Goal: Ask a question: Seek information or help from site administrators or community

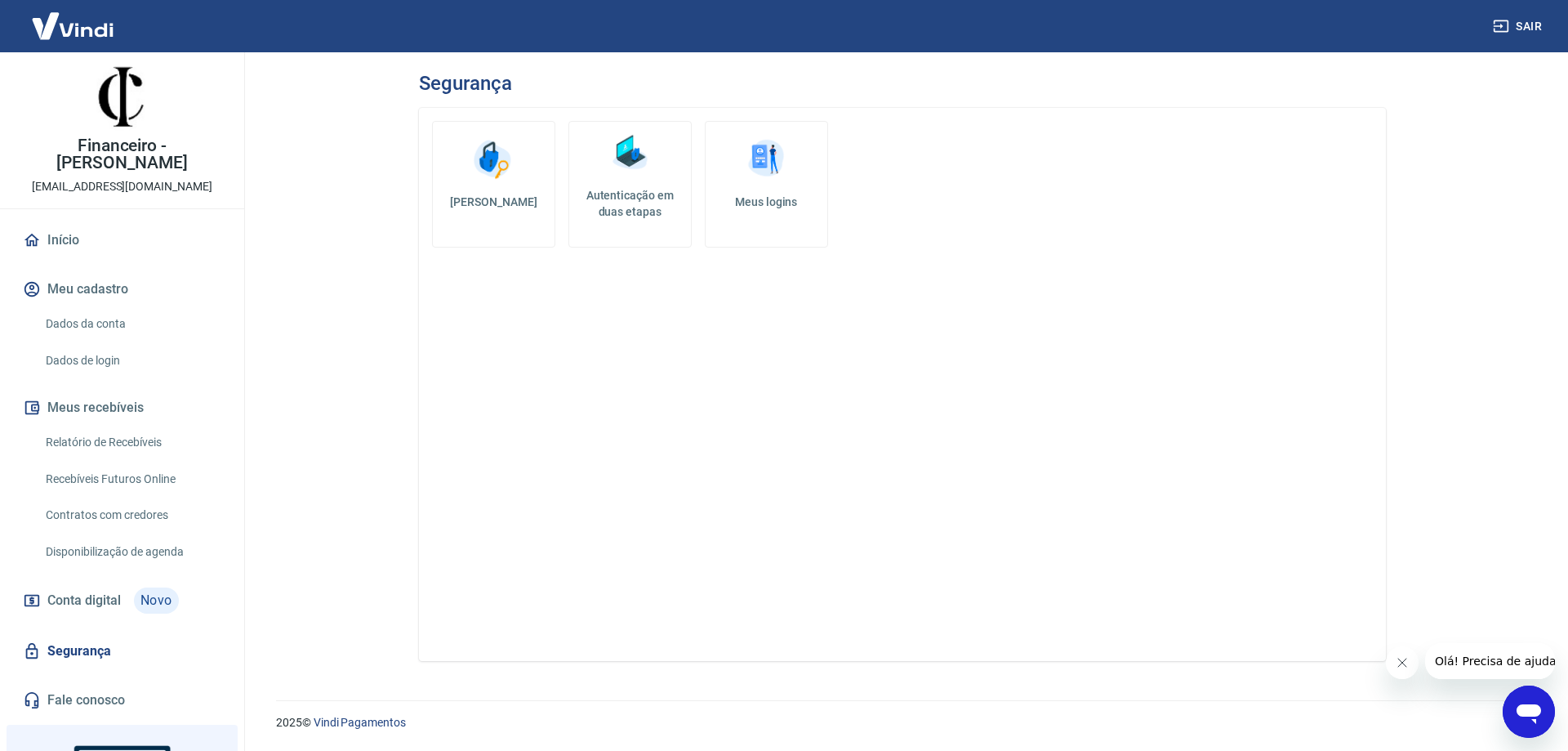
click at [98, 633] on link "Segurança" at bounding box center [121, 651] width 205 height 36
click at [160, 462] on link "Recebíveis Futuros Online" at bounding box center [132, 479] width 186 height 33
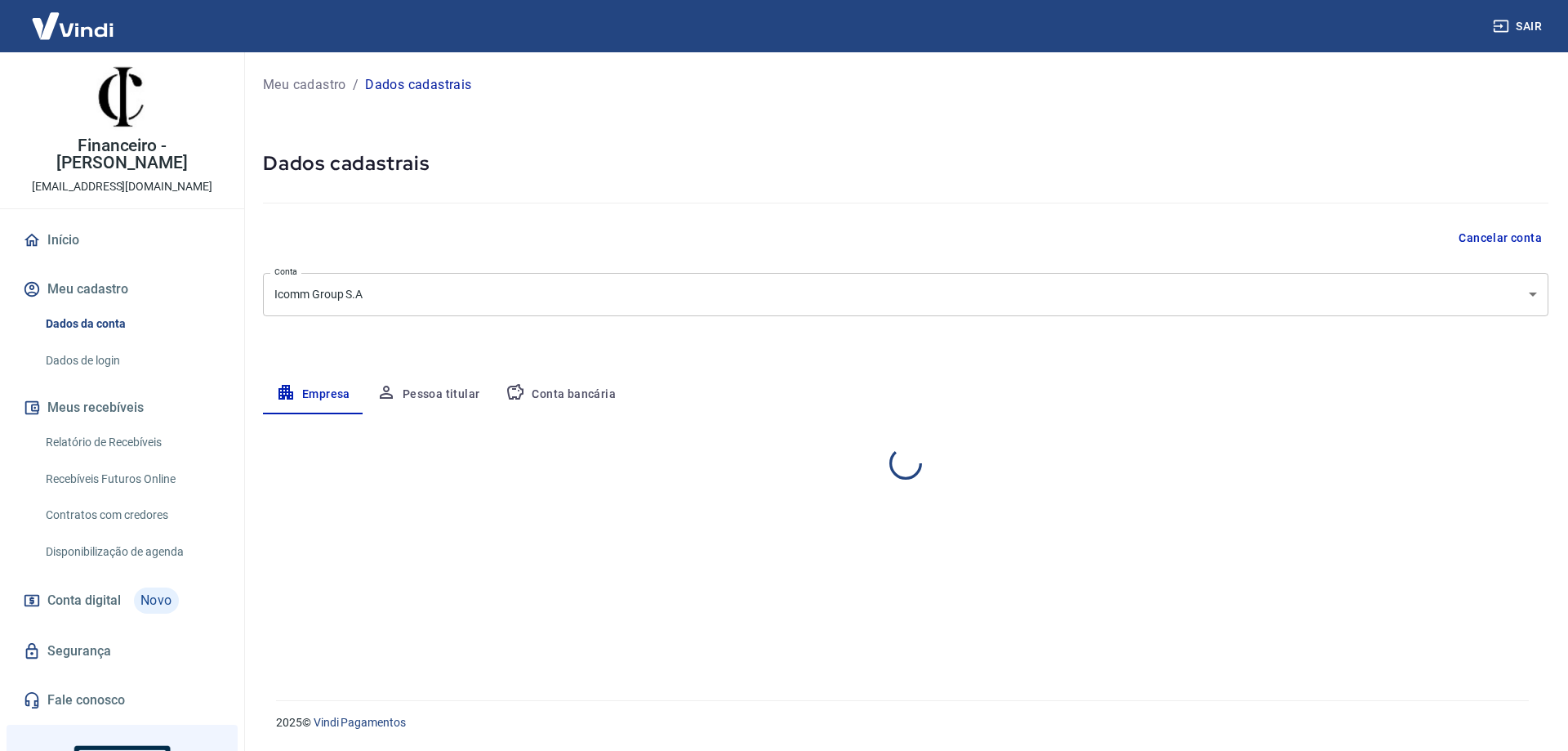
select select "SP"
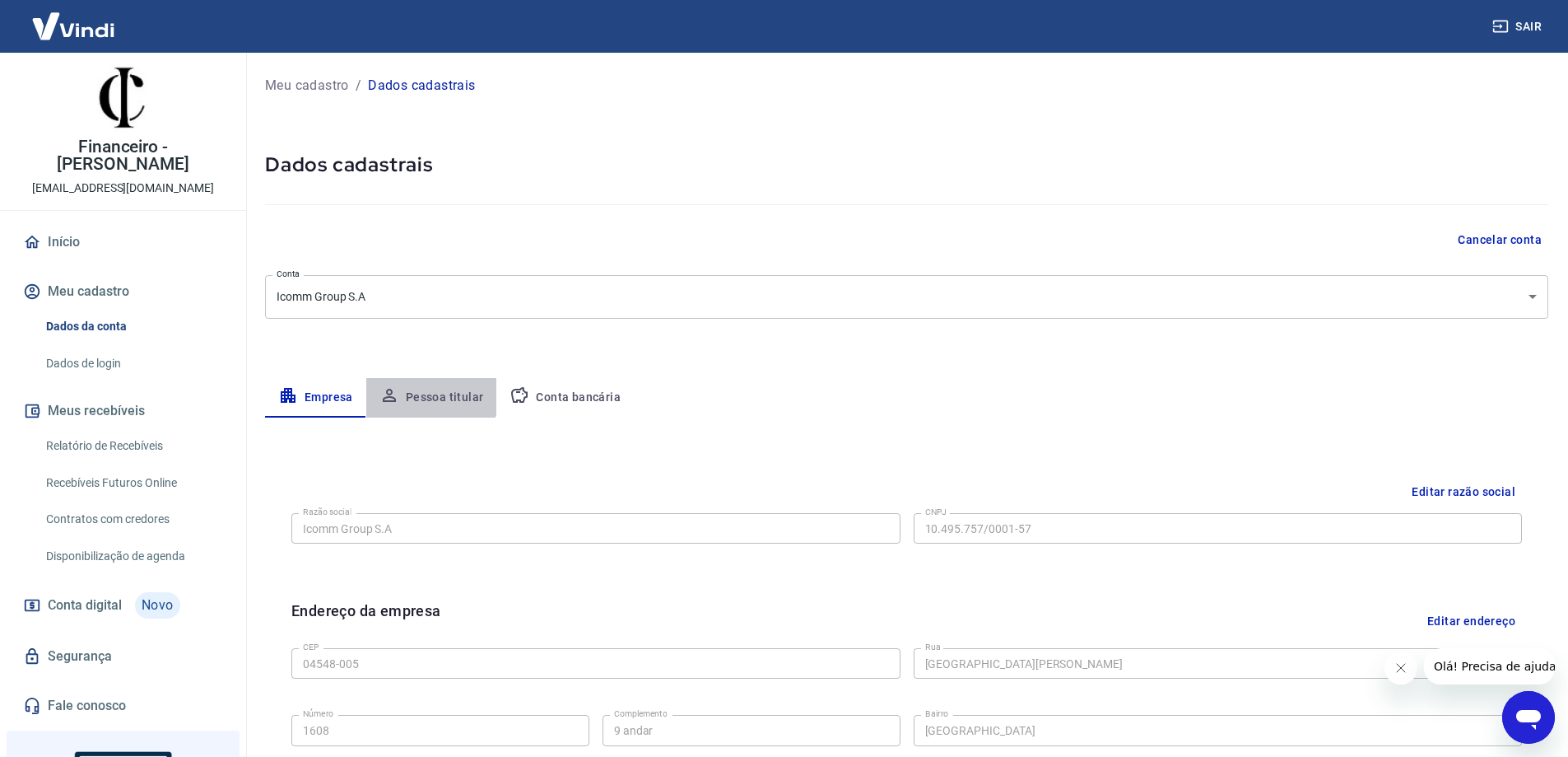
click at [414, 388] on button "Pessoa titular" at bounding box center [431, 397] width 131 height 40
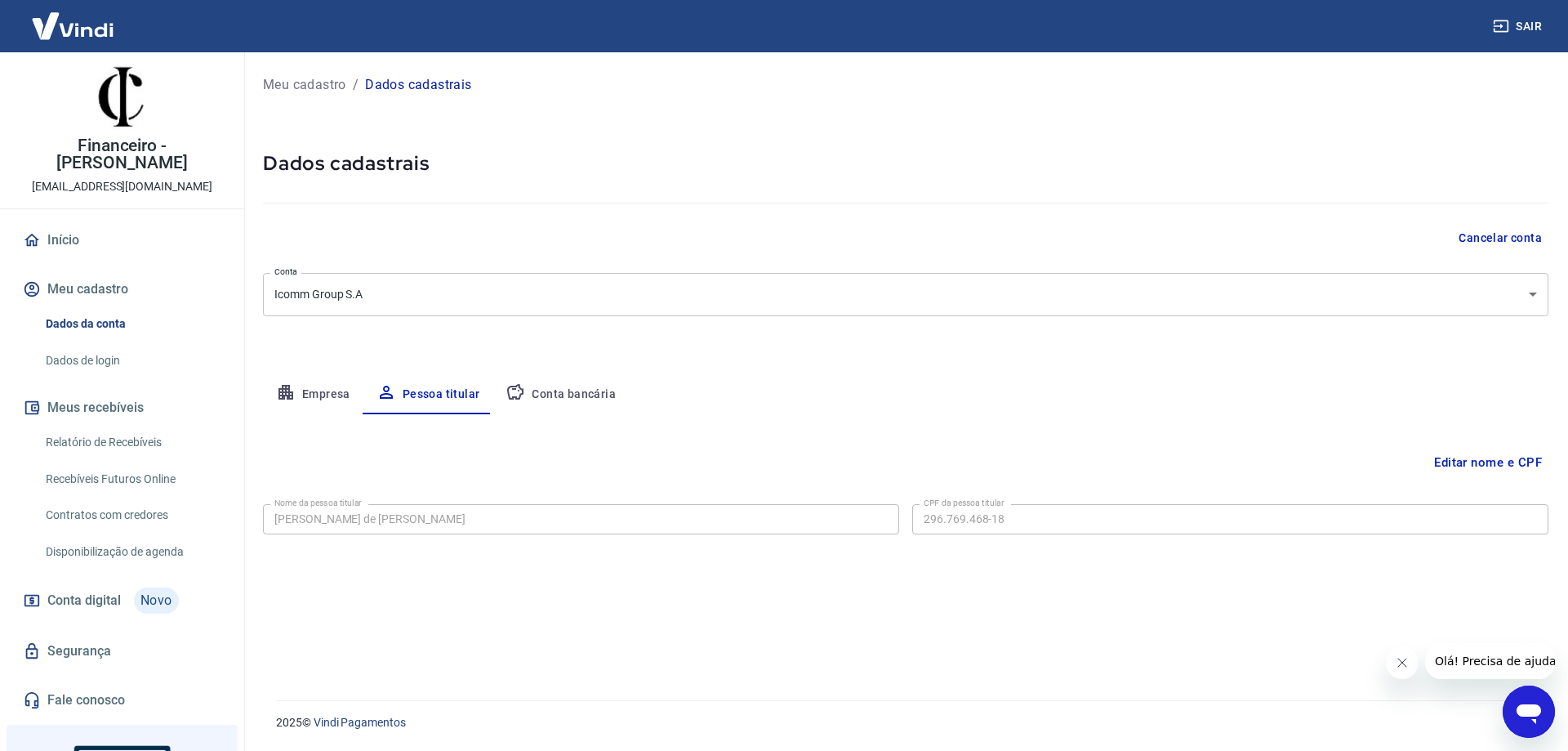
click at [569, 393] on button "Conta bancária" at bounding box center [561, 394] width 136 height 40
select select "1"
click at [158, 498] on link "Contratos com credores" at bounding box center [132, 515] width 186 height 33
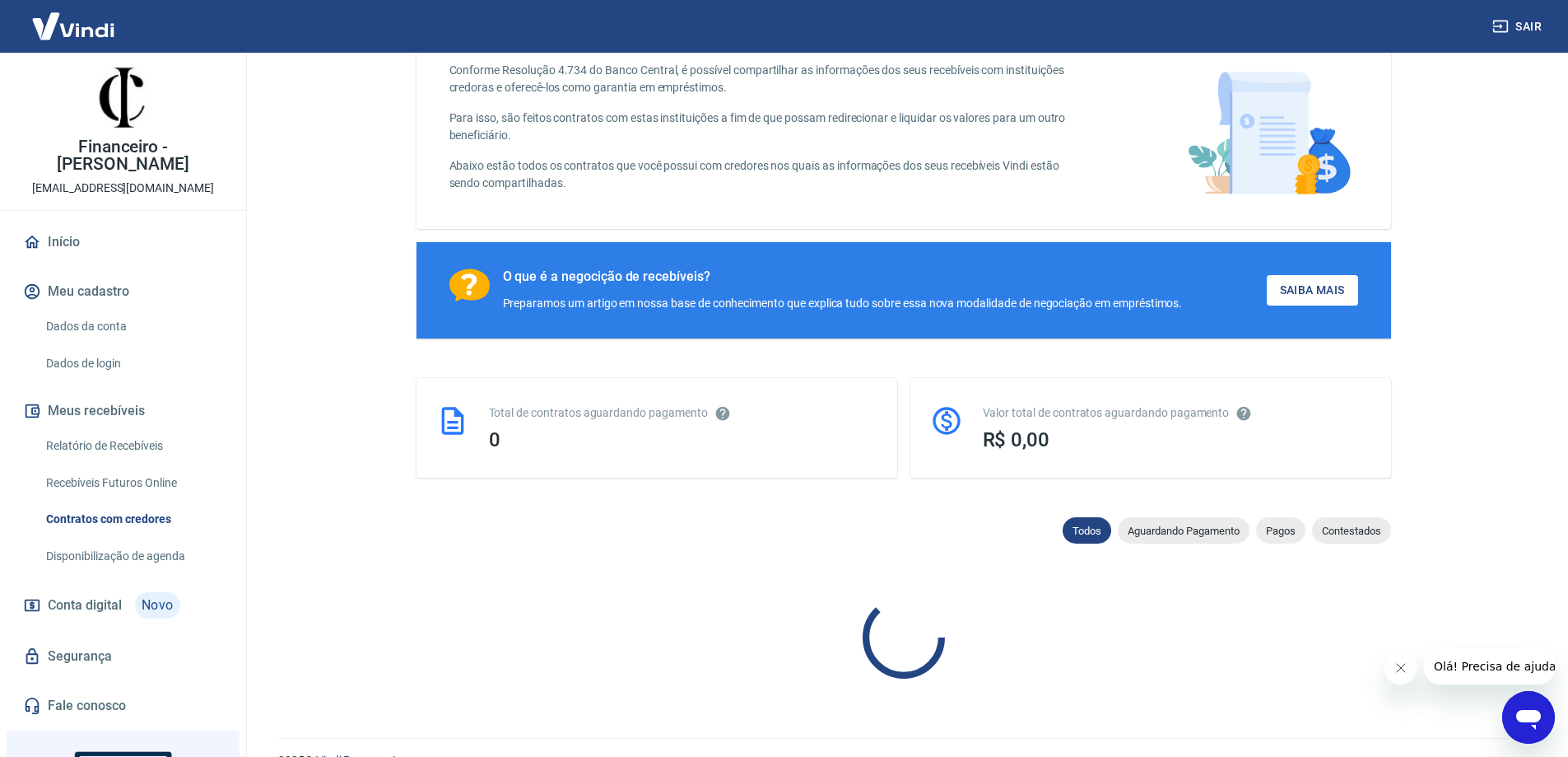
scroll to position [125, 0]
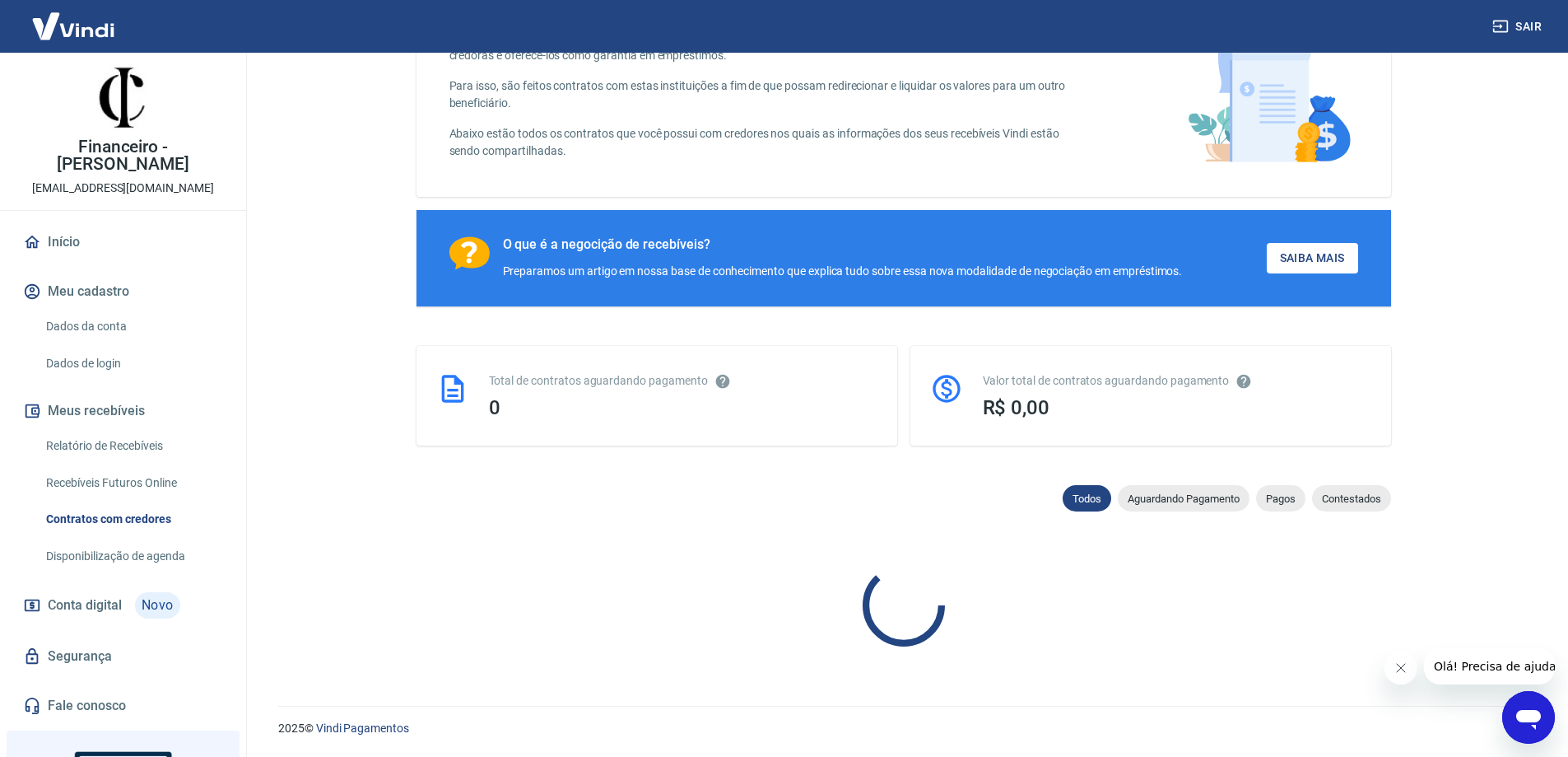
click at [104, 347] on link "Dados de login" at bounding box center [133, 363] width 187 height 33
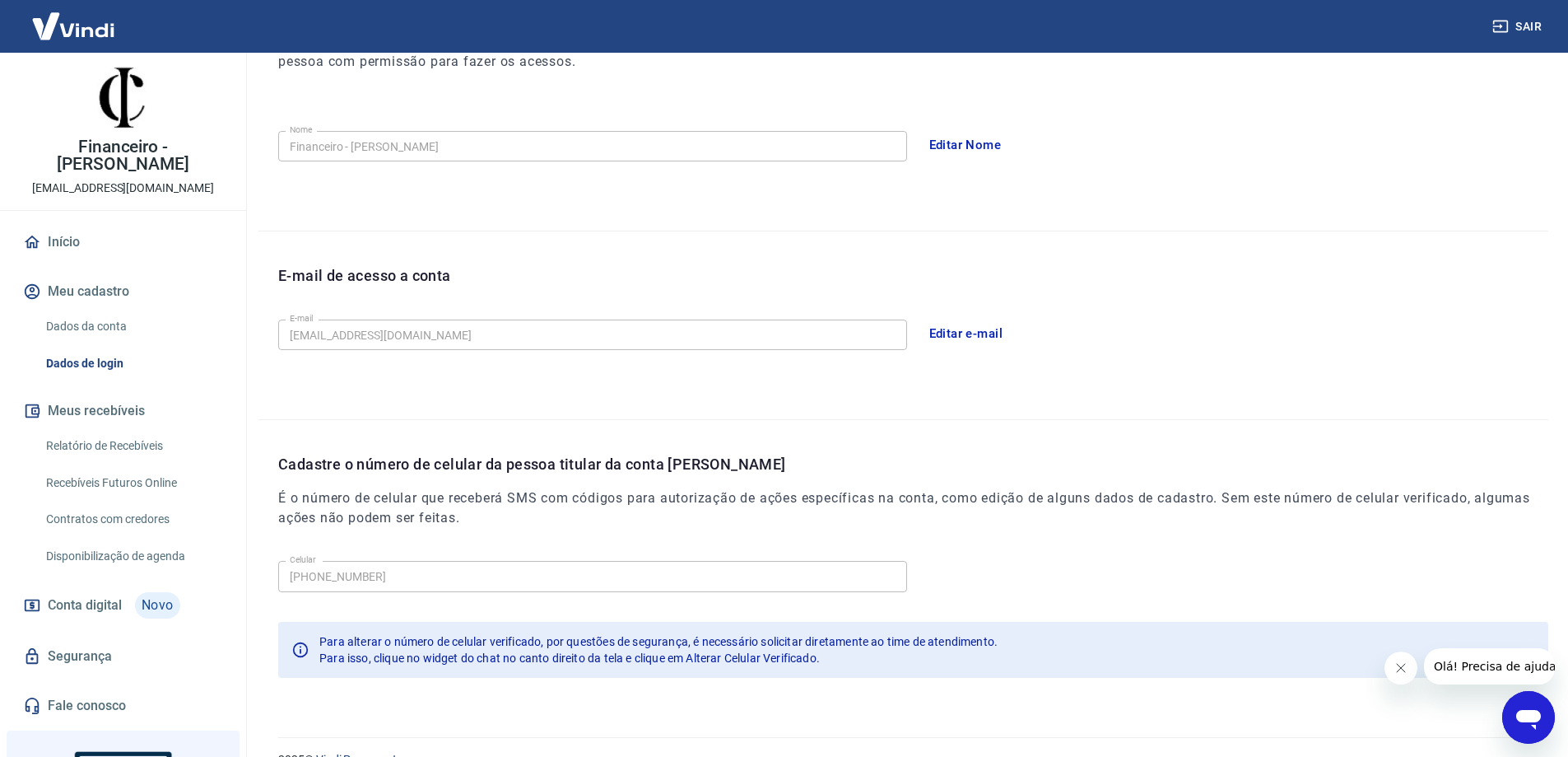
scroll to position [298, 0]
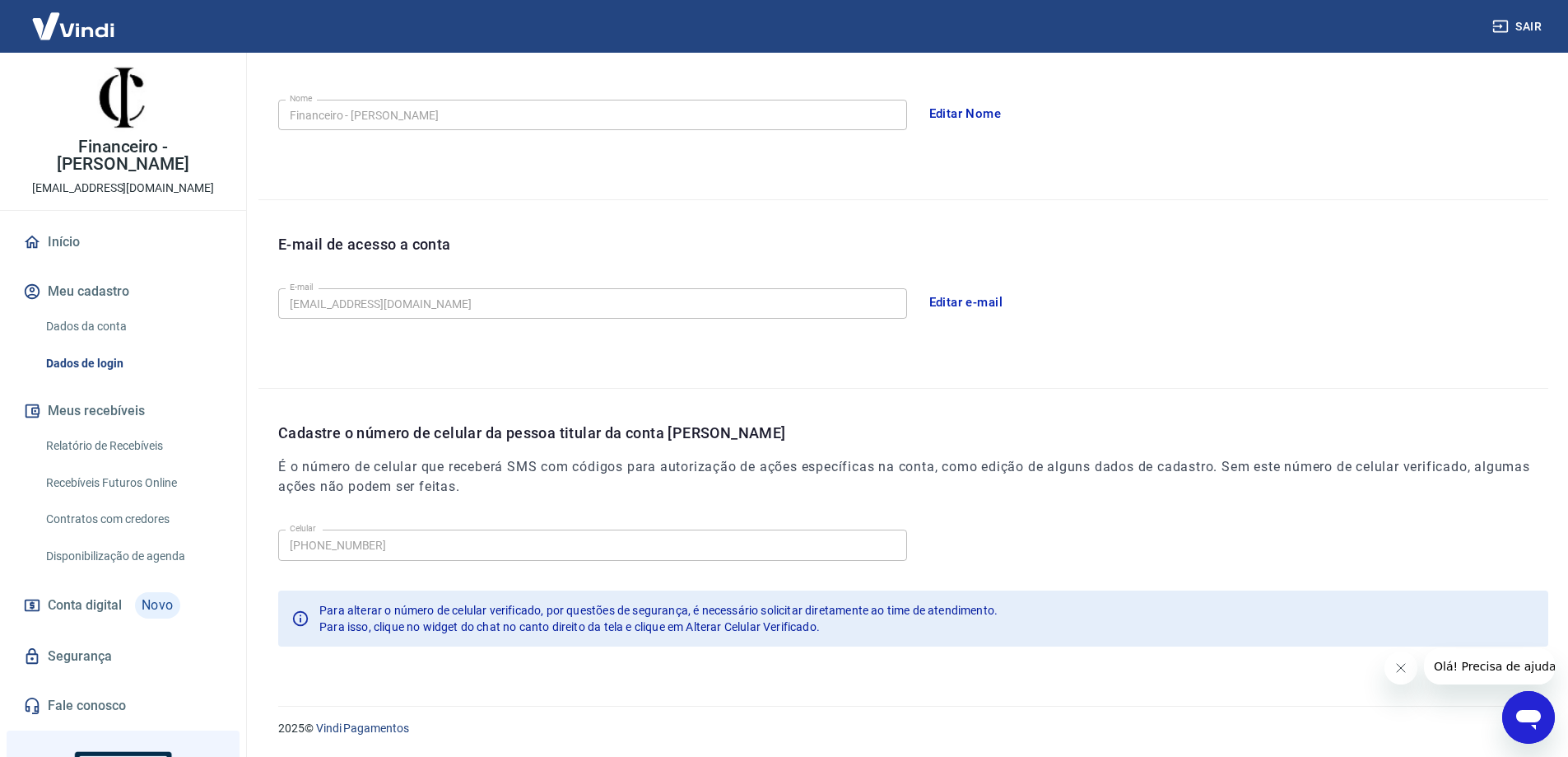
click at [1527, 718] on icon "Abrir janela de mensagens" at bounding box center [1528, 719] width 25 height 19
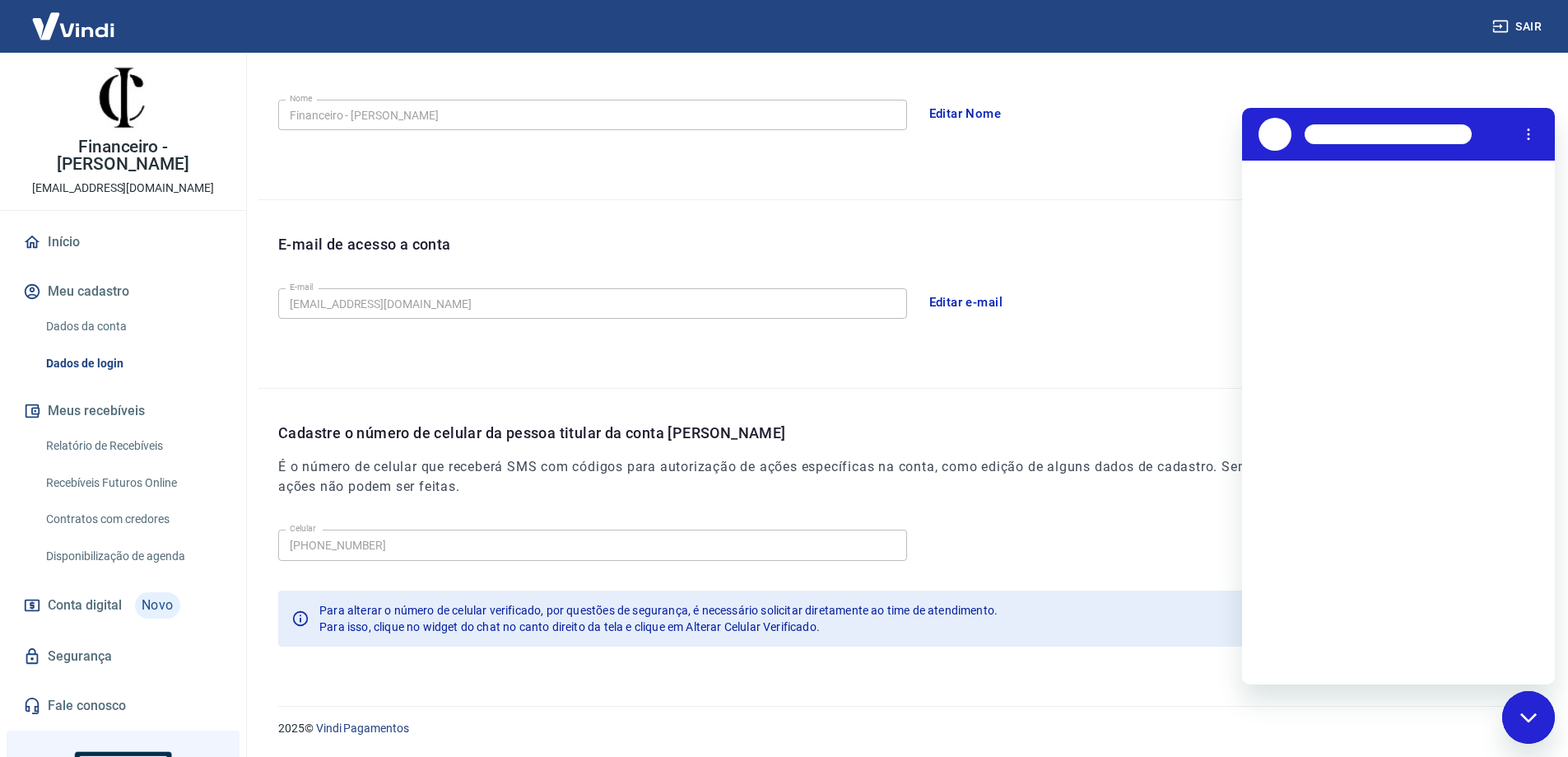
scroll to position [0, 0]
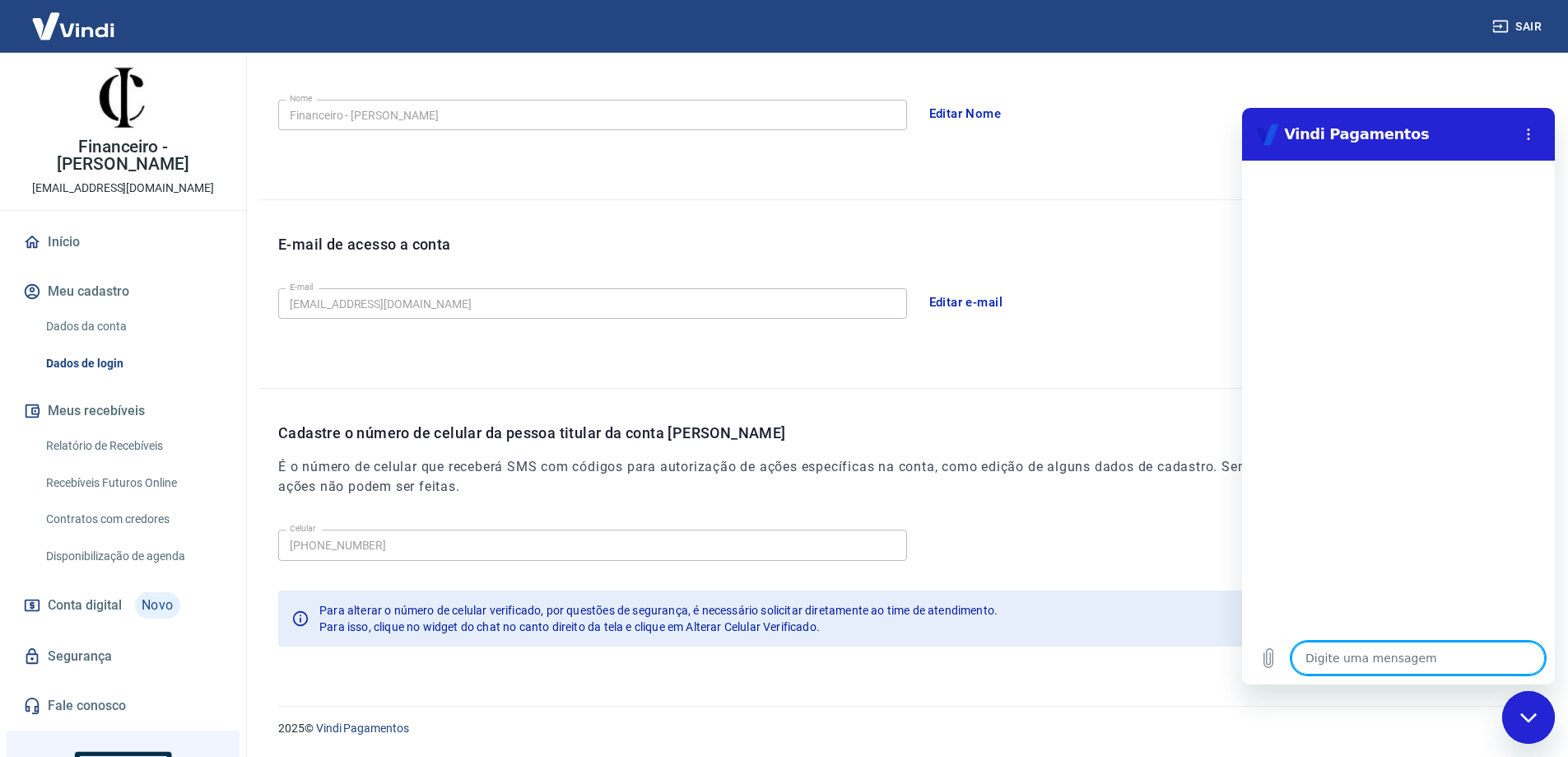
click at [1340, 662] on textarea at bounding box center [1418, 658] width 254 height 33
type textarea "a"
type textarea "x"
type textarea "al"
type textarea "x"
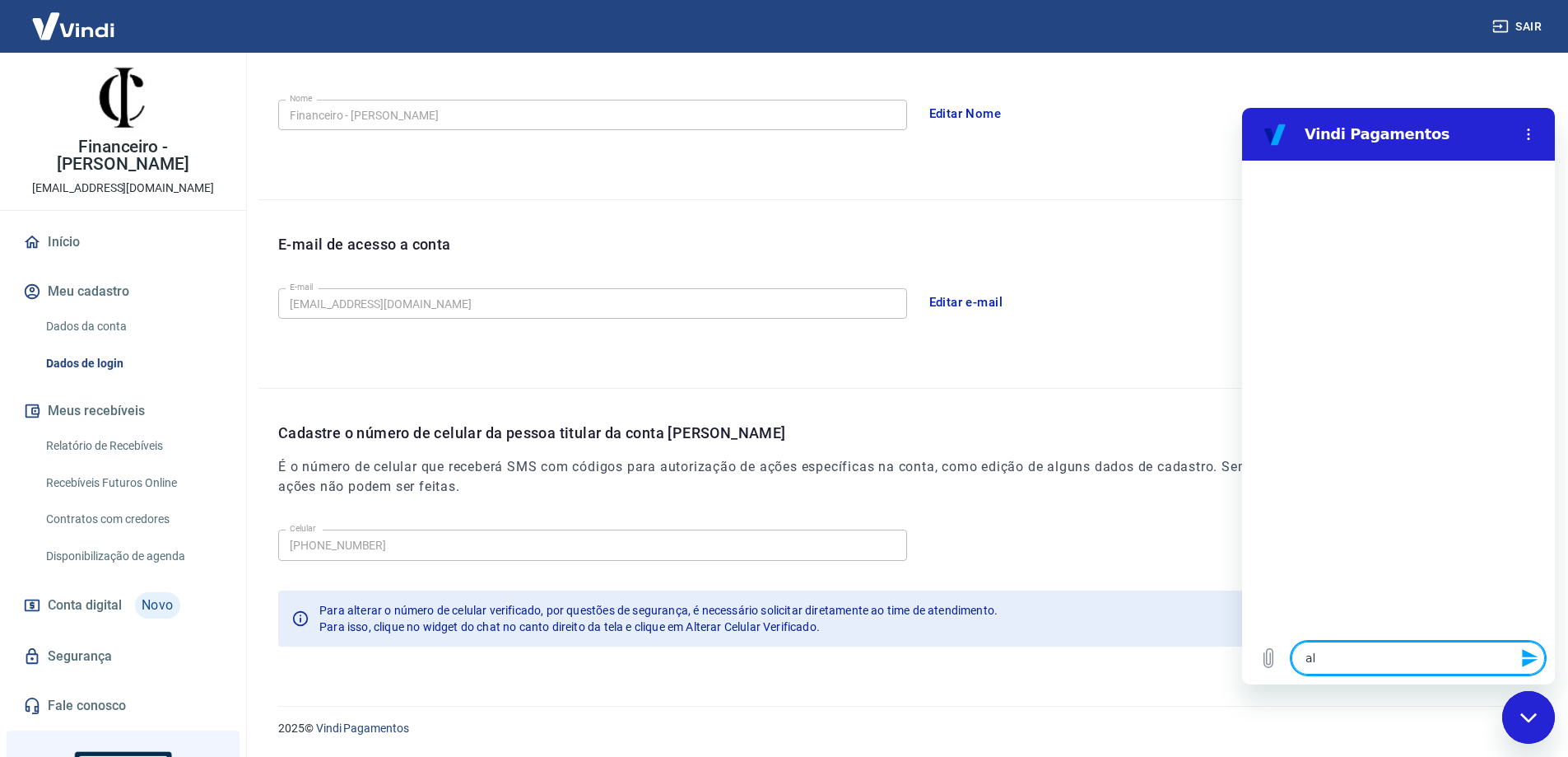
type textarea "alt"
type textarea "x"
type textarea "alte"
type textarea "x"
type textarea "alter"
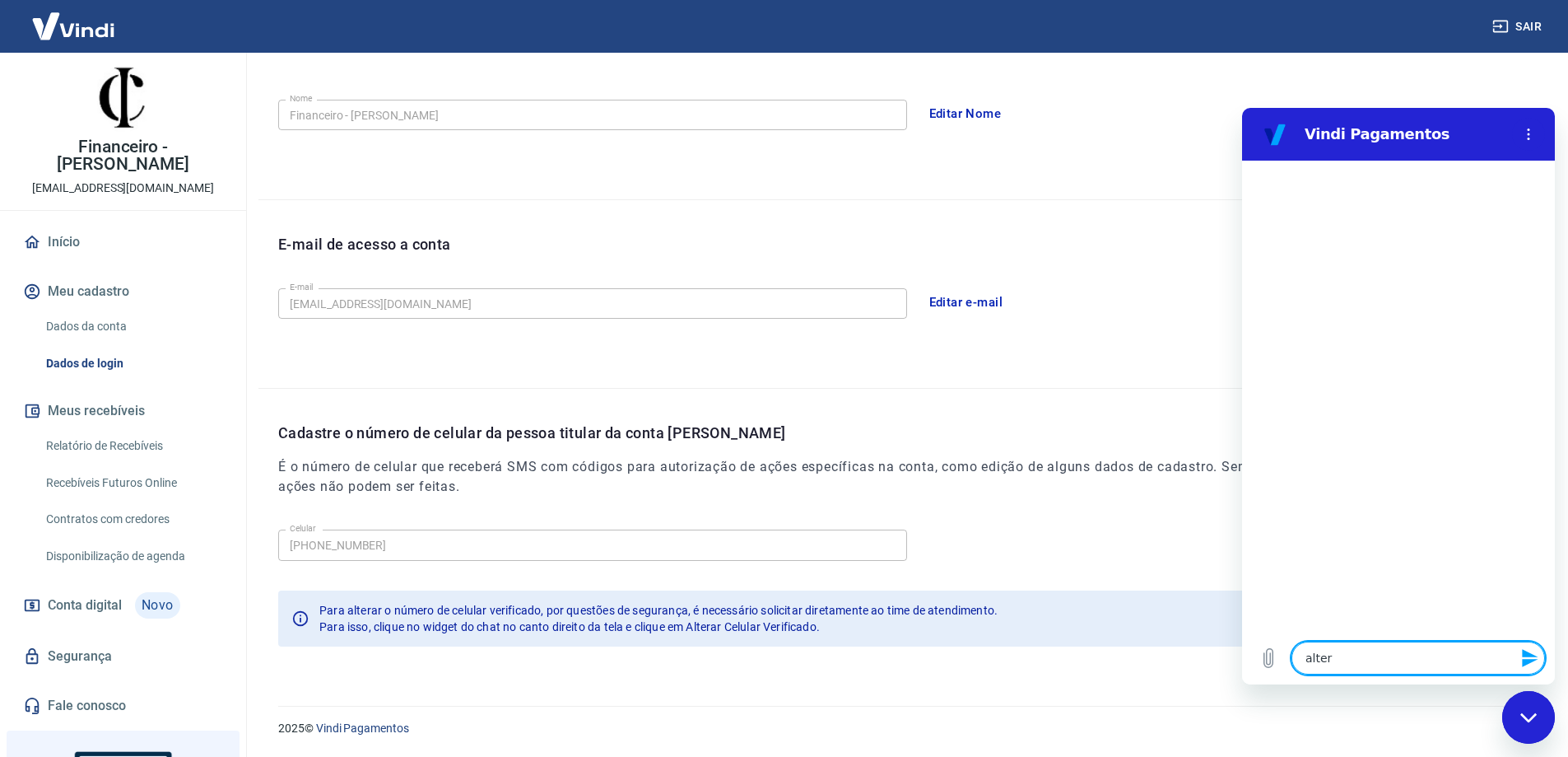
type textarea "x"
type textarea "altera"
type textarea "x"
type textarea "alterar"
type textarea "x"
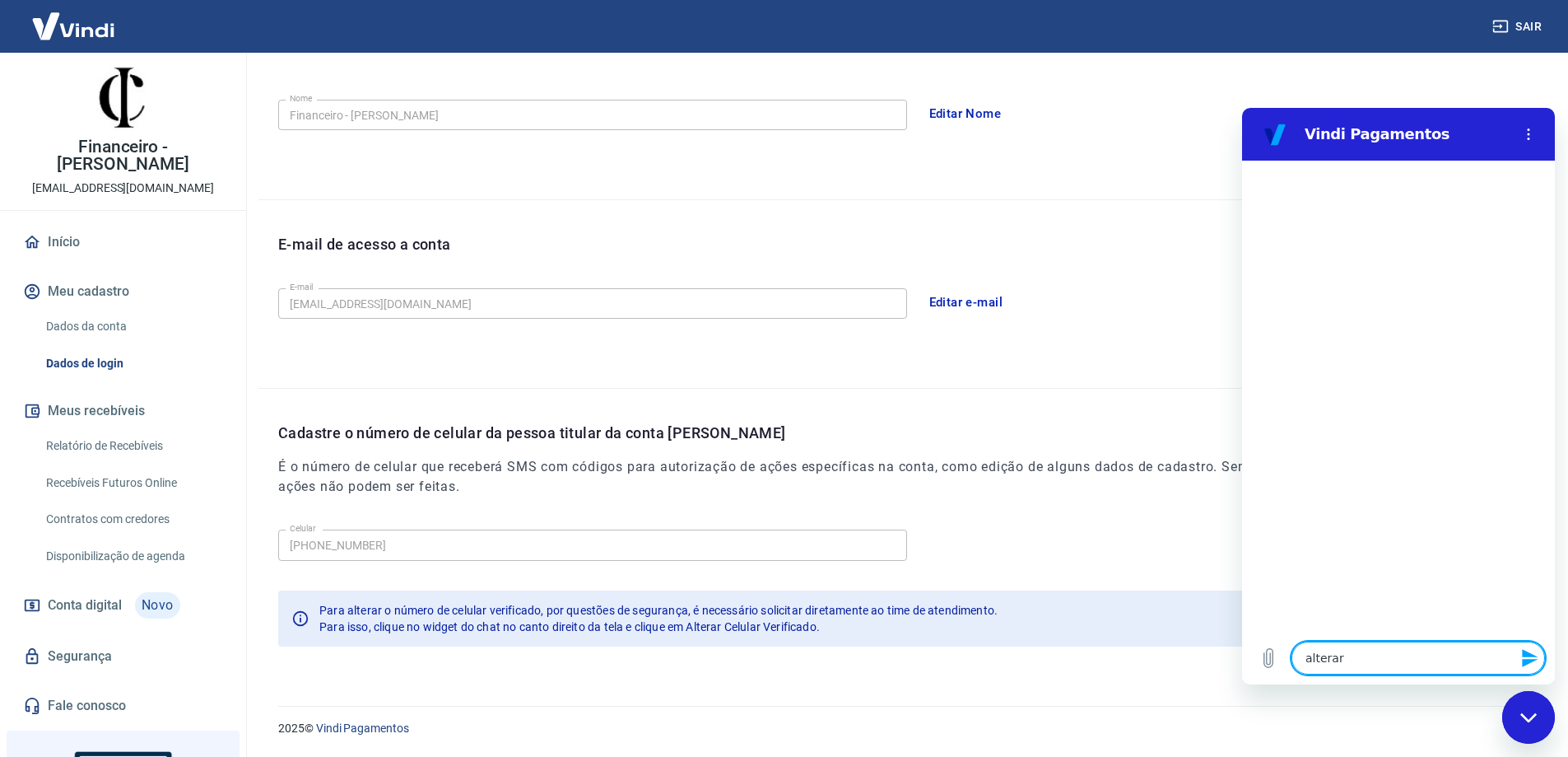
type textarea "alterar"
type textarea "x"
type textarea "alterar c"
type textarea "x"
type textarea "alterar ce"
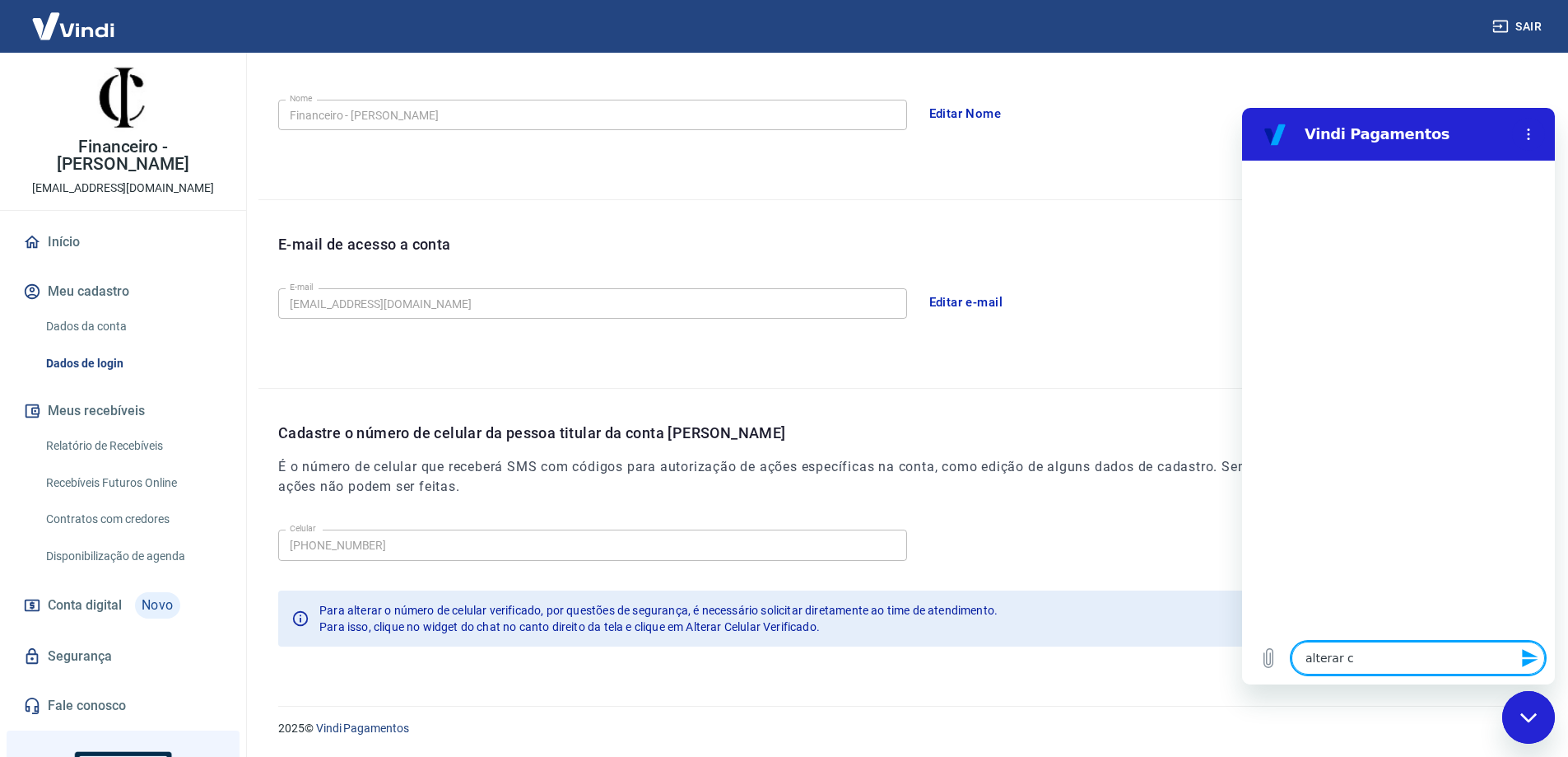
type textarea "x"
type textarea "alterar cel"
type textarea "x"
type textarea "alterar celu"
type textarea "x"
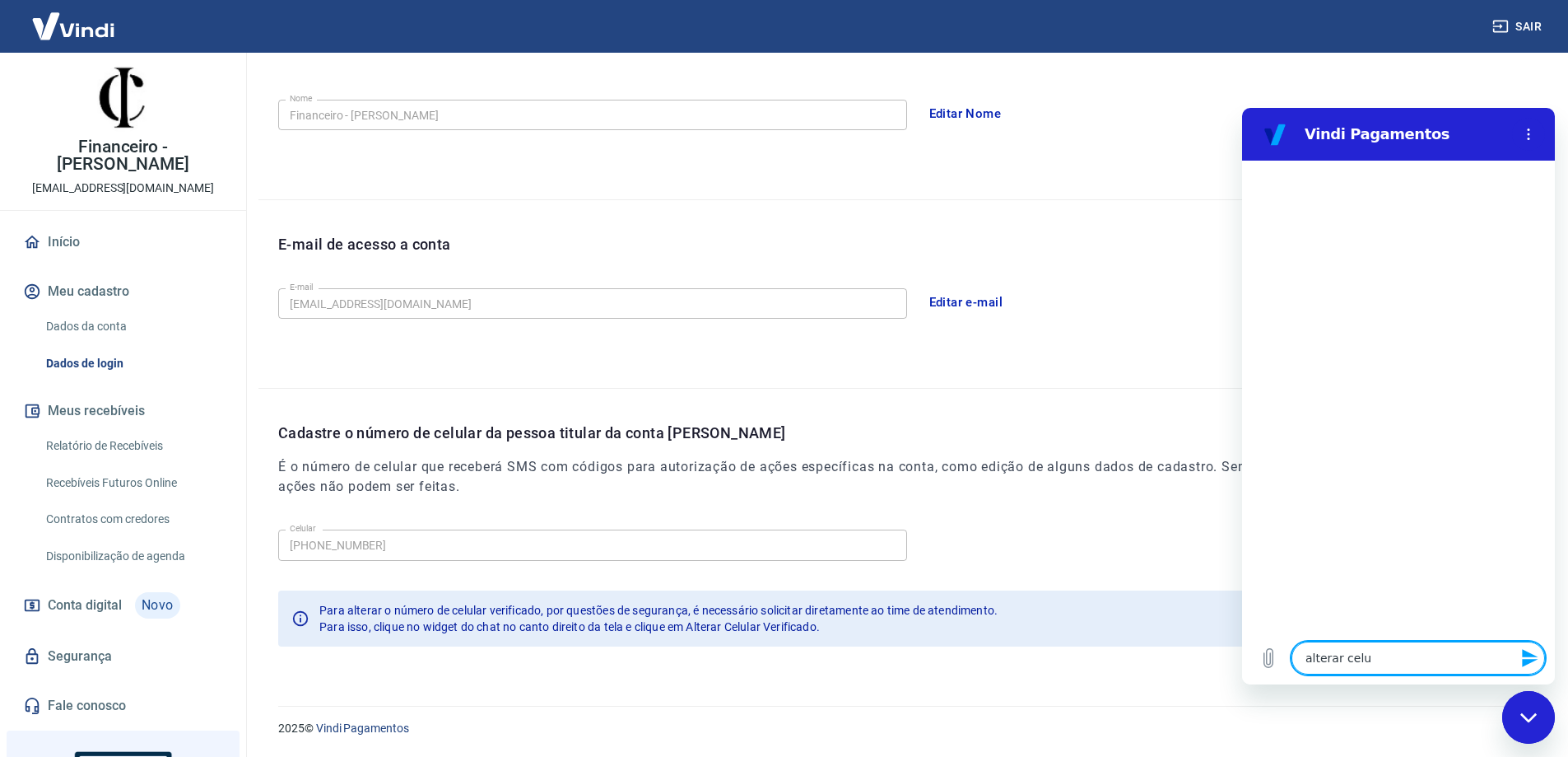
type textarea "alterar celul"
type textarea "x"
type textarea "alterar celula"
type textarea "x"
type textarea "alterar celular"
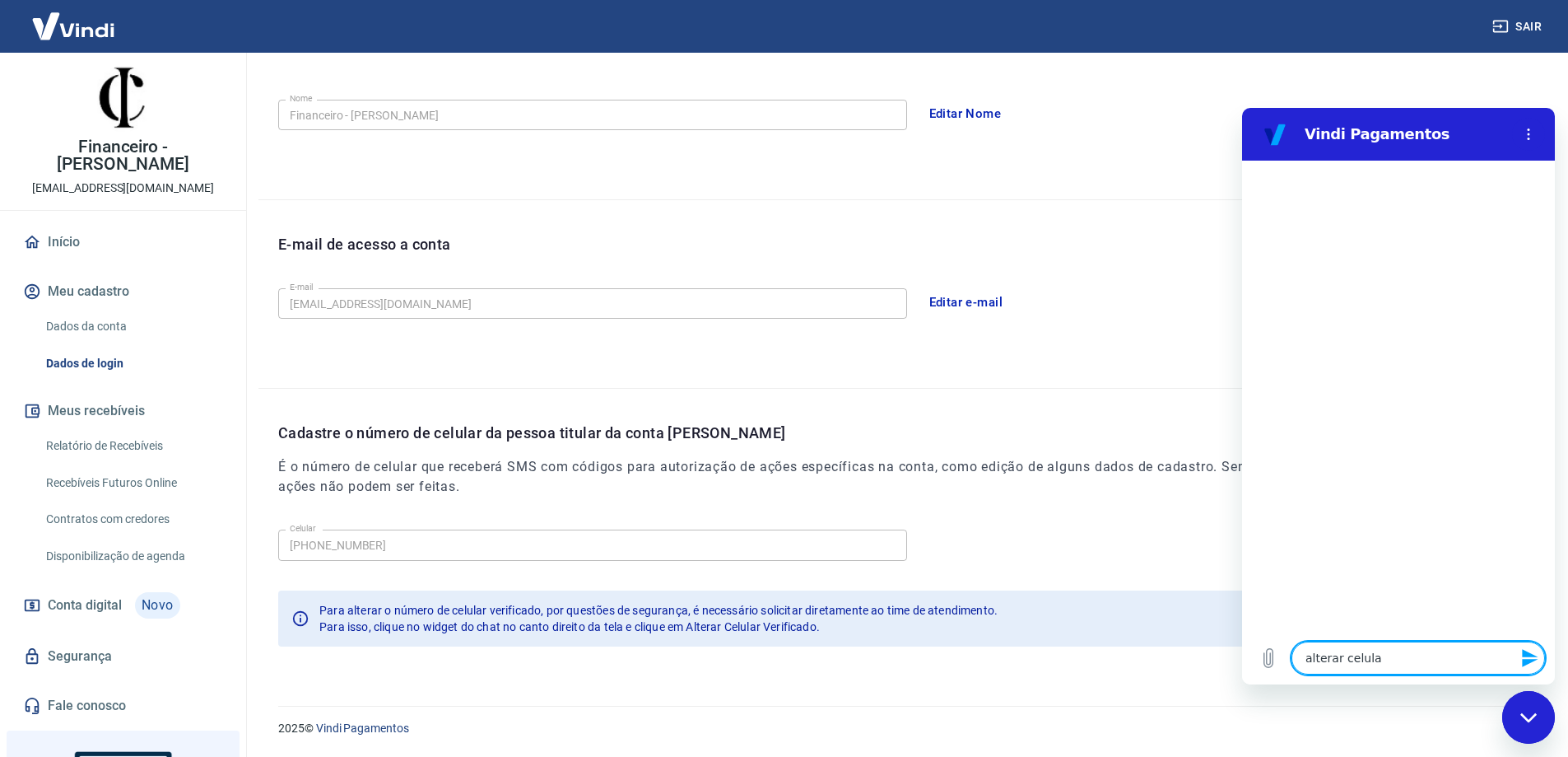
type textarea "x"
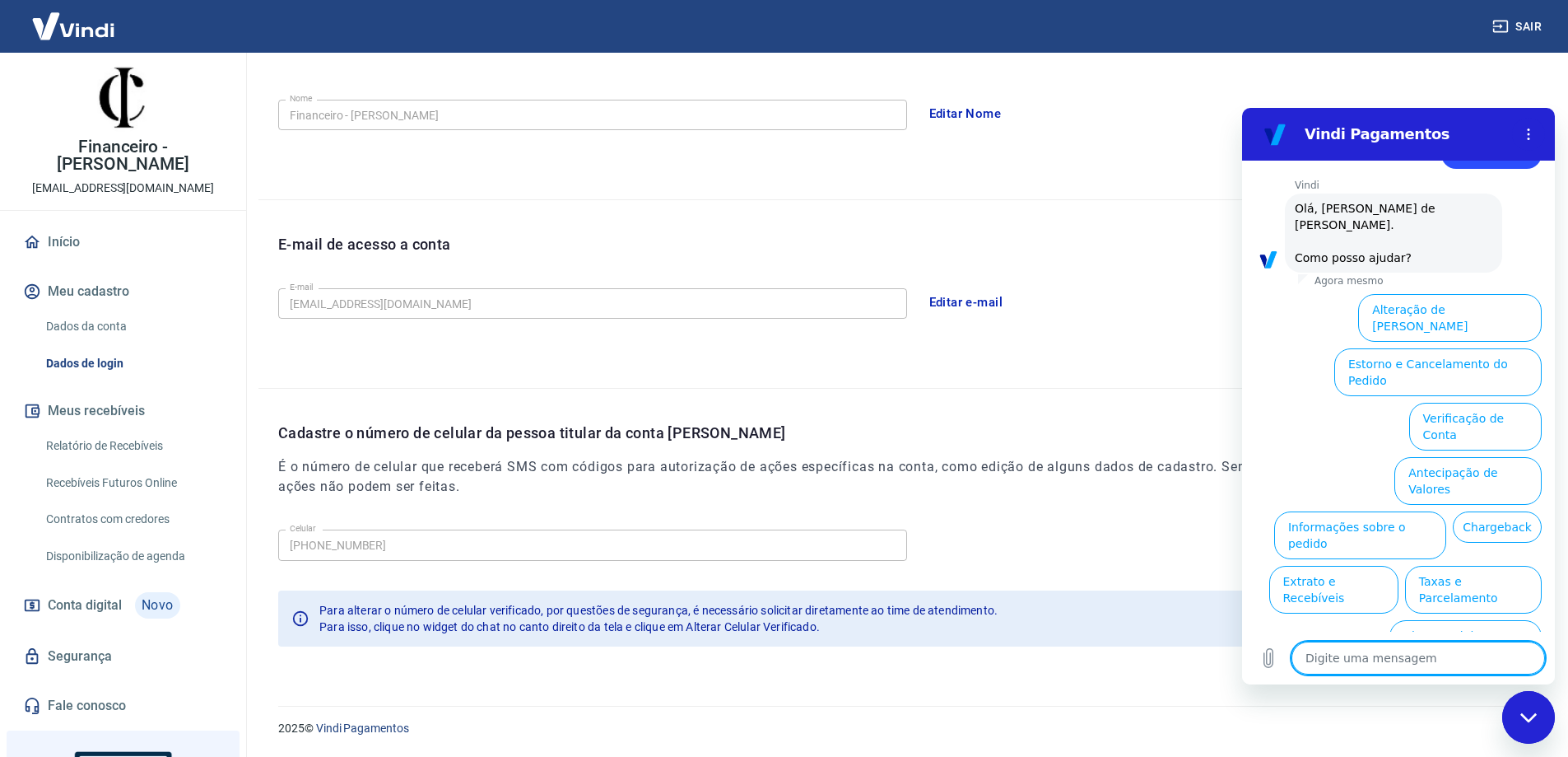
scroll to position [56, 0]
click at [1461, 402] on button "Verificação de Conta" at bounding box center [1474, 426] width 132 height 48
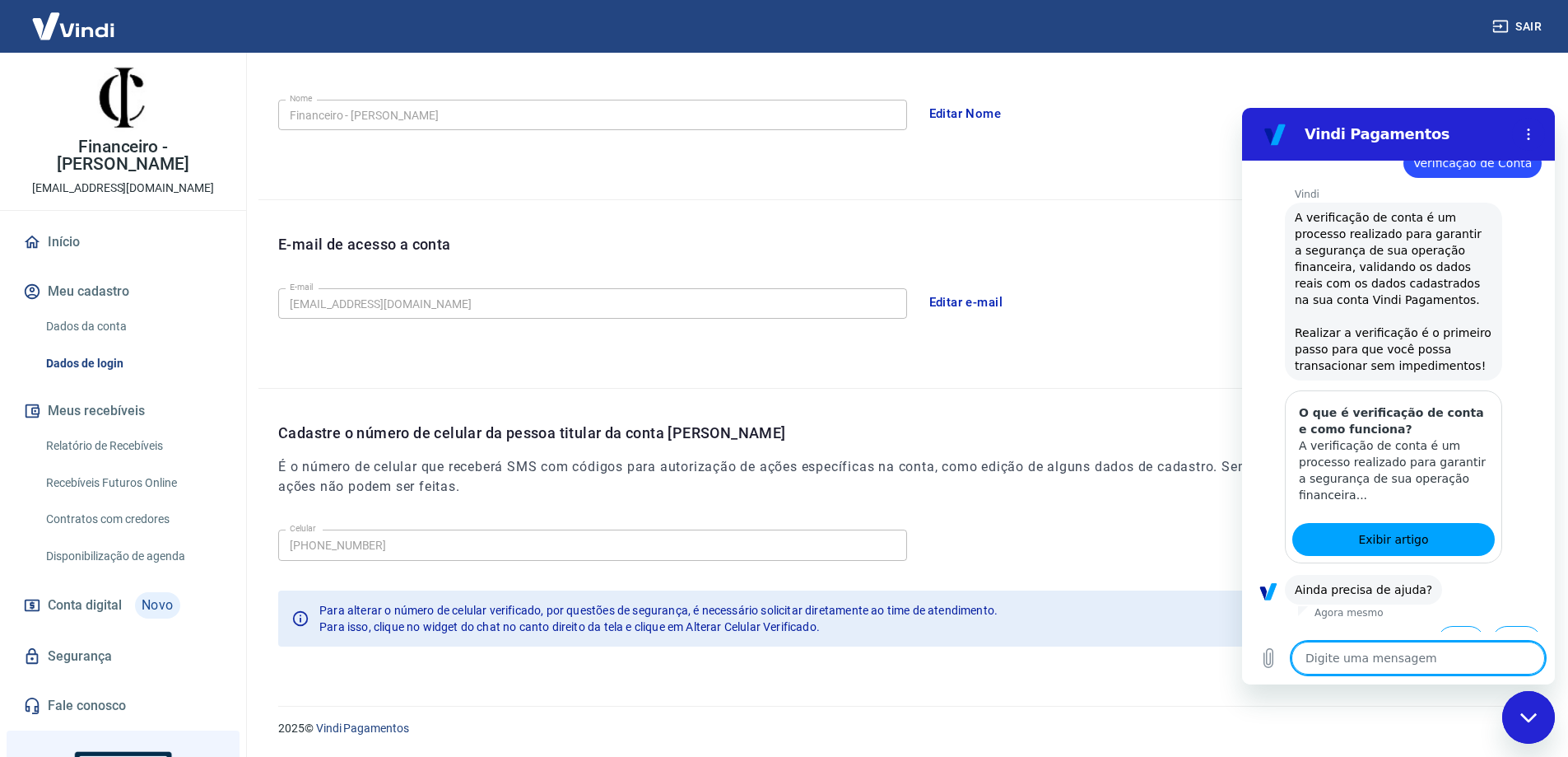
scroll to position [218, 0]
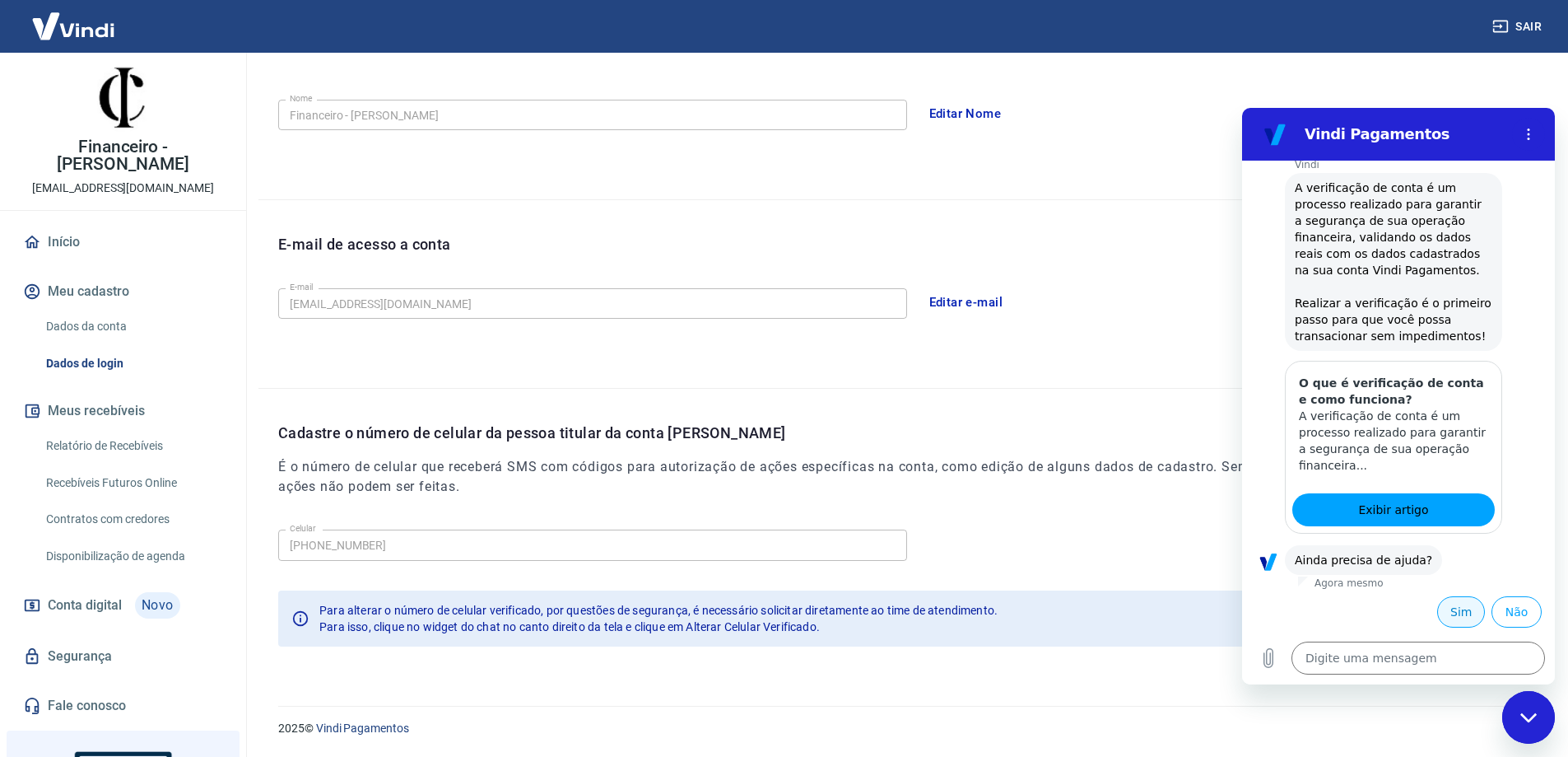
click at [1446, 613] on button "Sim" at bounding box center [1461, 612] width 48 height 32
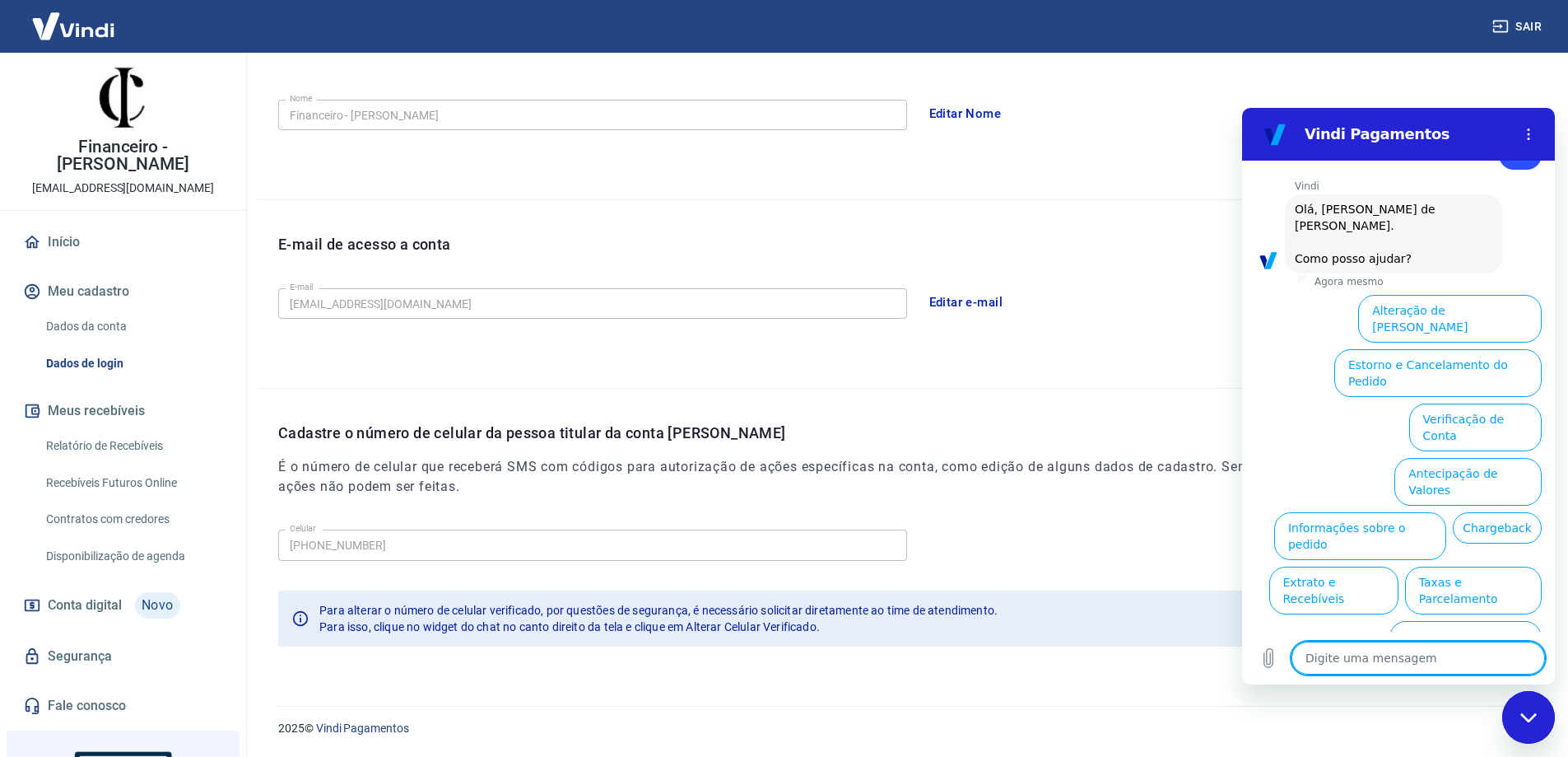
scroll to position [664, 0]
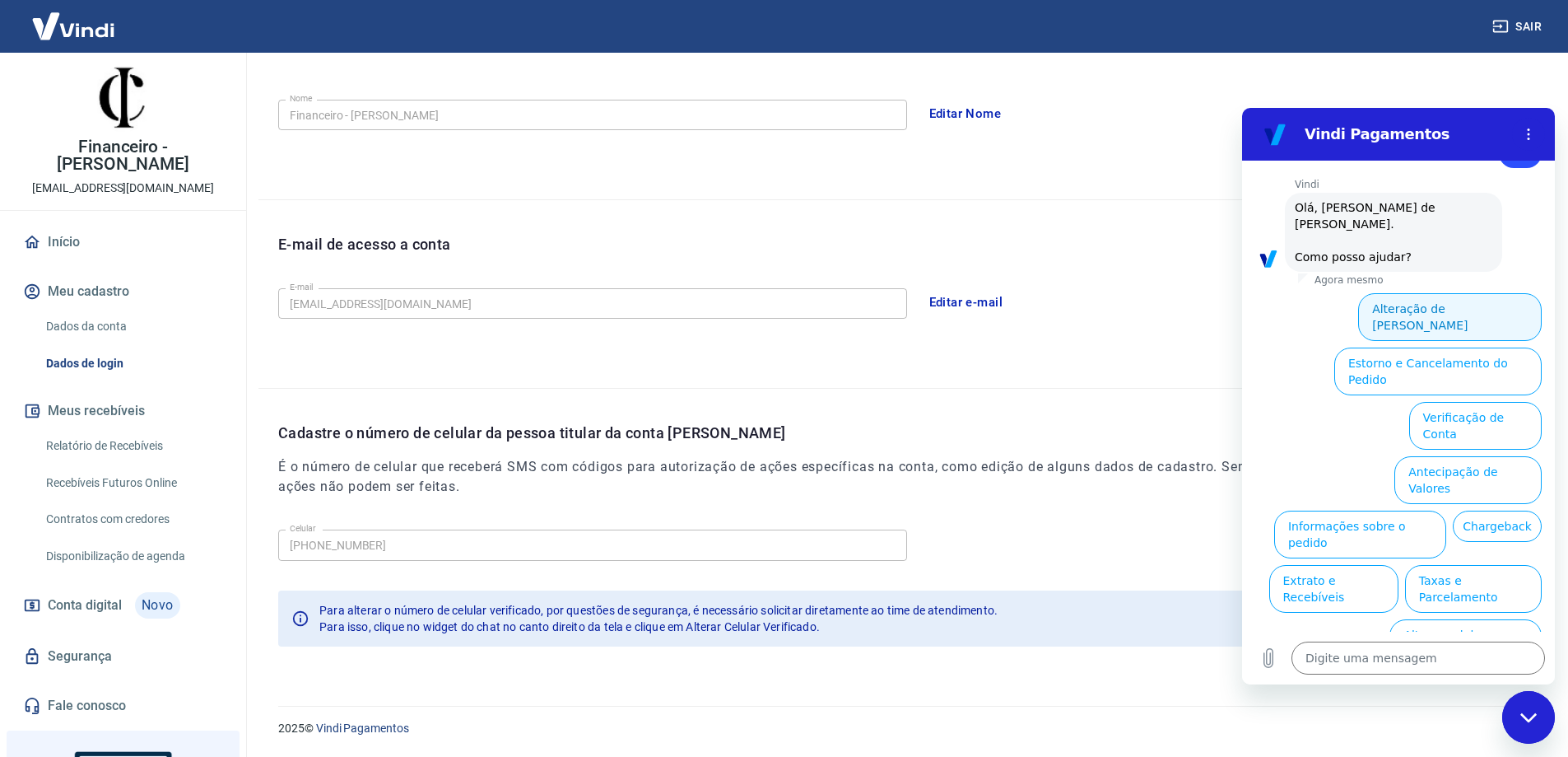
click at [1463, 308] on button "Alteração de [PERSON_NAME]" at bounding box center [1449, 317] width 183 height 48
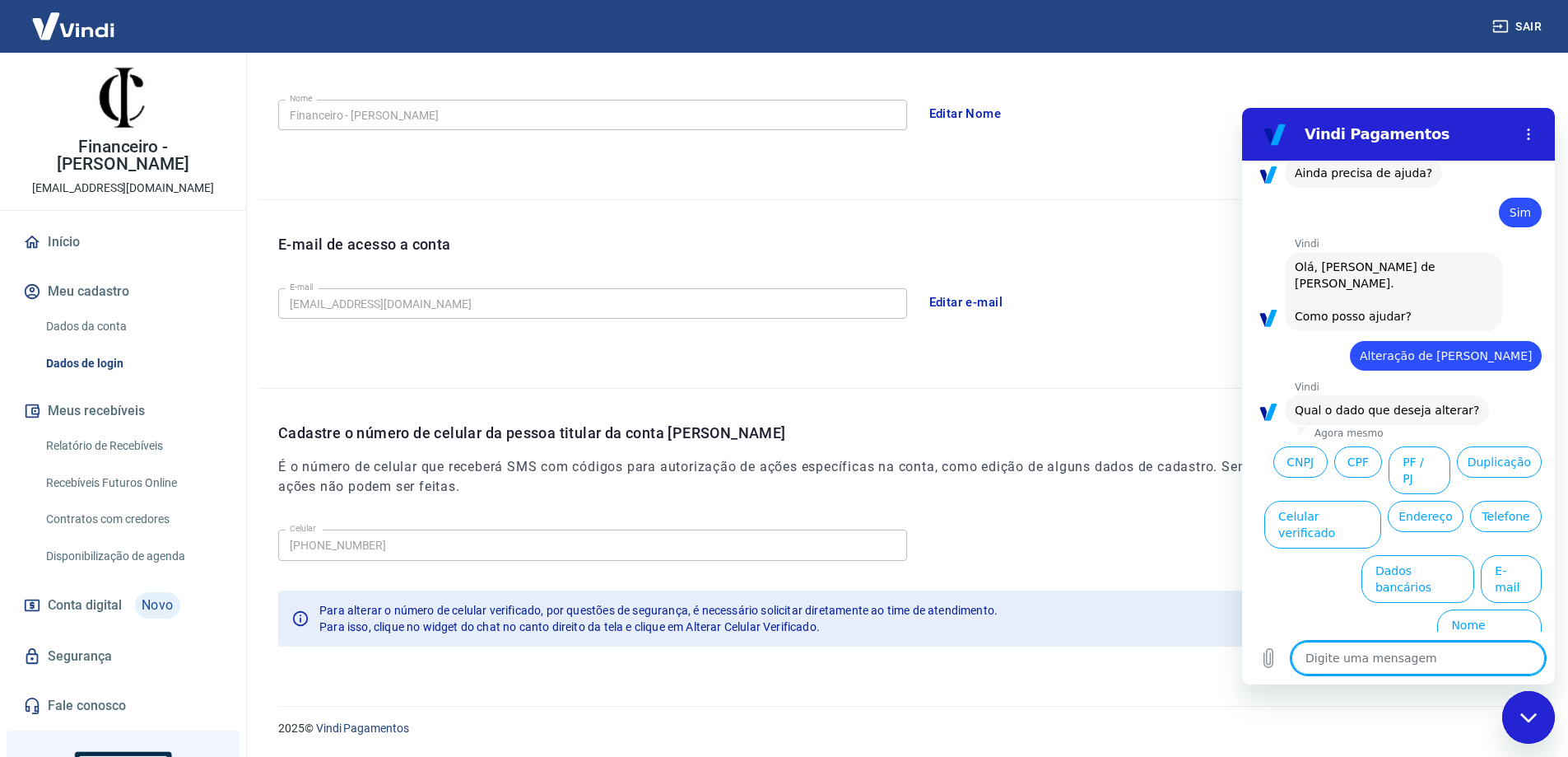
scroll to position [607, 0]
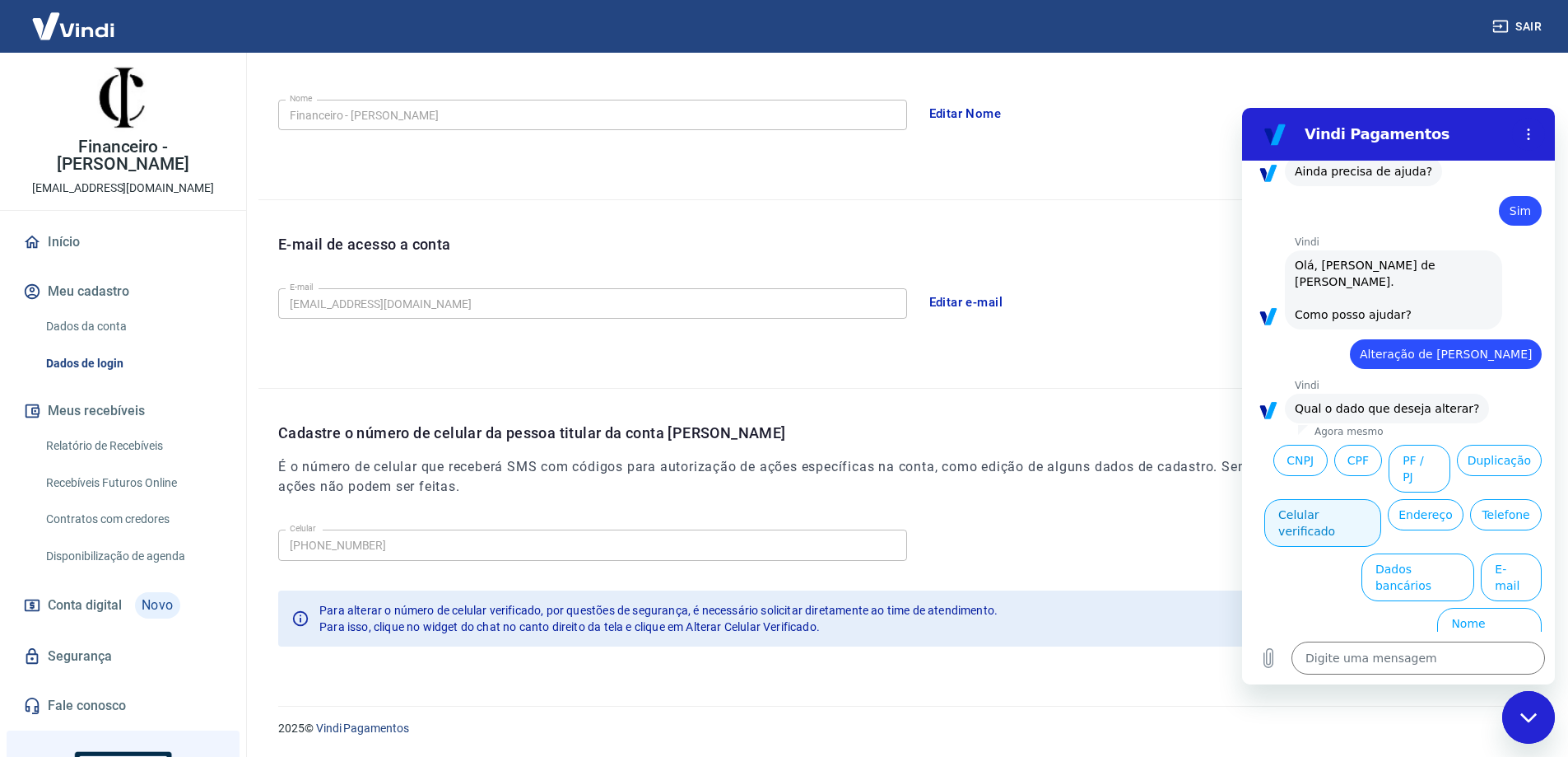
click at [1381, 501] on button "Celular verificado" at bounding box center [1323, 523] width 117 height 48
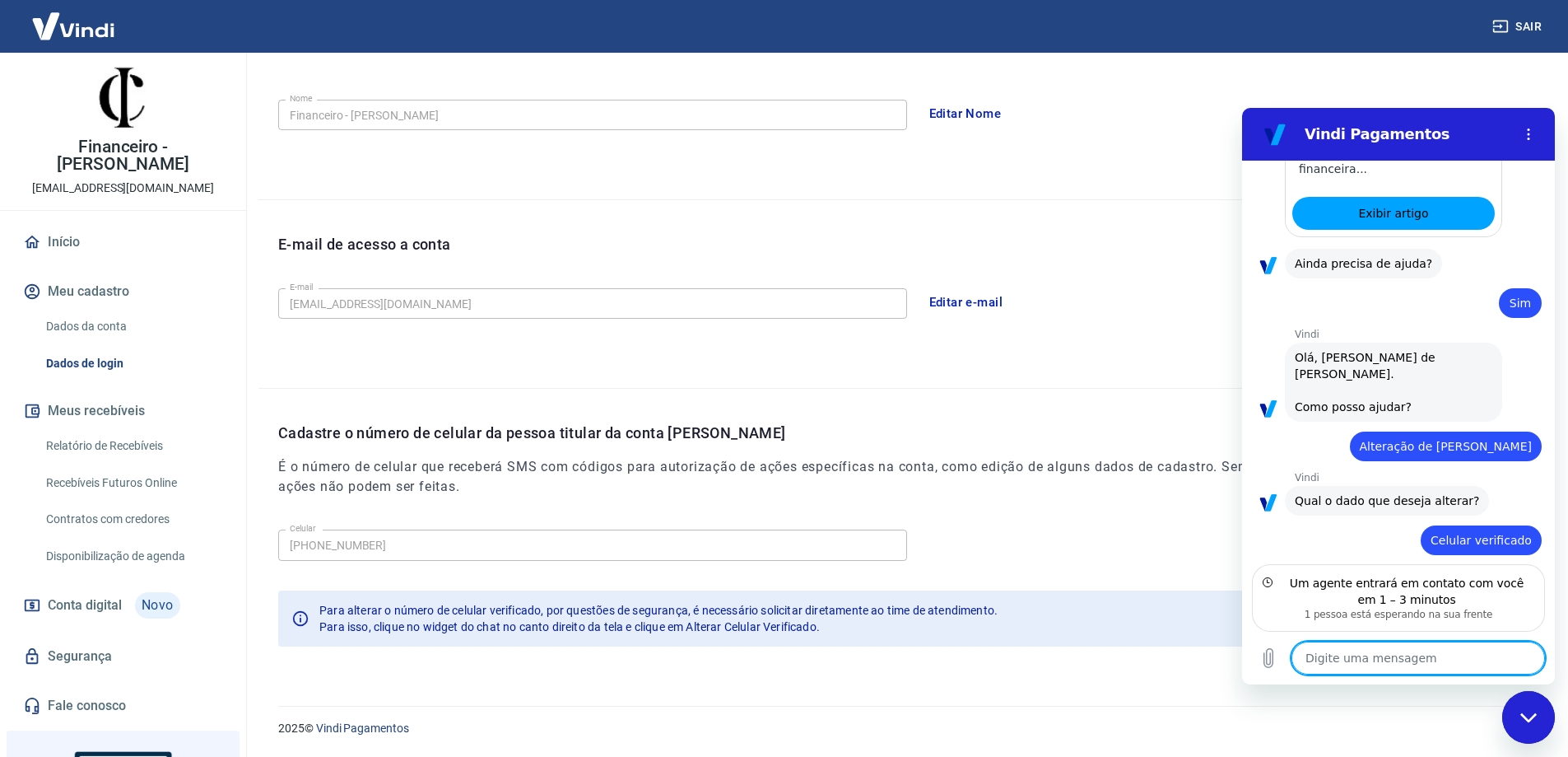
scroll to position [588, 0]
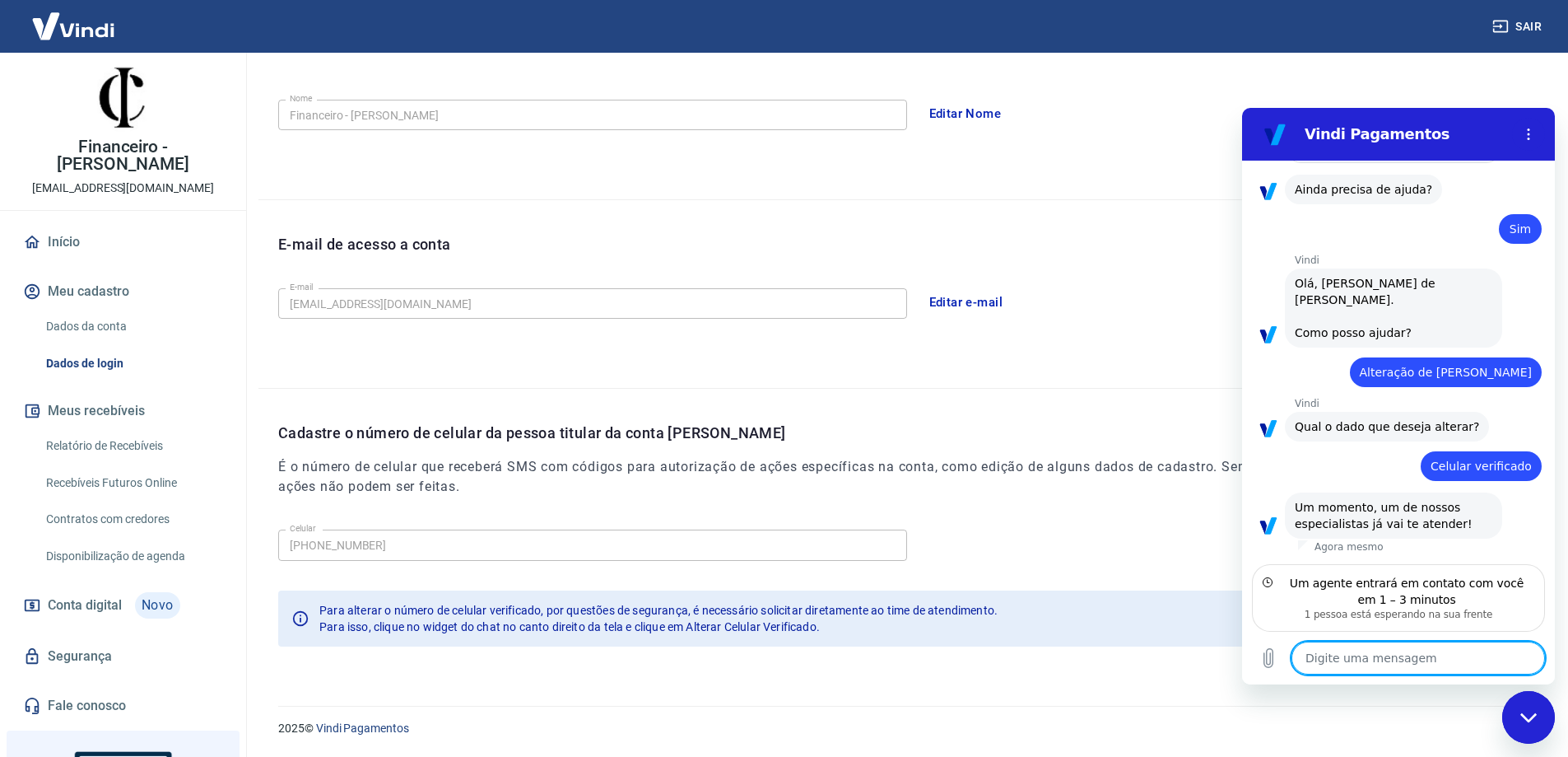
click at [1399, 658] on textarea at bounding box center [1418, 658] width 254 height 33
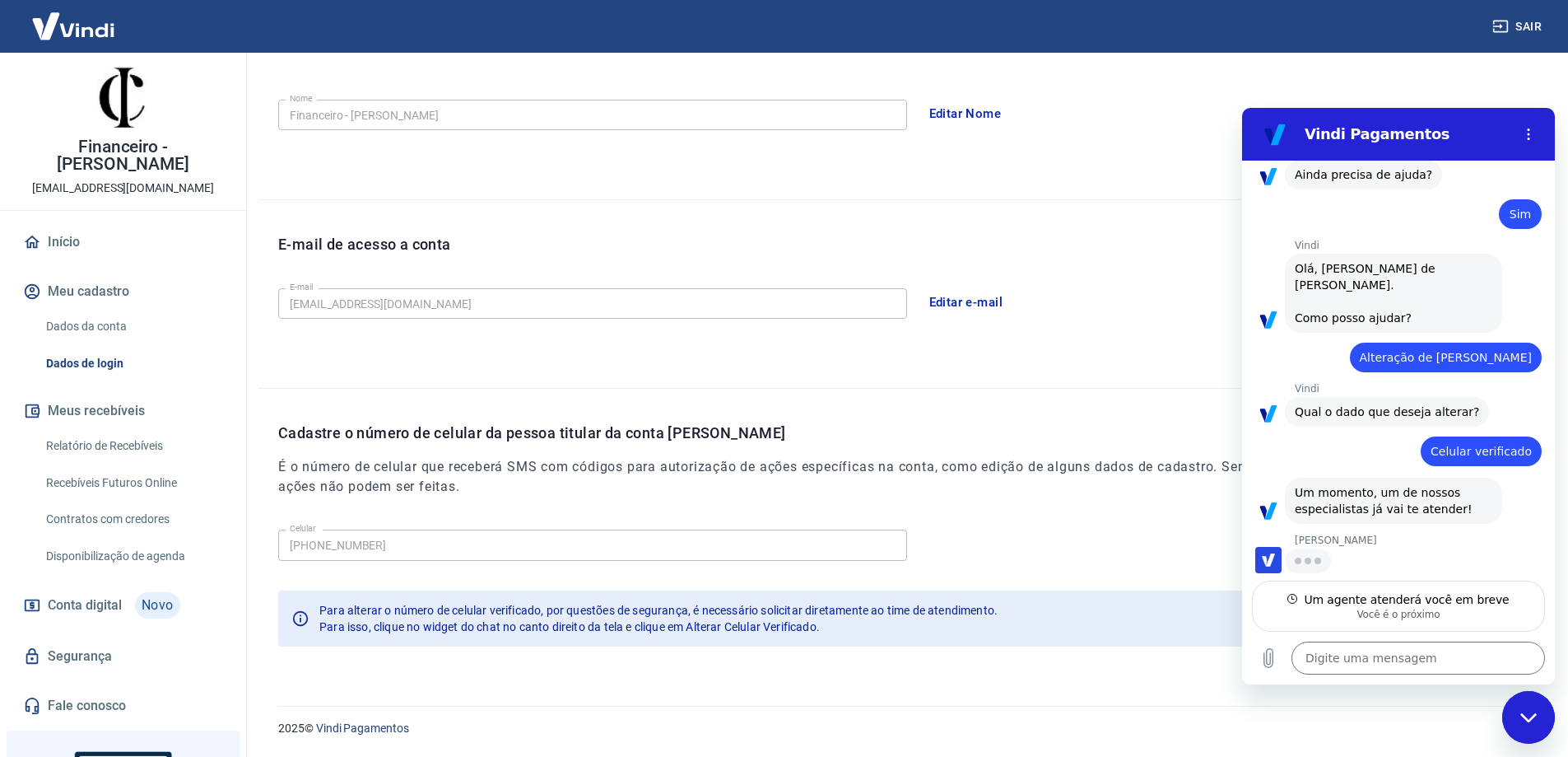
type textarea "x"
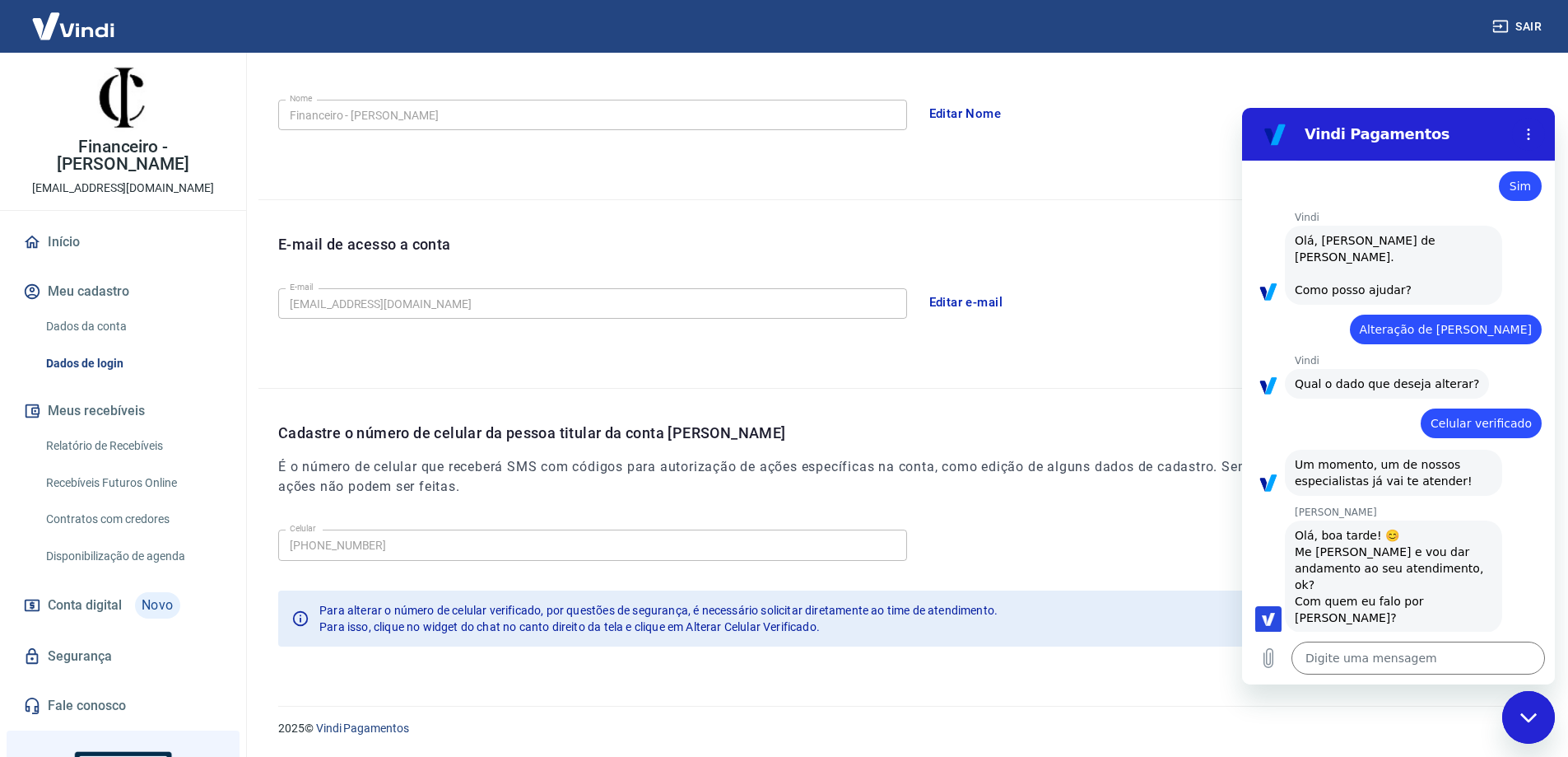
scroll to position [635, 0]
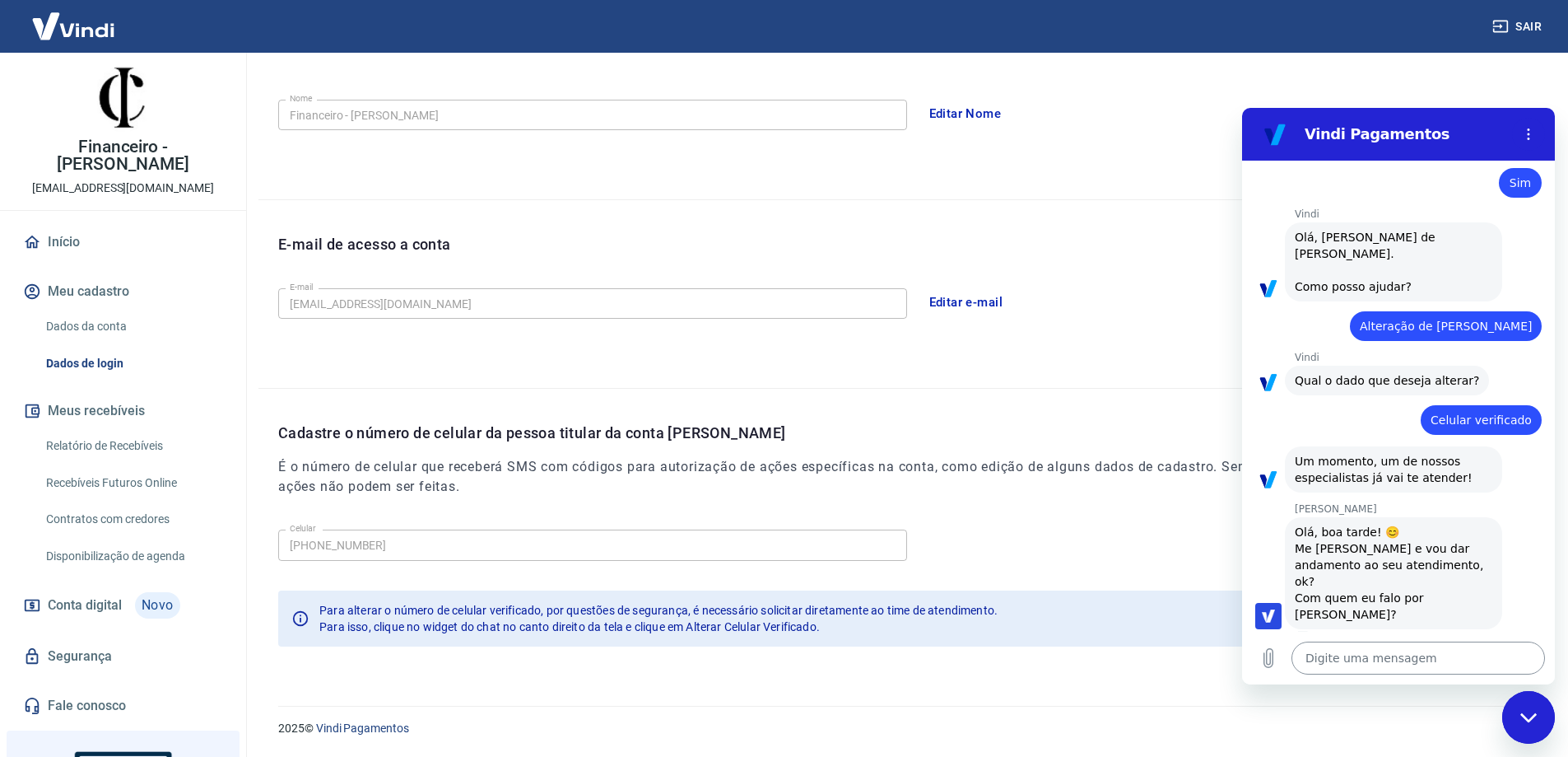
click at [1357, 649] on textarea at bounding box center [1418, 658] width 254 height 33
type textarea "O"
type textarea "x"
type textarea "Ol"
type textarea "x"
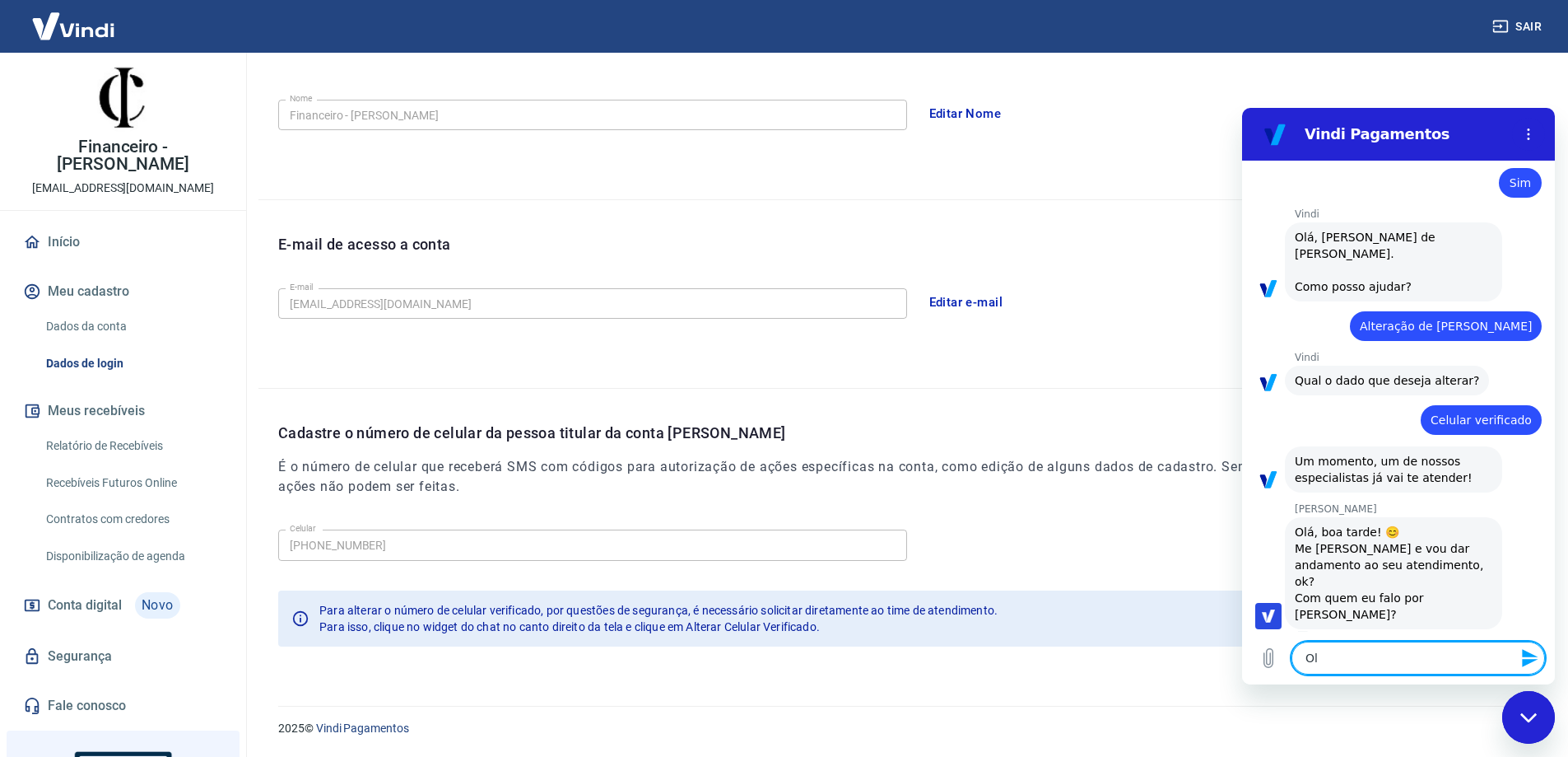
type textarea "Olp"
type textarea "x"
type textarea "Ol"
type textarea "x"
type textarea "Olá"
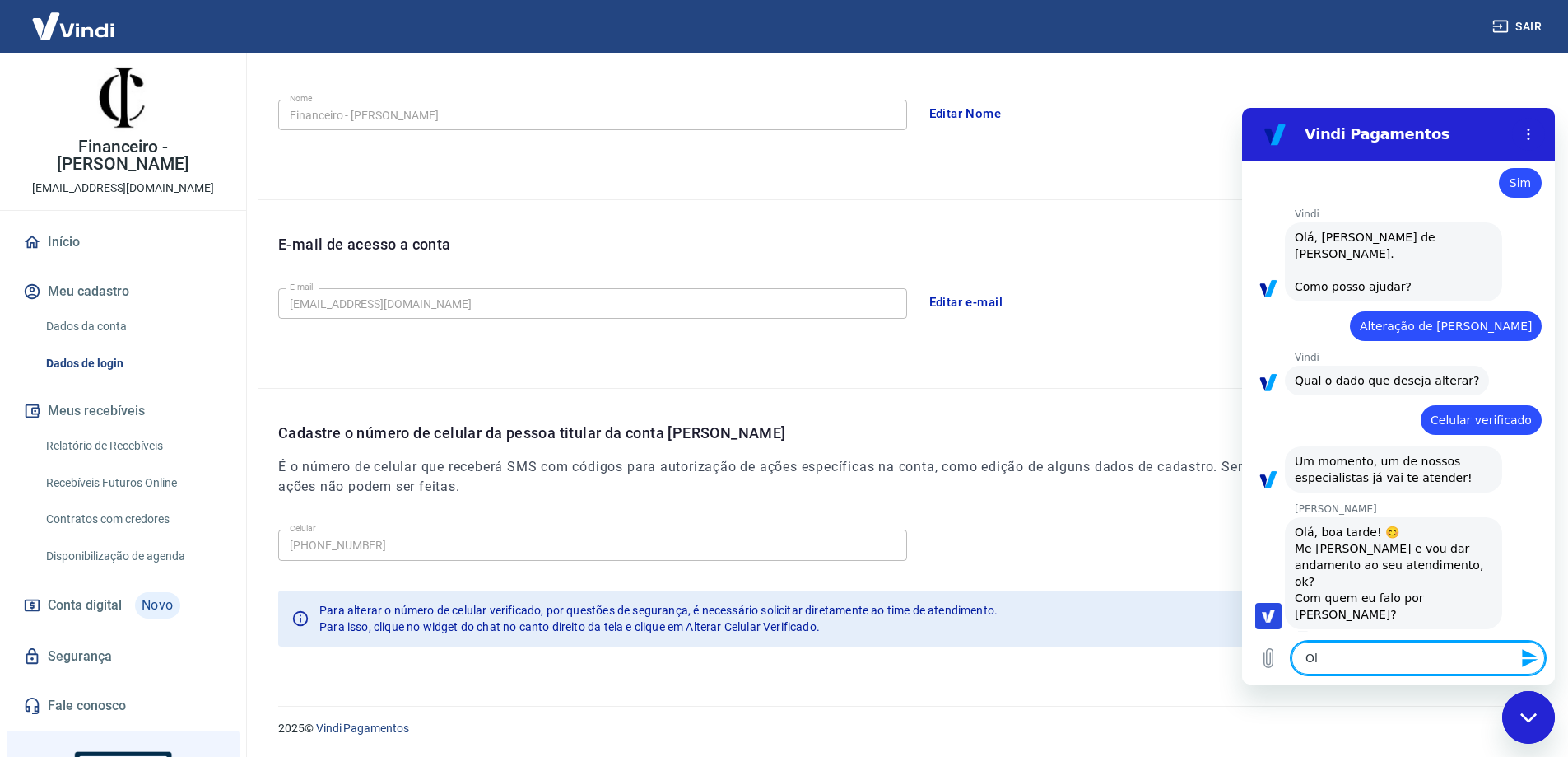
type textarea "x"
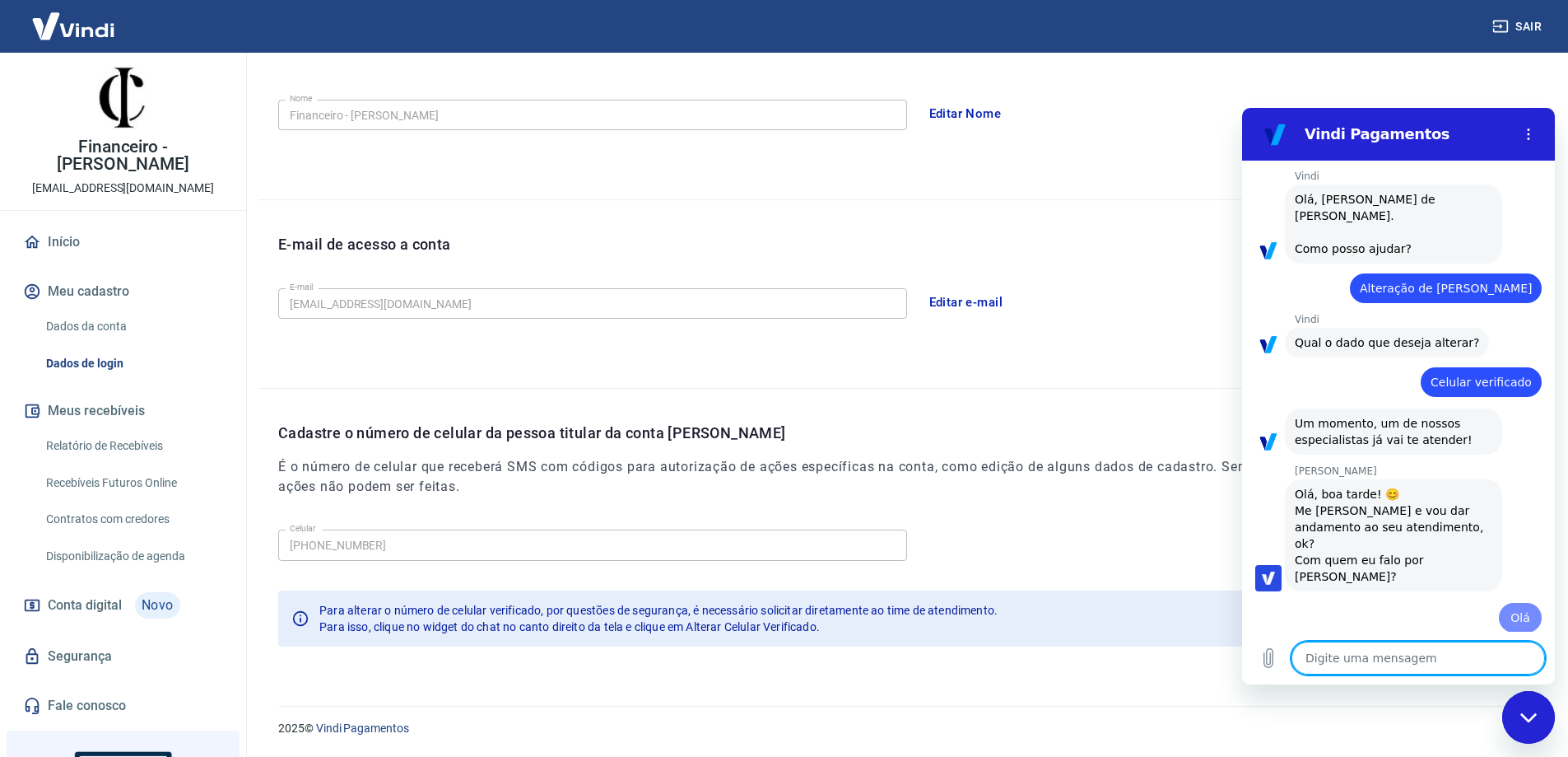
type textarea "x"
click at [1390, 664] on textarea at bounding box center [1418, 658] width 254 height 33
type textarea "A"
type textarea "x"
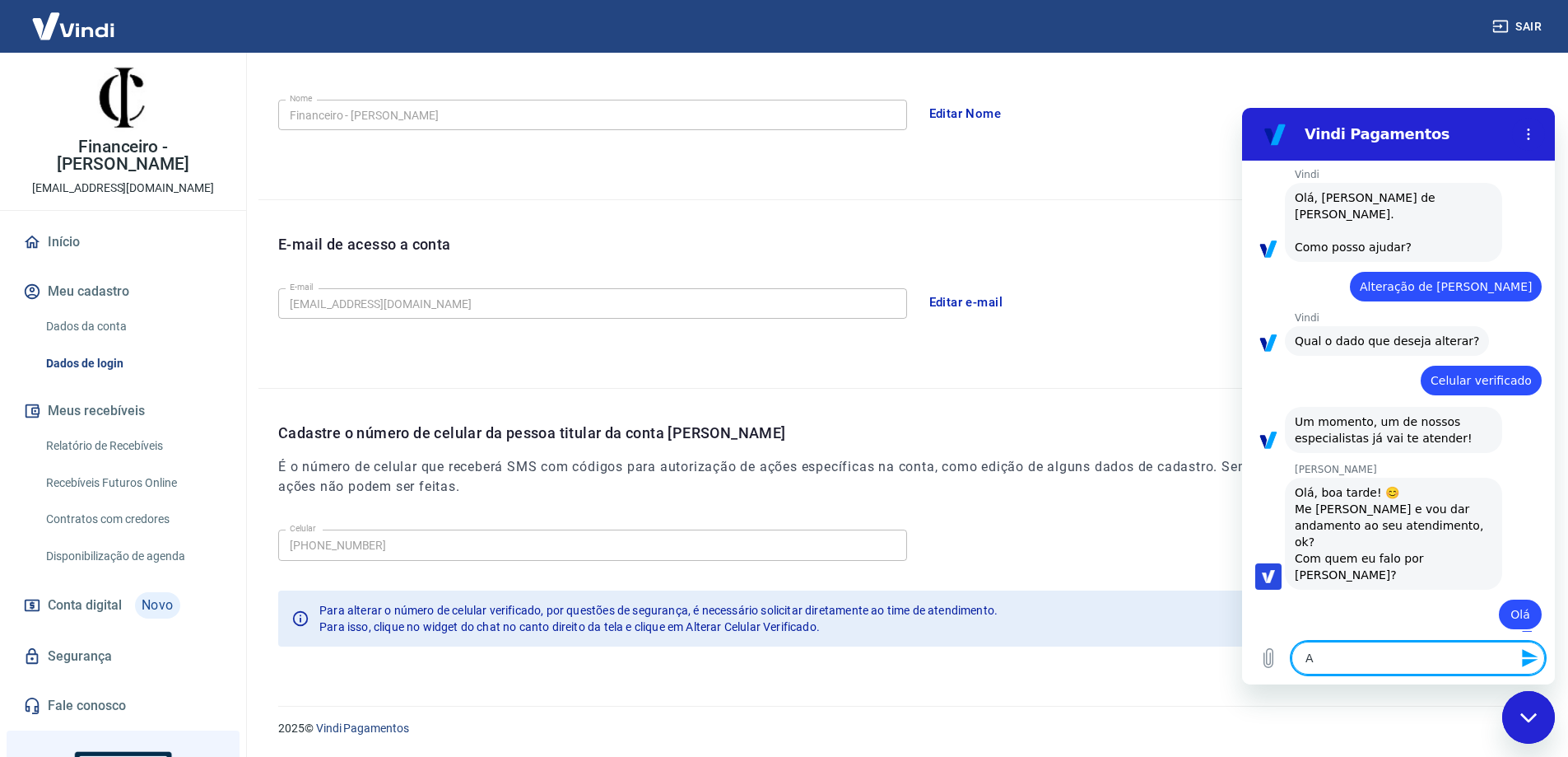
type textarea "Al"
type textarea "x"
type textarea "[PERSON_NAME]"
type textarea "x"
type textarea "Alin"
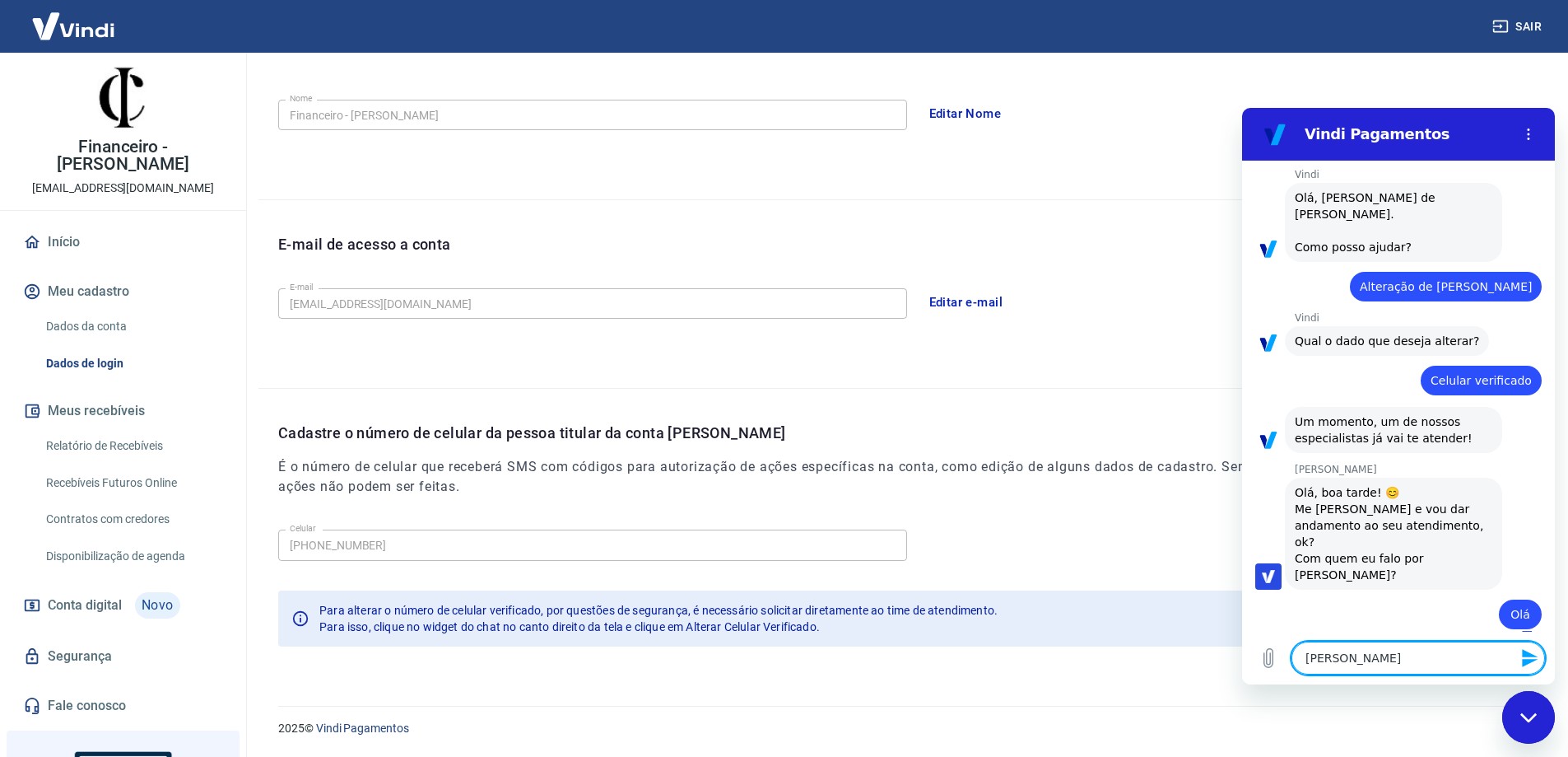
type textarea "x"
type textarea "Aline"
type textarea "x"
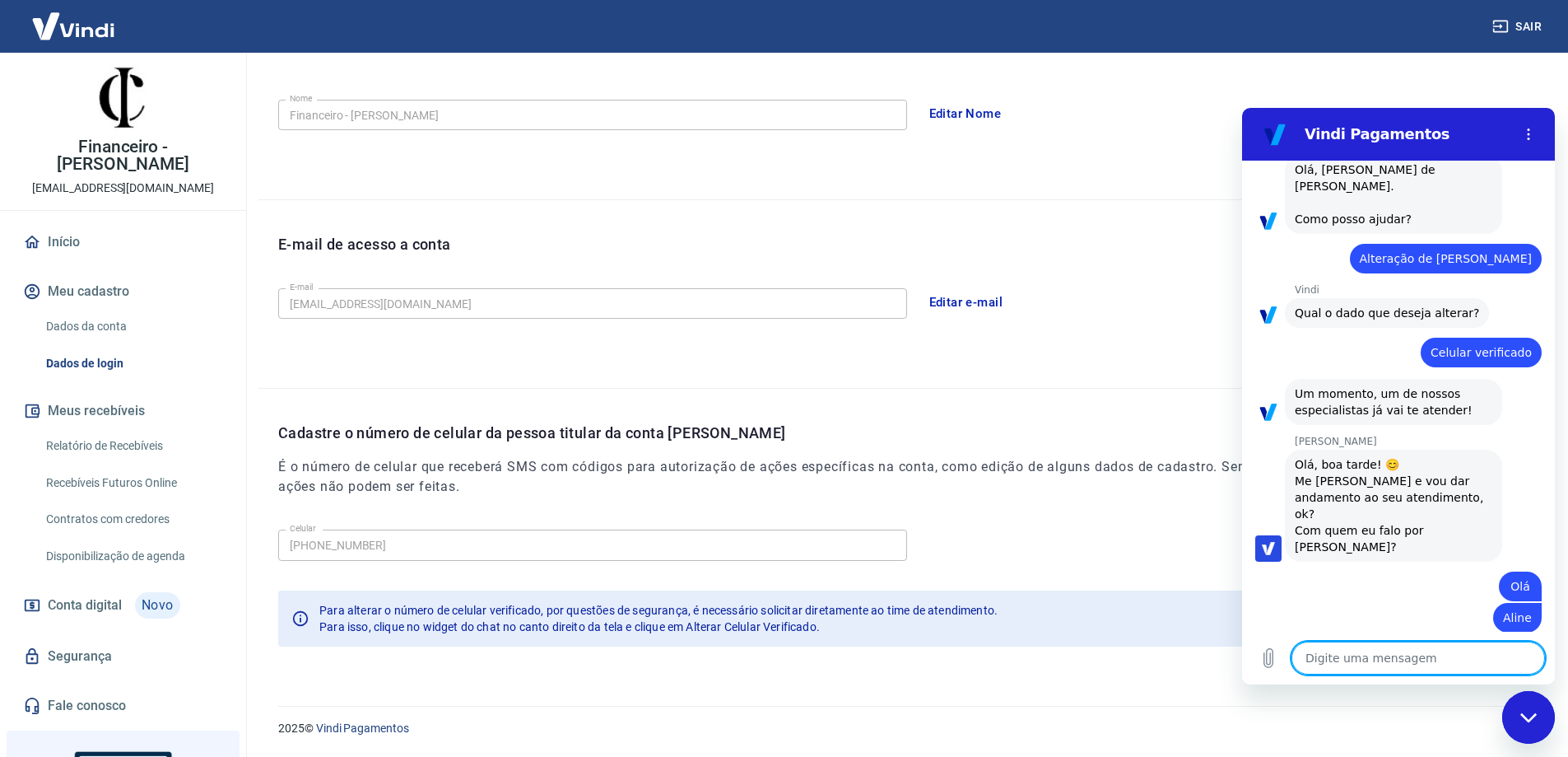
scroll to position [705, 0]
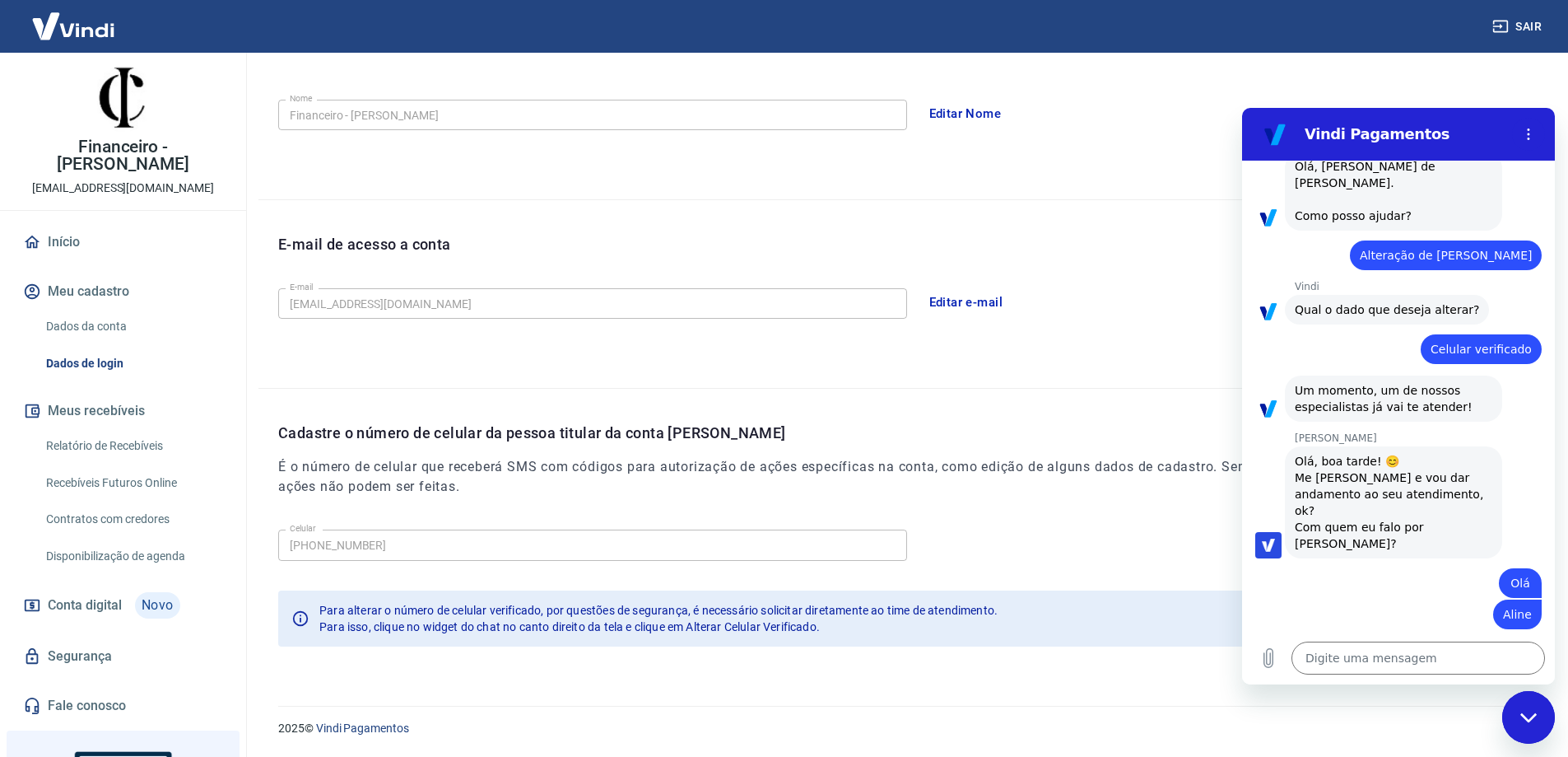
type textarea "x"
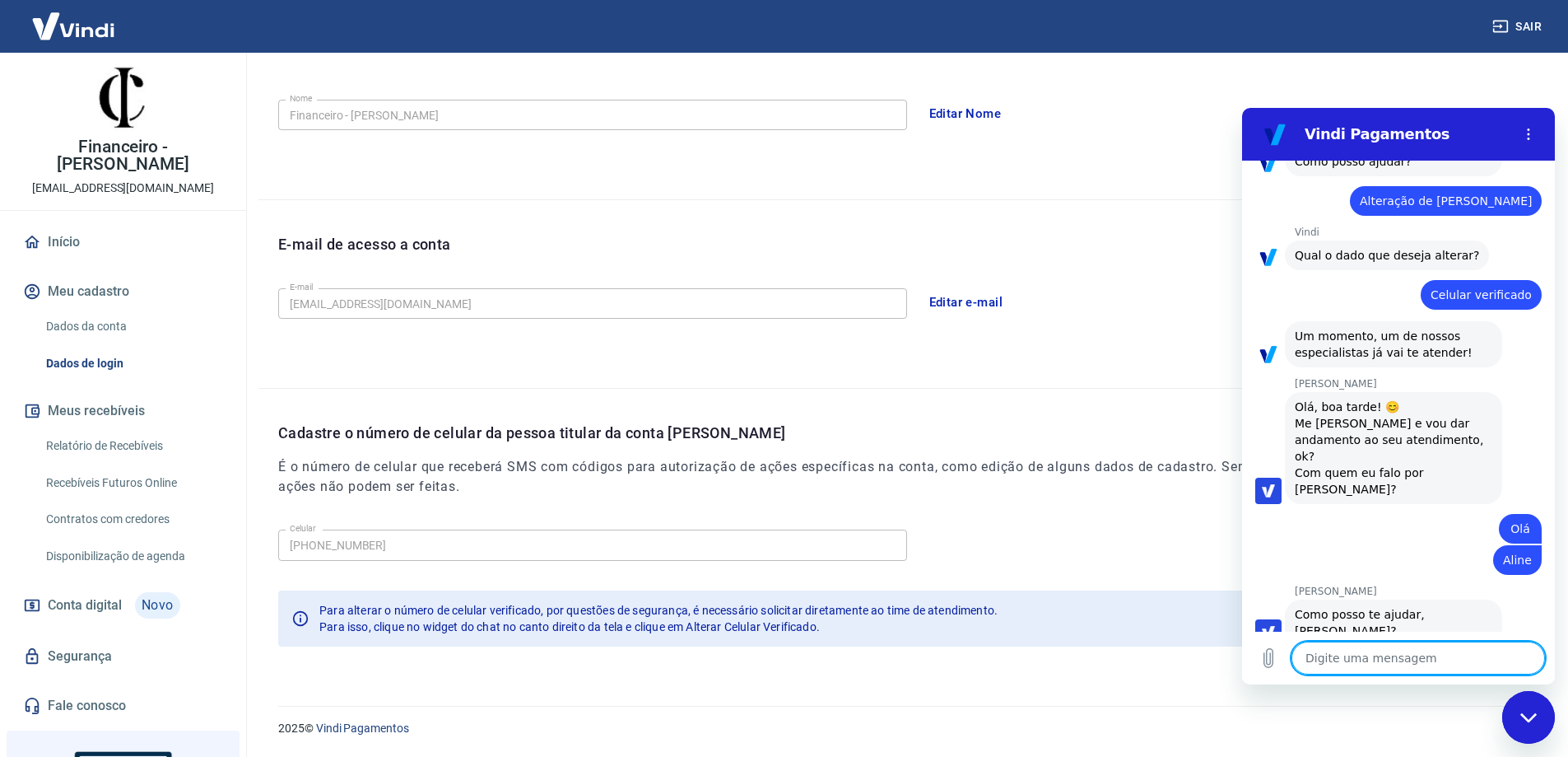
click at [1370, 653] on textarea at bounding box center [1418, 658] width 254 height 33
type textarea "G"
type textarea "x"
type textarea "Go"
type textarea "x"
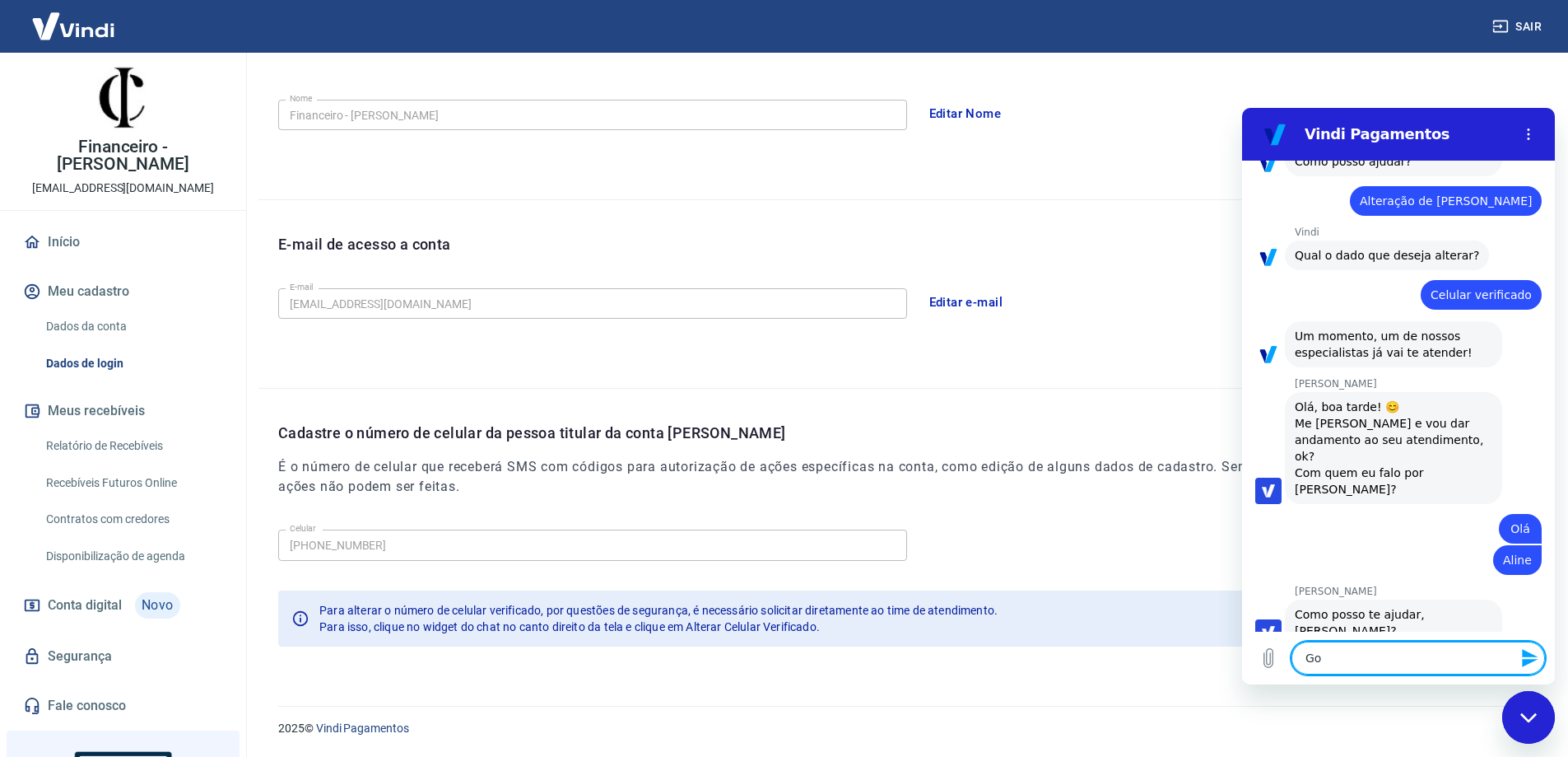
type textarea "Gos"
type textarea "x"
type textarea "Gost"
type textarea "x"
type textarea "Gosta"
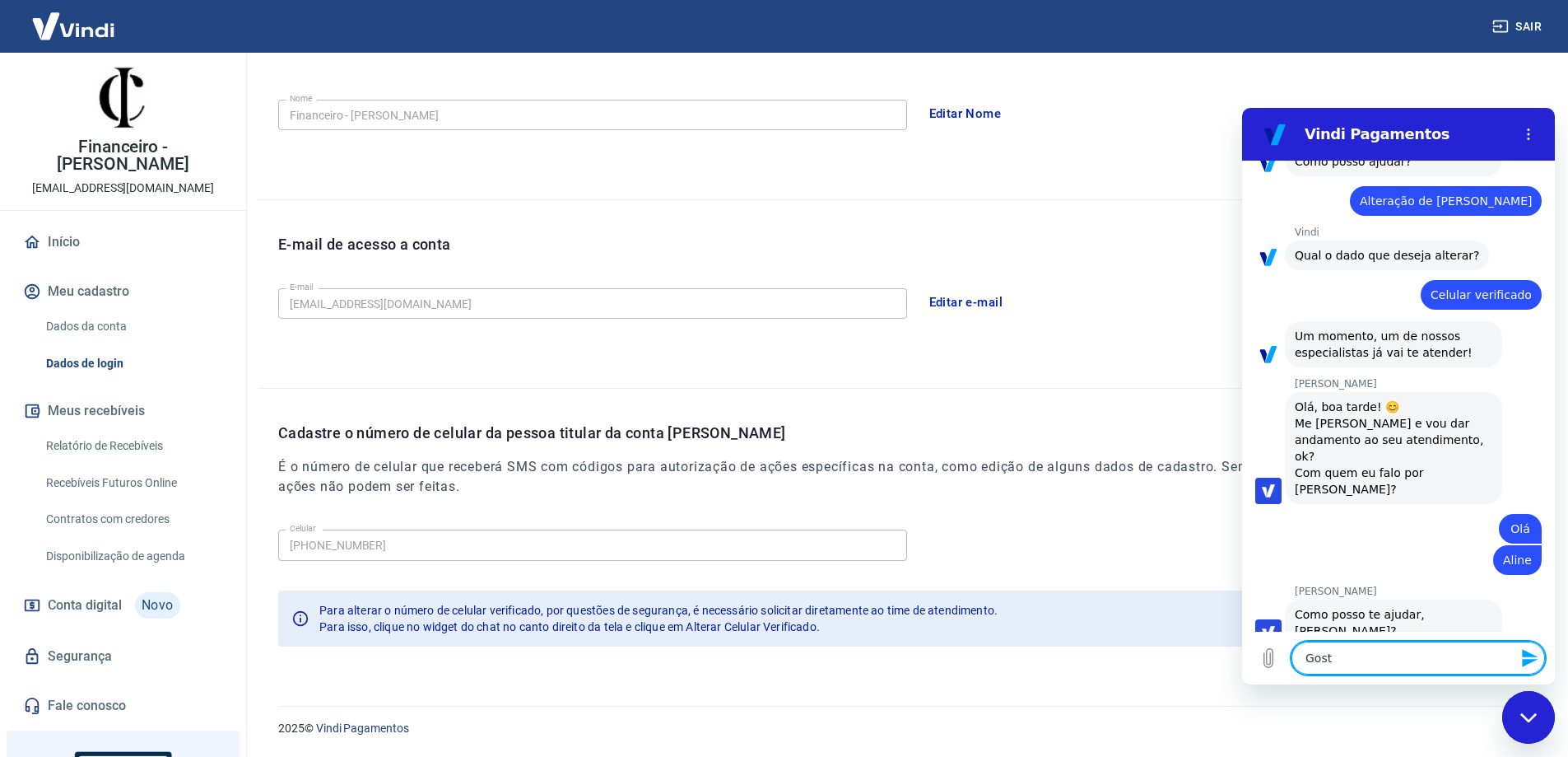
type textarea "x"
type textarea "Gostar"
type textarea "x"
type textarea "Gostari"
type textarea "x"
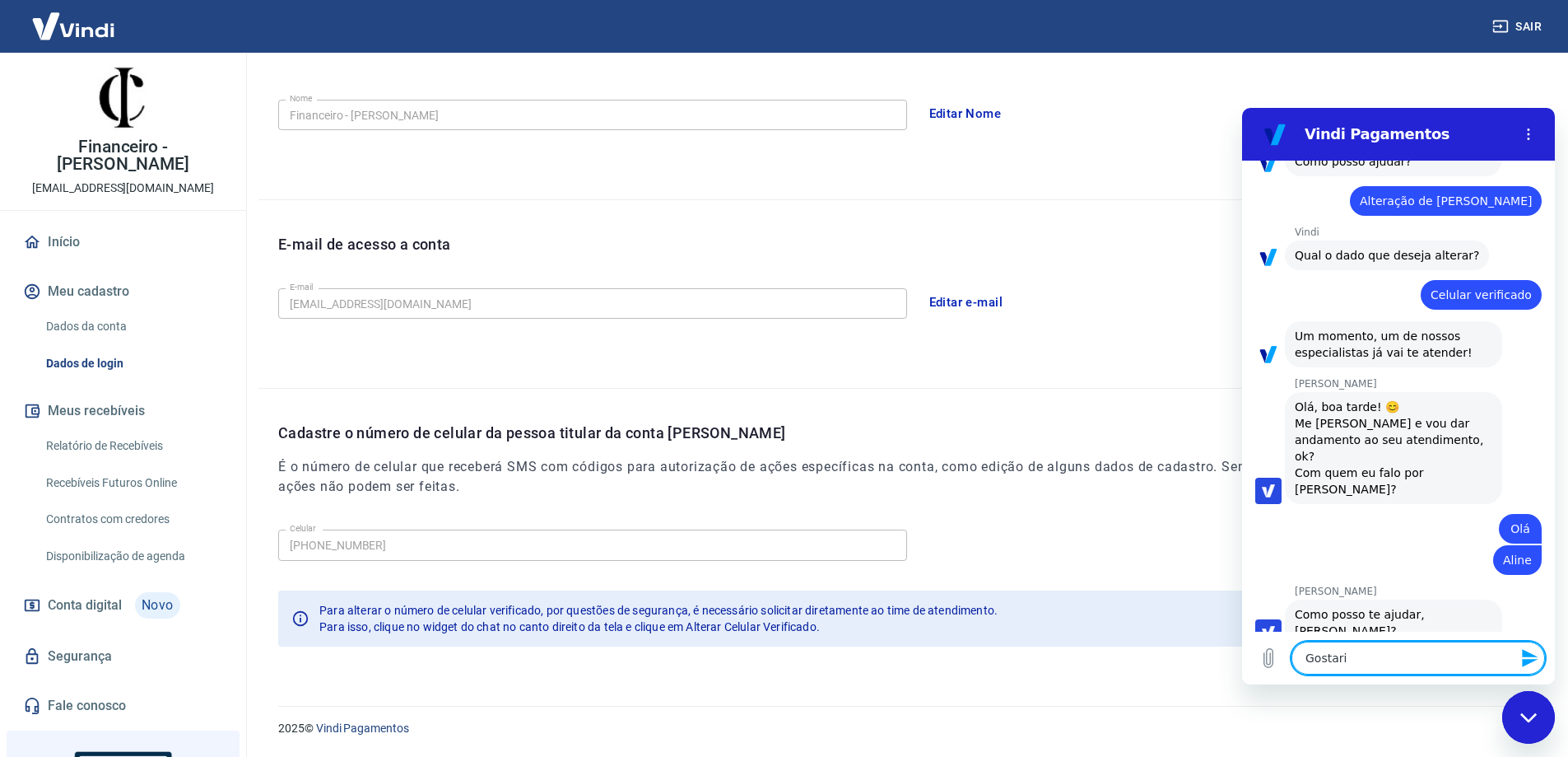
type textarea "Gostaria"
type textarea "x"
type textarea "Gostaria"
type textarea "x"
type textarea "Gostaria a"
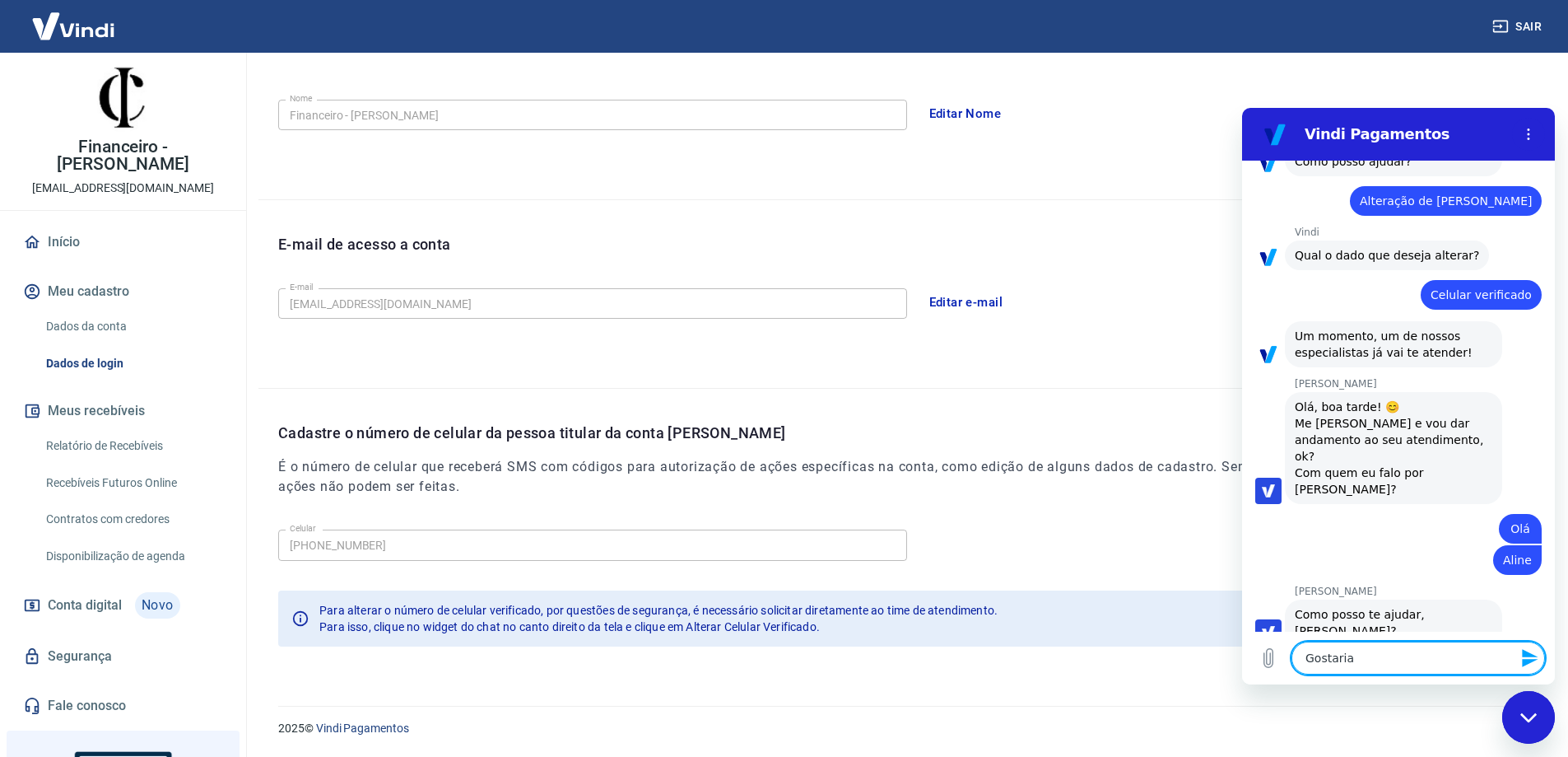
type textarea "x"
type textarea "Gostaria"
type textarea "x"
type textarea "Gostaria d"
type textarea "x"
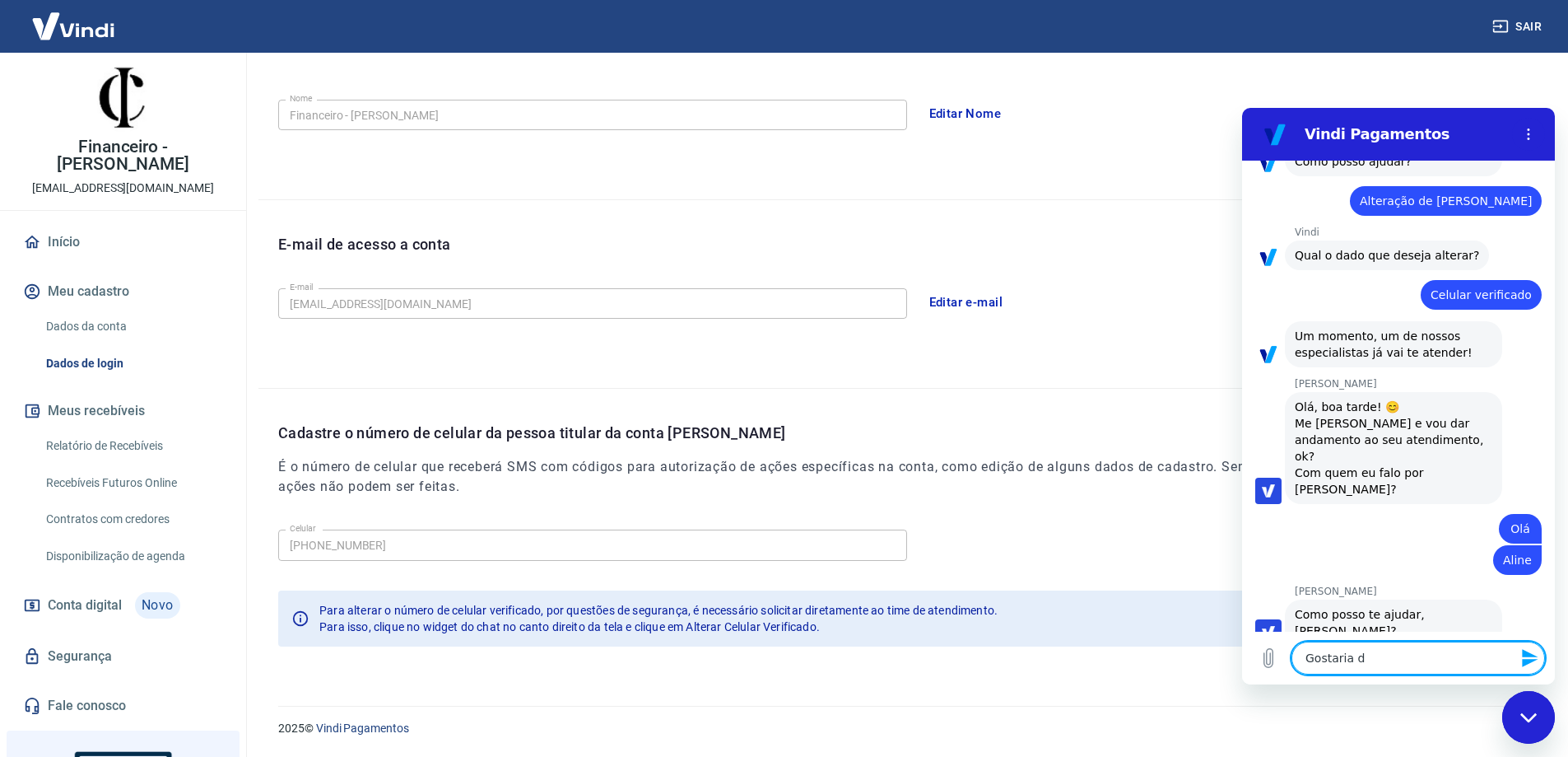
type textarea "Gostaria de"
type textarea "x"
type textarea "Gostaria de"
type textarea "x"
type textarea "Gostaria de a"
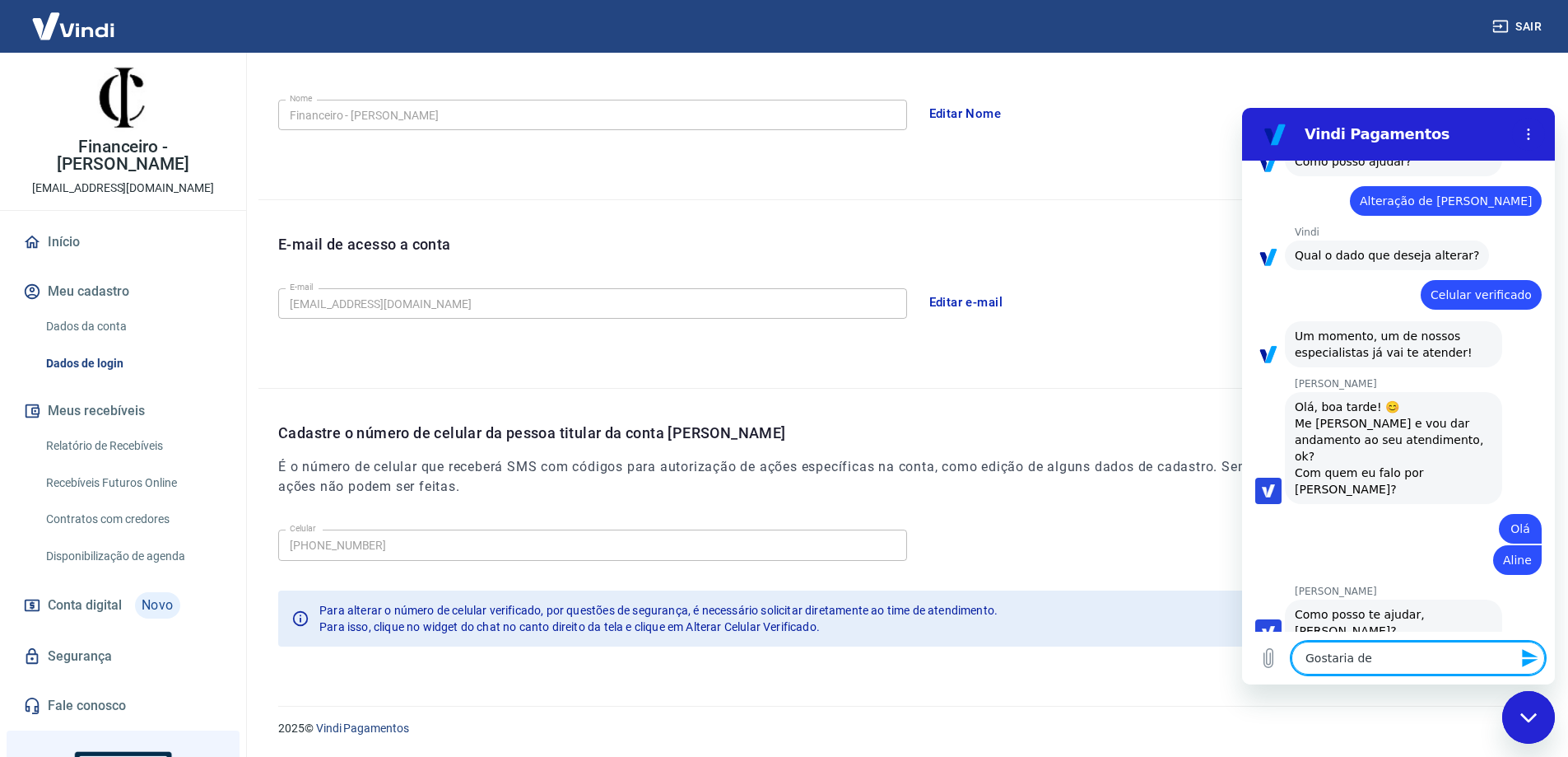
type textarea "x"
type textarea "Gostaria de al"
type textarea "x"
type textarea "Gostaria de alt"
type textarea "x"
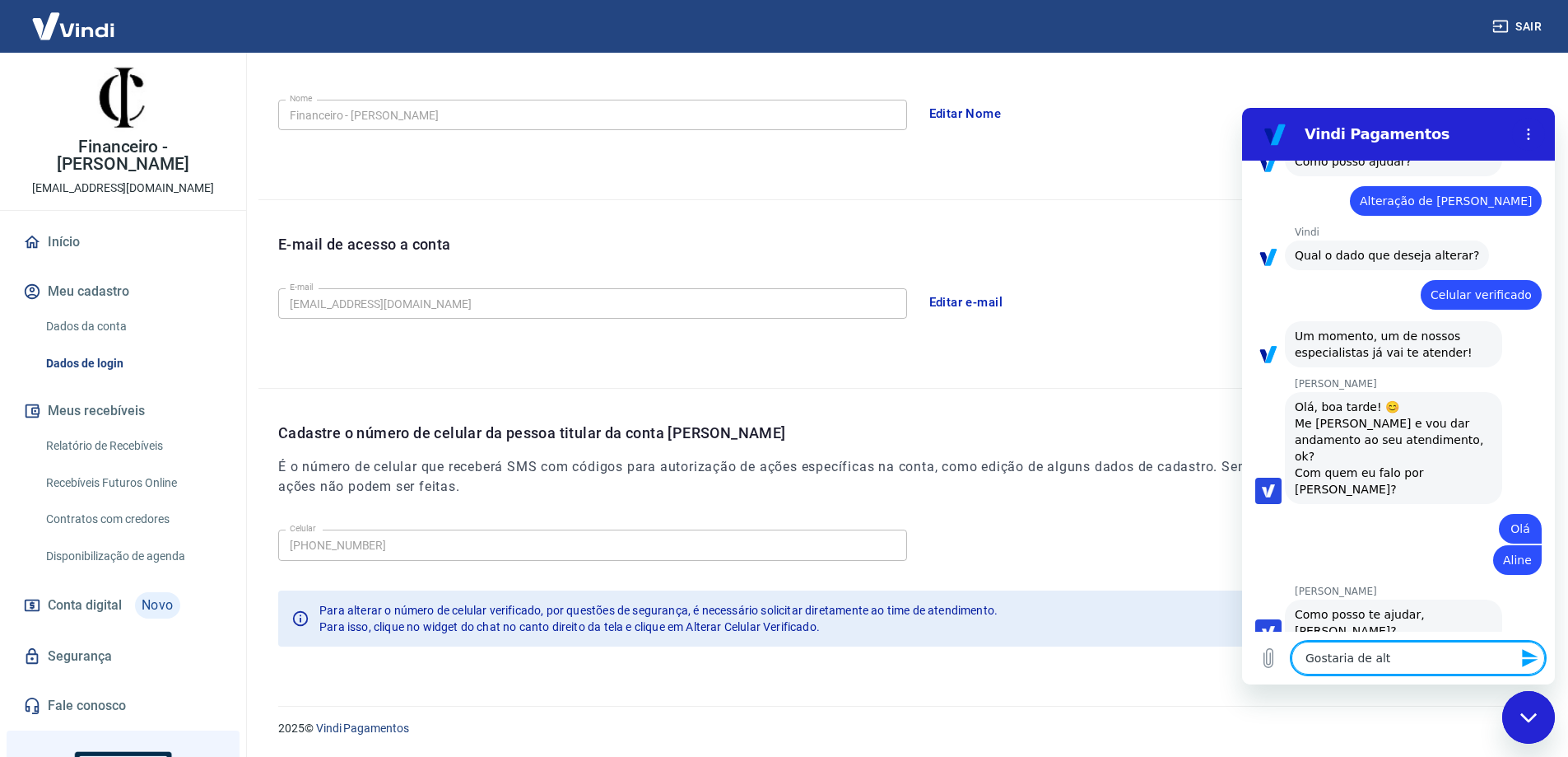
type textarea "Gostaria de alte"
type textarea "x"
type textarea "Gostaria de alter"
type textarea "x"
type textarea "Gostaria de altera"
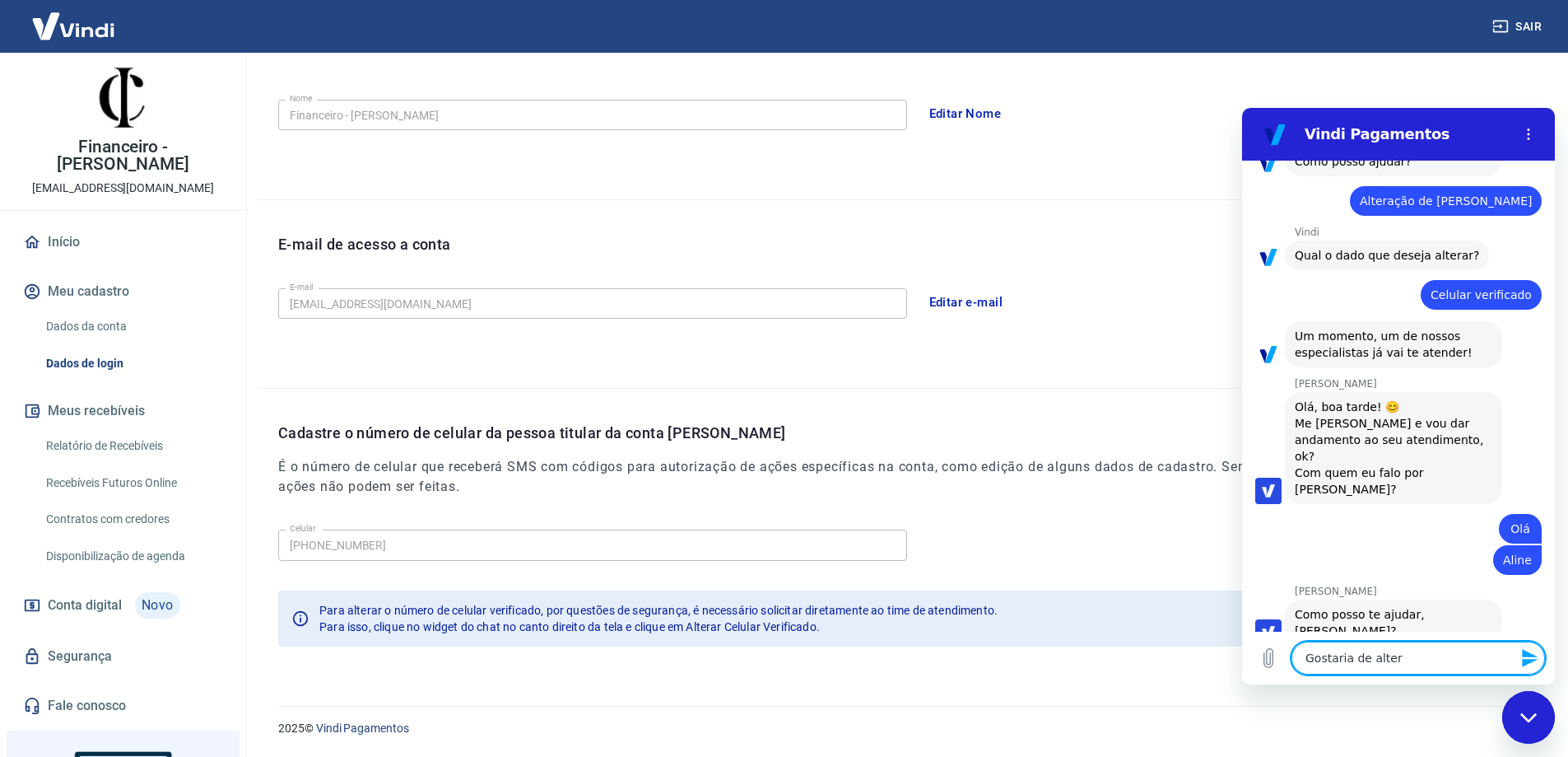
type textarea "x"
type textarea "Gostaria de alterar"
type textarea "x"
type textarea "Gostaria de alterar"
type textarea "x"
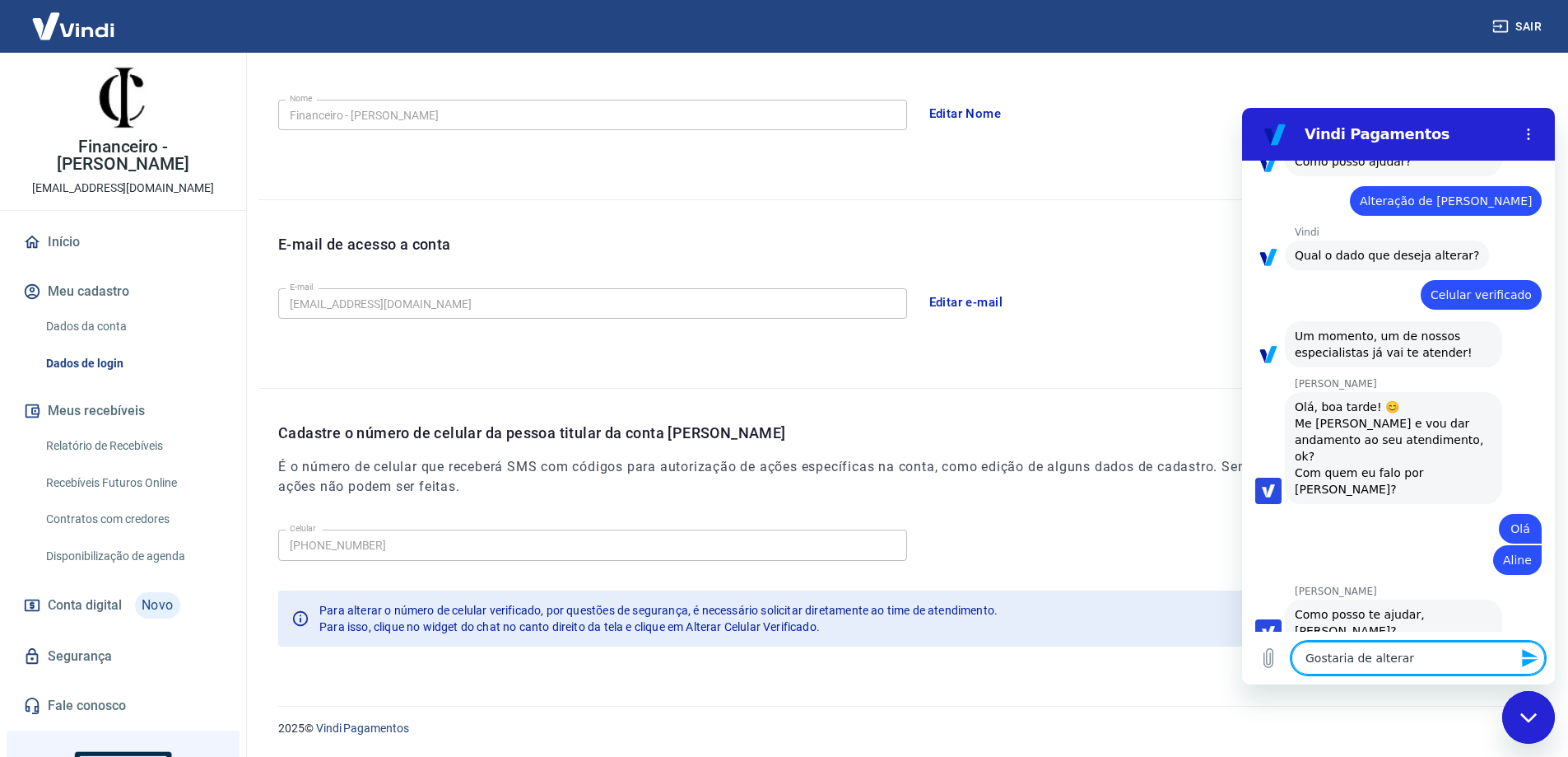
type textarea "Gostaria de alterar o"
type textarea "x"
type textarea "Gostaria de alterar o"
type textarea "x"
type textarea "Gostaria de alterar o n"
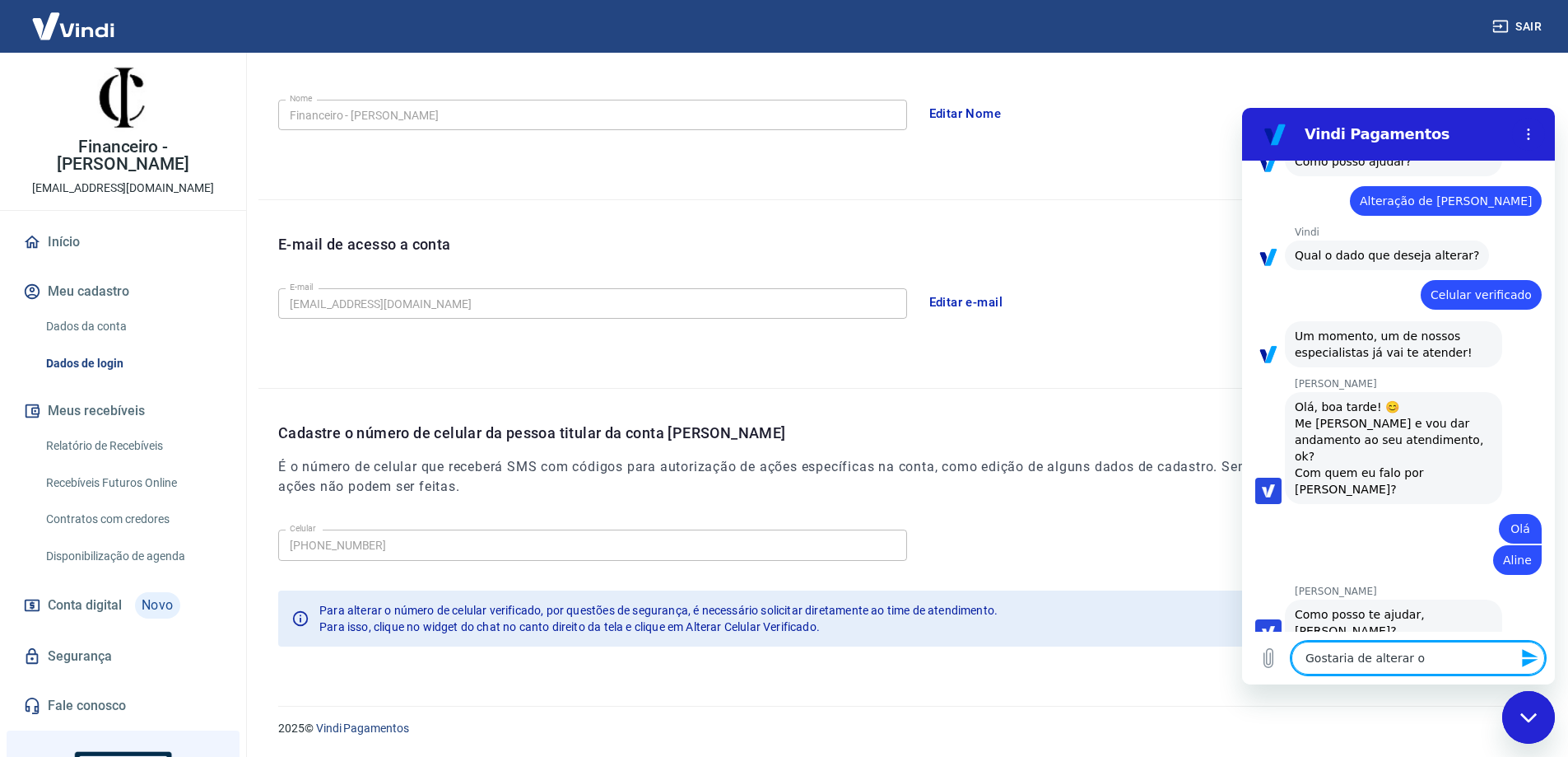
type textarea "x"
type textarea "Gostaria de alterar o ni"
type textarea "x"
type textarea "Gostaria de alterar o n"
type textarea "x"
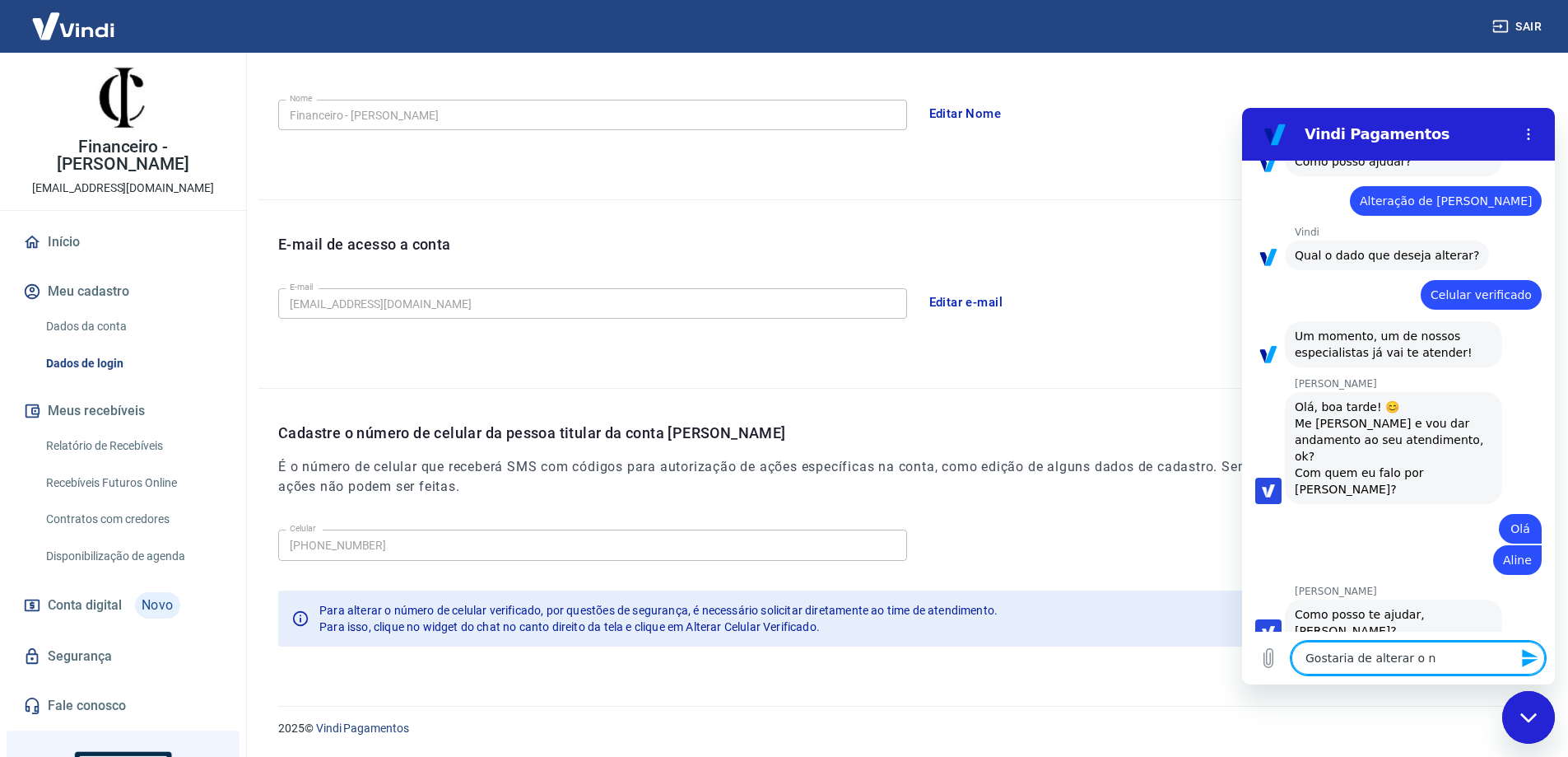
type textarea "Gostaria de alterar o nú"
type textarea "x"
type textarea "Gostaria de alterar o núm"
type textarea "x"
type textarea "Gostaria de alterar o núme"
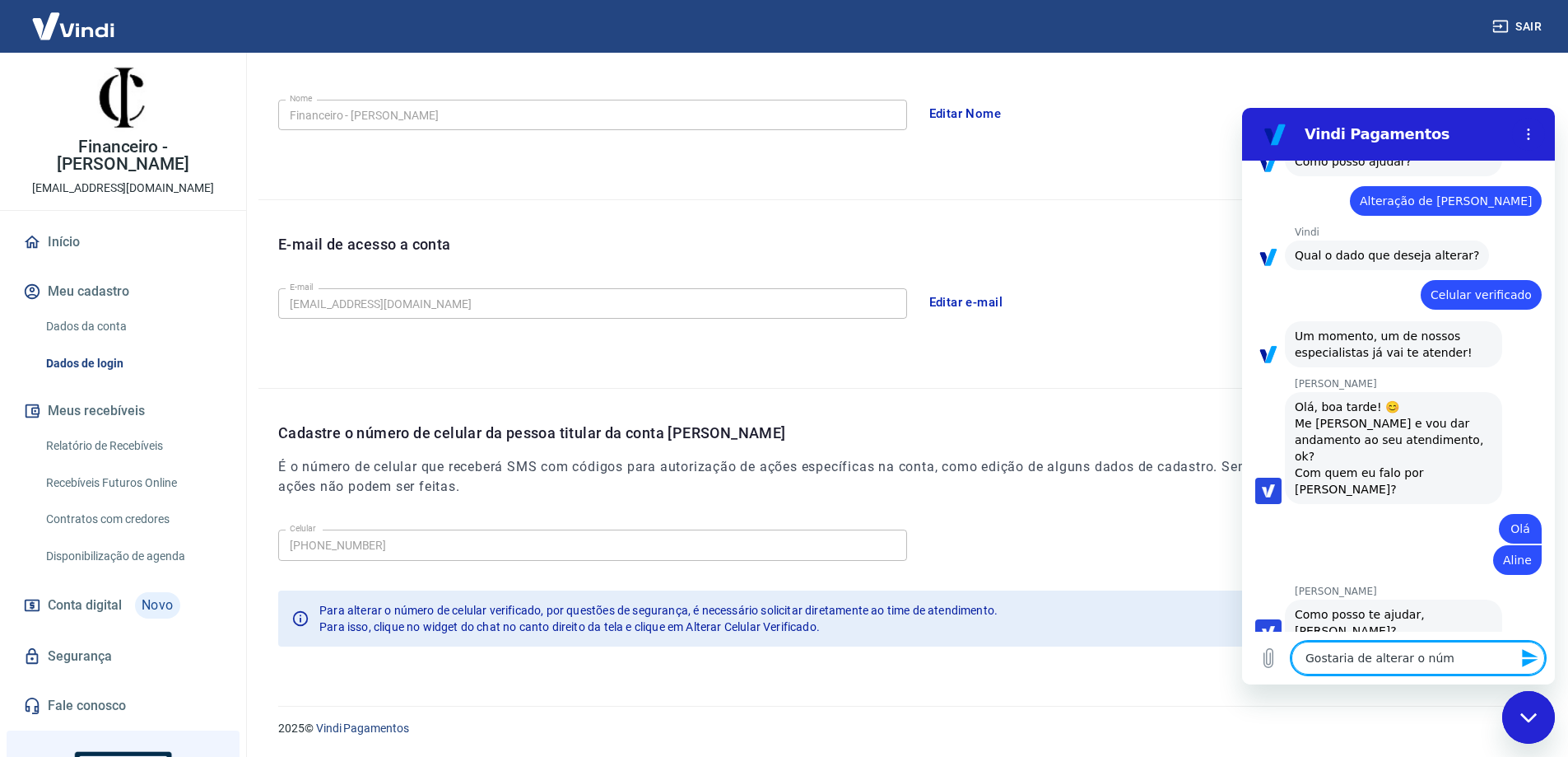
type textarea "x"
type textarea "Gostaria de alterar o númer"
type textarea "x"
type textarea "Gostaria de alterar o número"
type textarea "x"
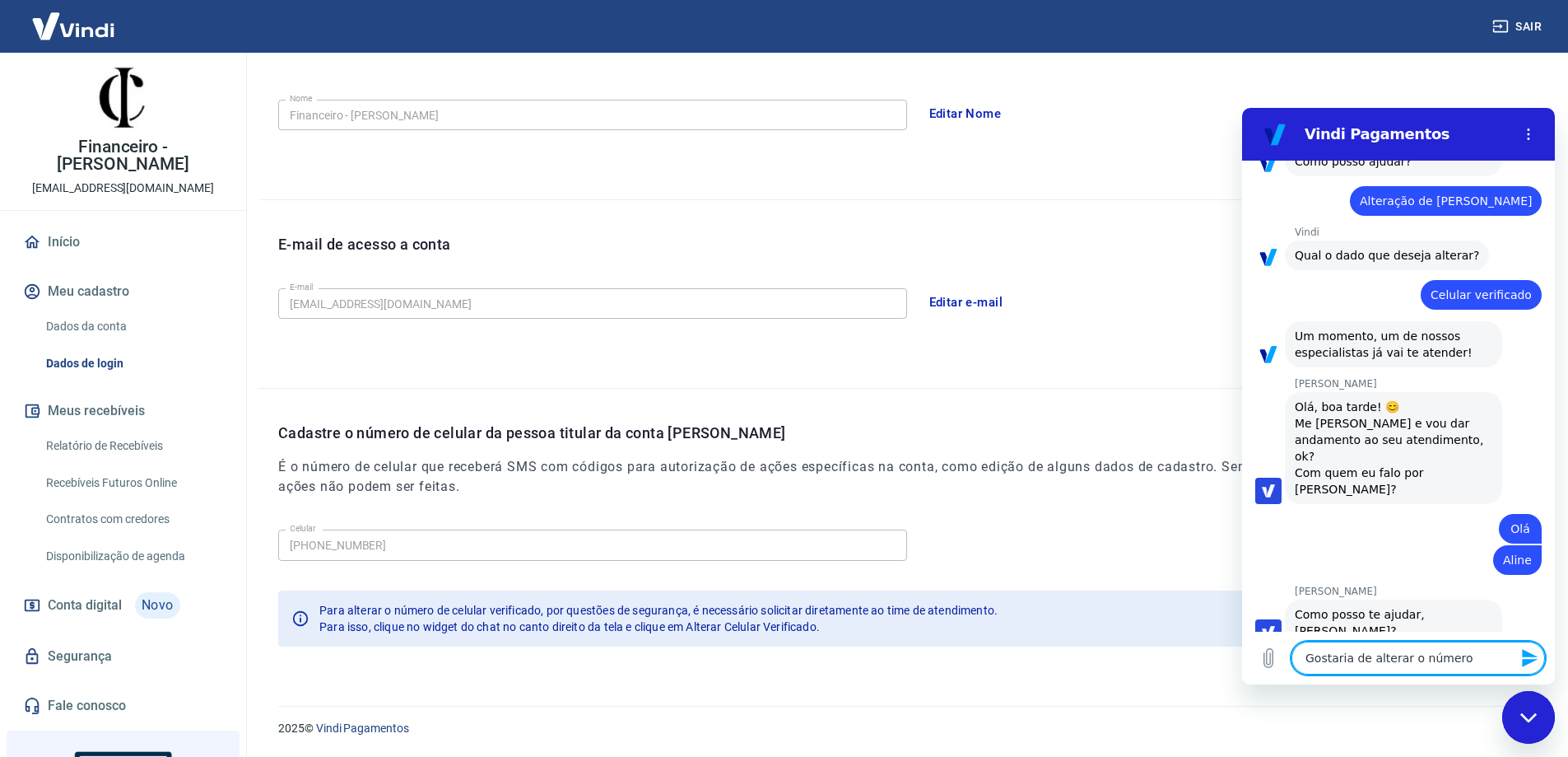
type textarea "Gostaria de alterar o número"
type textarea "x"
type textarea "Gostaria de alterar o número d"
type textarea "x"
type textarea "Gostaria de alterar o número de"
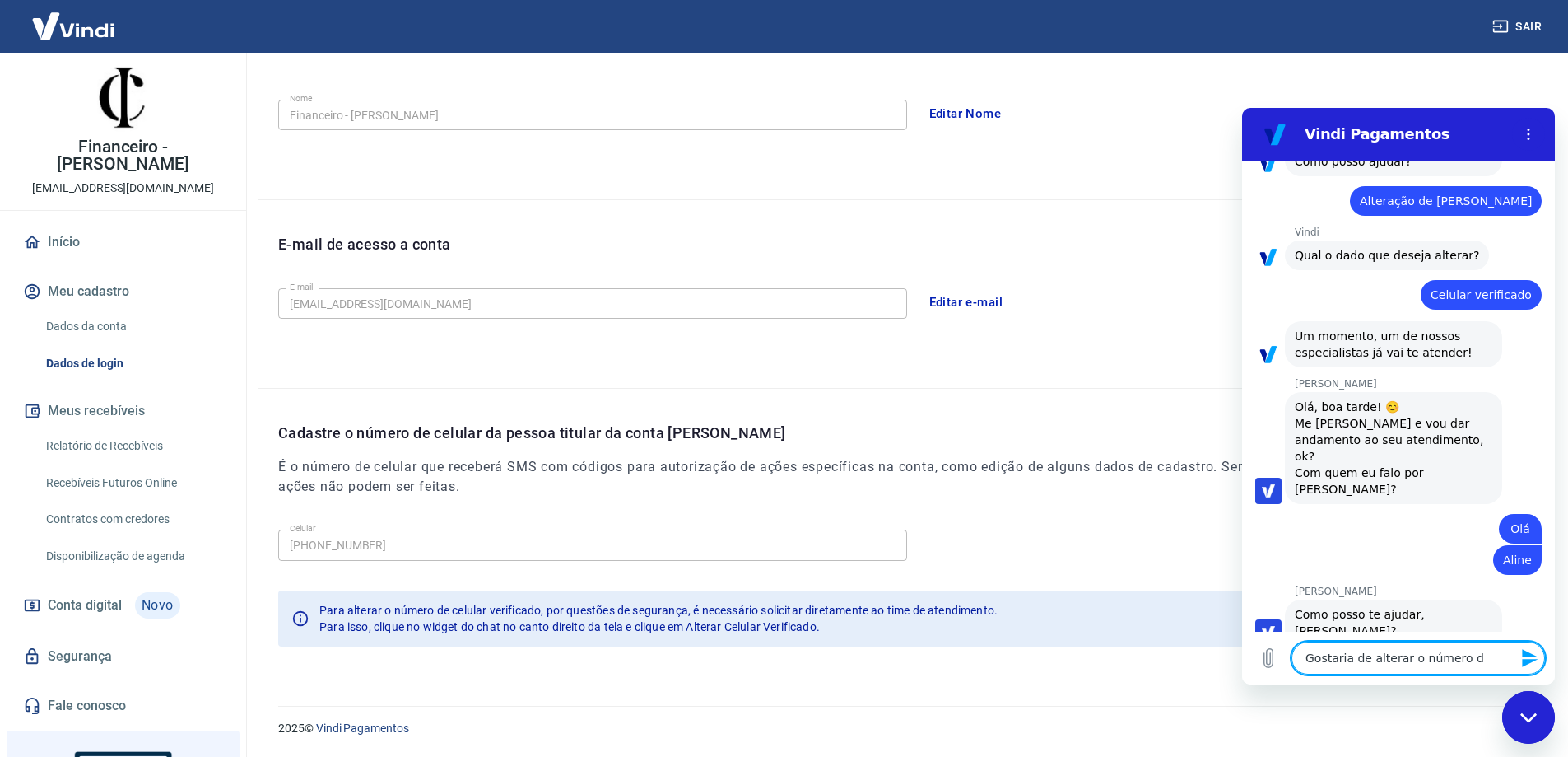
type textarea "x"
type textarea "Gostaria de alterar o número de"
type textarea "x"
type textarea "Gostaria de alterar o número de t"
type textarea "x"
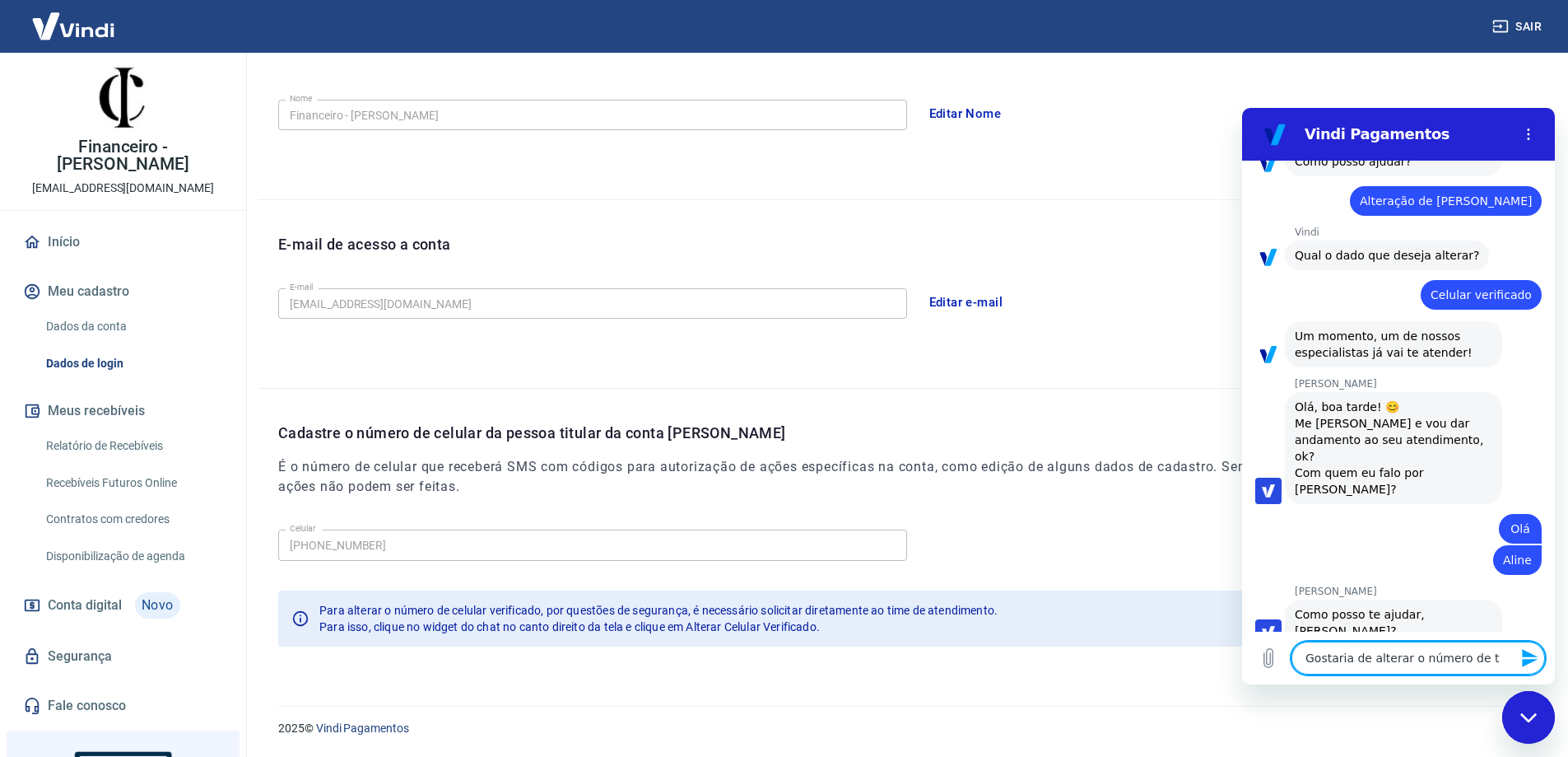
type textarea "Gostaria de alterar o número de te"
type textarea "x"
type textarea "Gostaria de alterar o número de tel"
type textarea "x"
type textarea "Gostaria de alterar o número de tele"
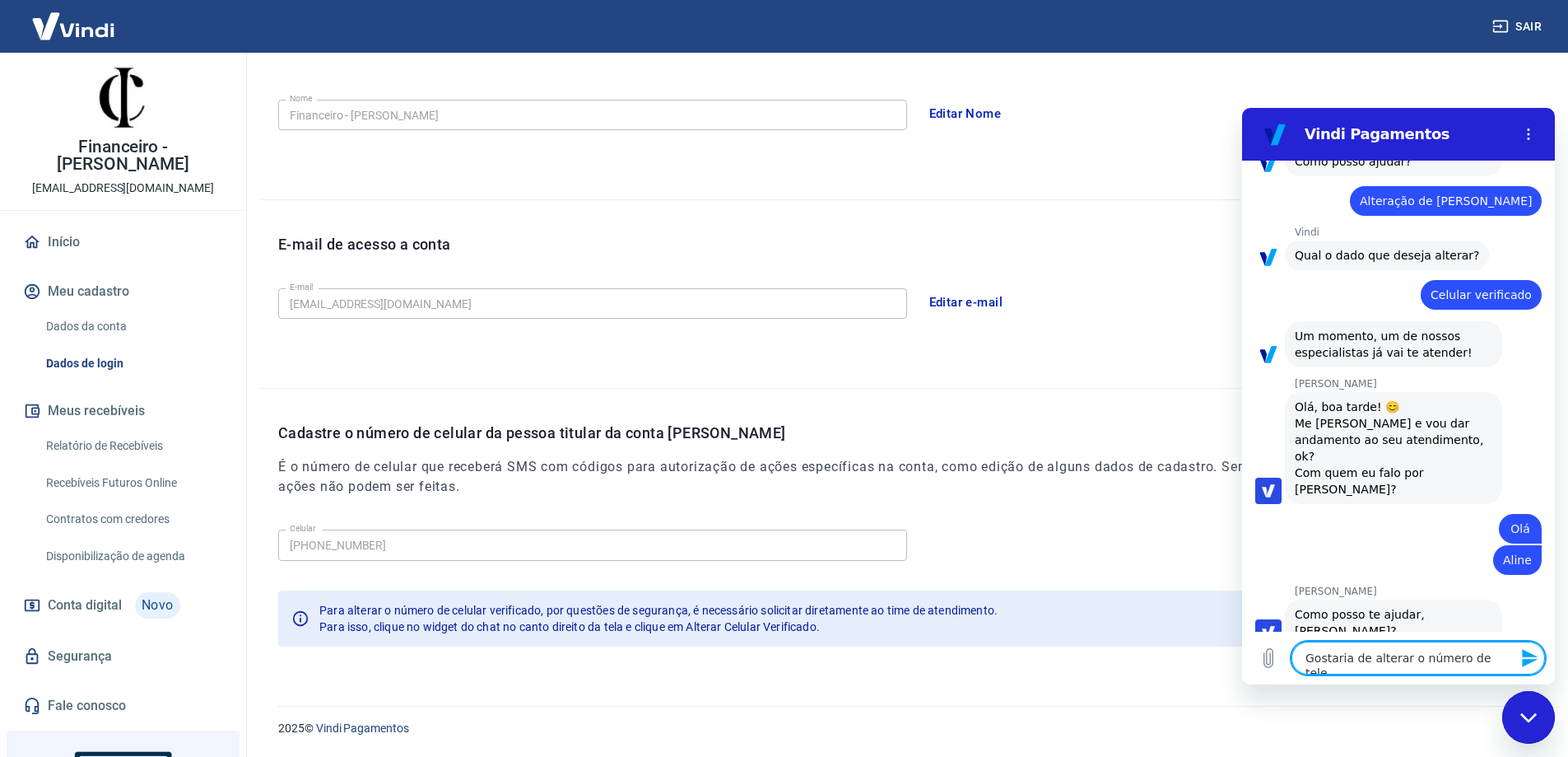
type textarea "x"
type textarea "Gostaria de alterar o número de teled"
type textarea "x"
type textarea "Gostaria de alterar o número de teledo"
type textarea "x"
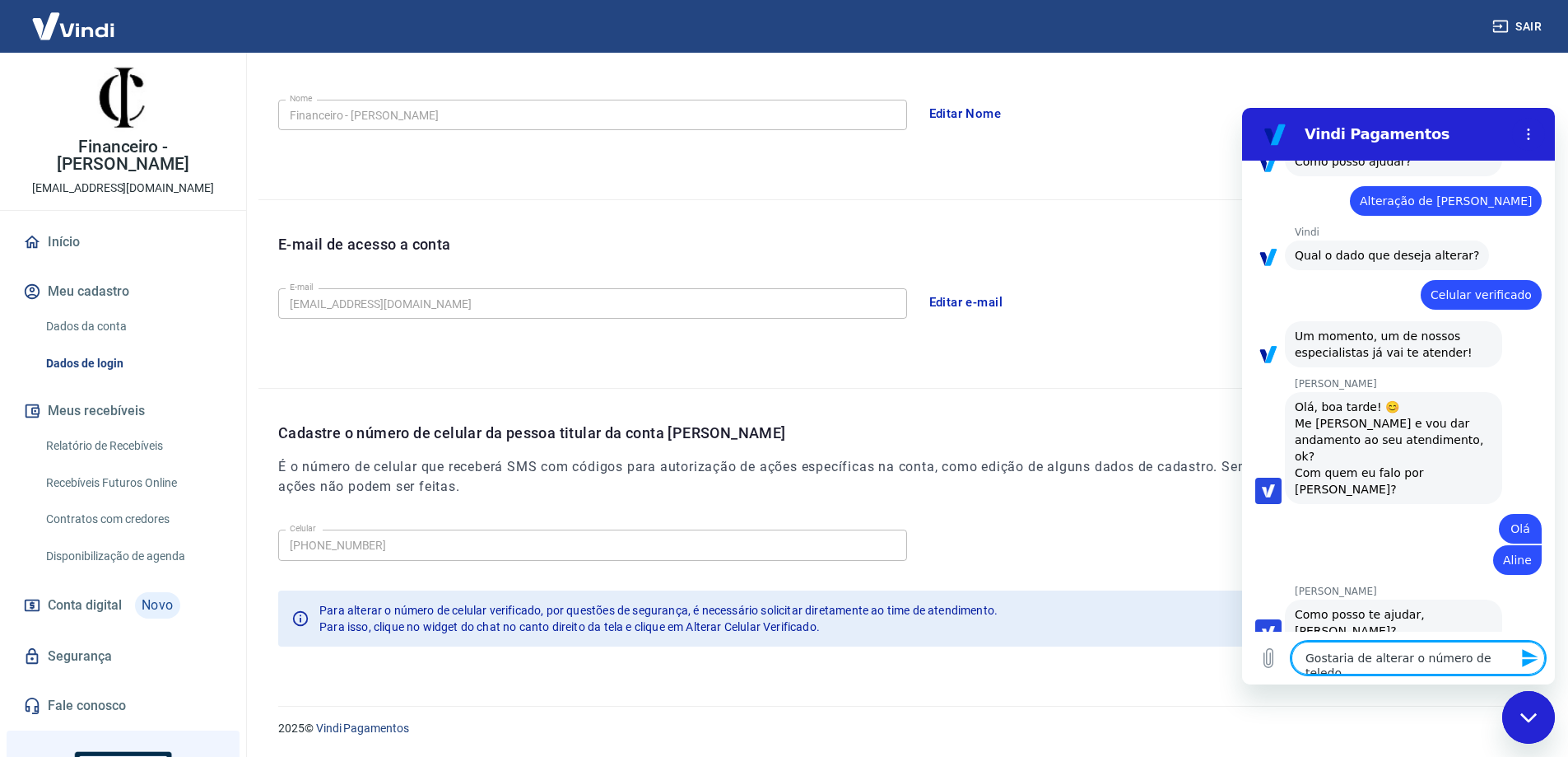
type textarea "Gostaria de alterar o número de teled"
type textarea "x"
type textarea "Gostaria de alterar o número de tele"
type textarea "x"
type textarea "Gostaria de alterar o número de telef"
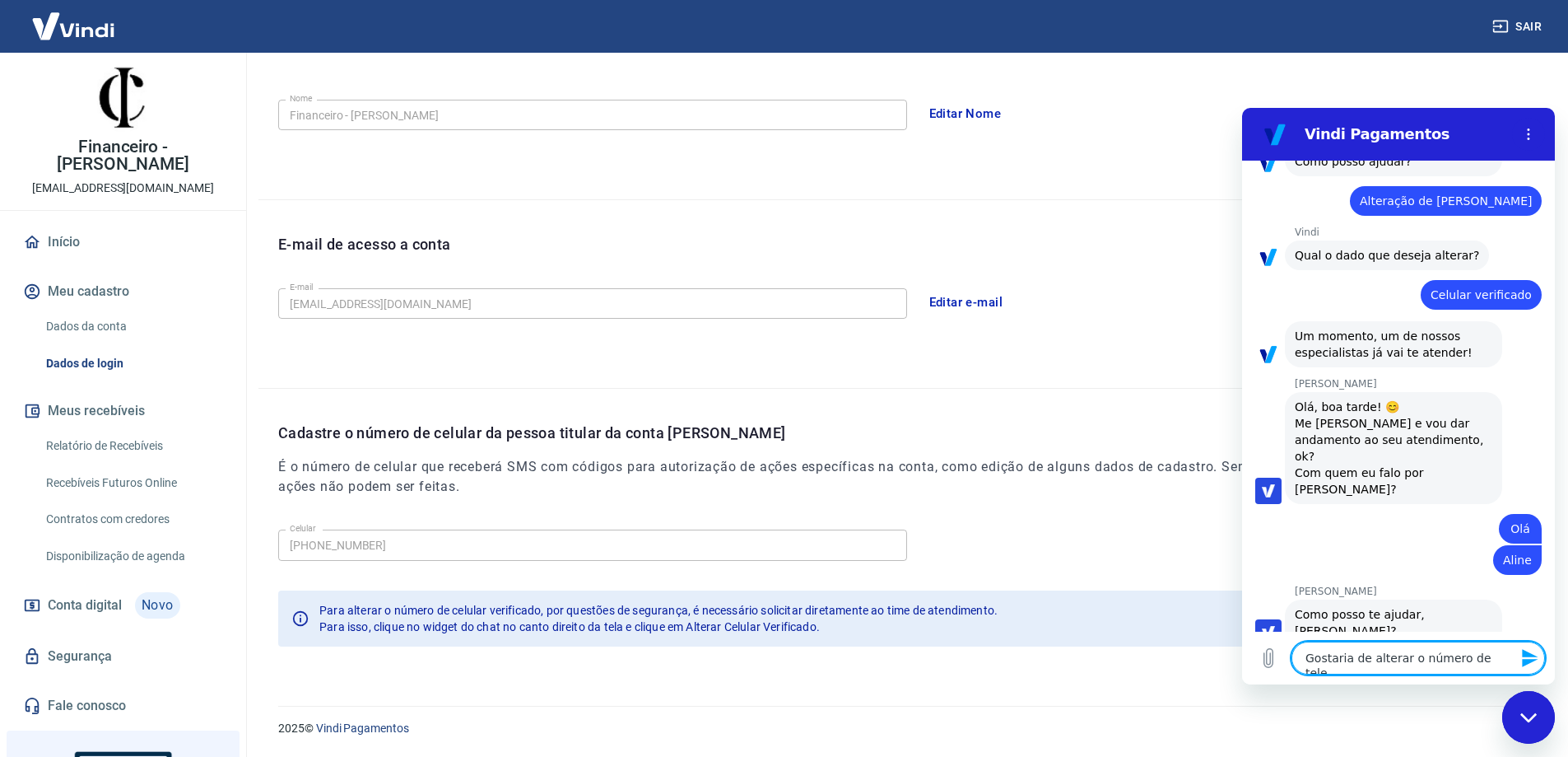
type textarea "x"
type textarea "Gostaria de alterar o número de telefo"
type textarea "x"
type textarea "Gostaria de alterar o número de telefon"
type textarea "x"
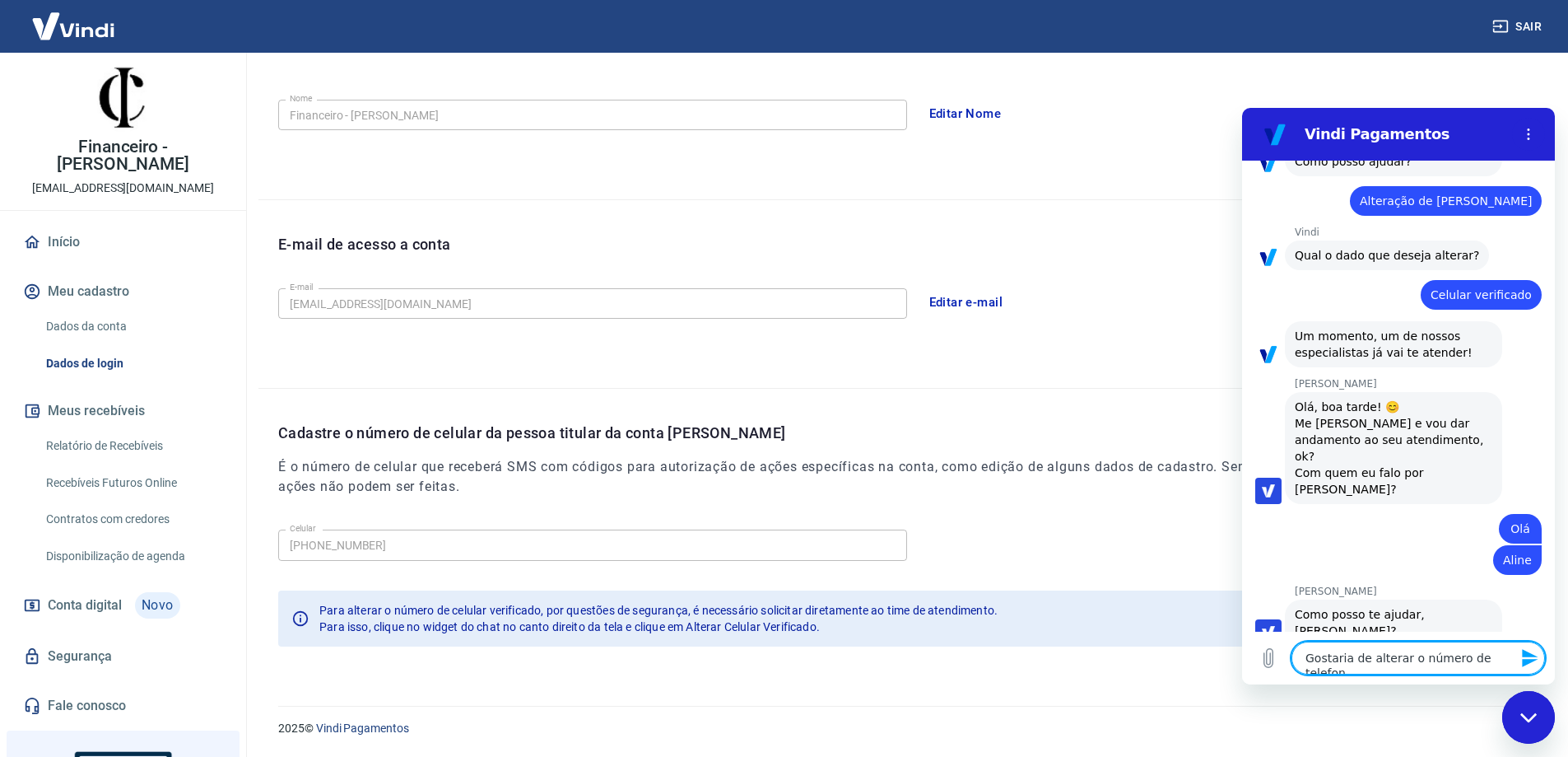
type textarea "Gostaria de alterar o número de telefone"
type textarea "x"
type textarea "Gostaria de alterar o número de telefone"
type textarea "x"
type textarea "Gostaria de alterar o número de telefone d"
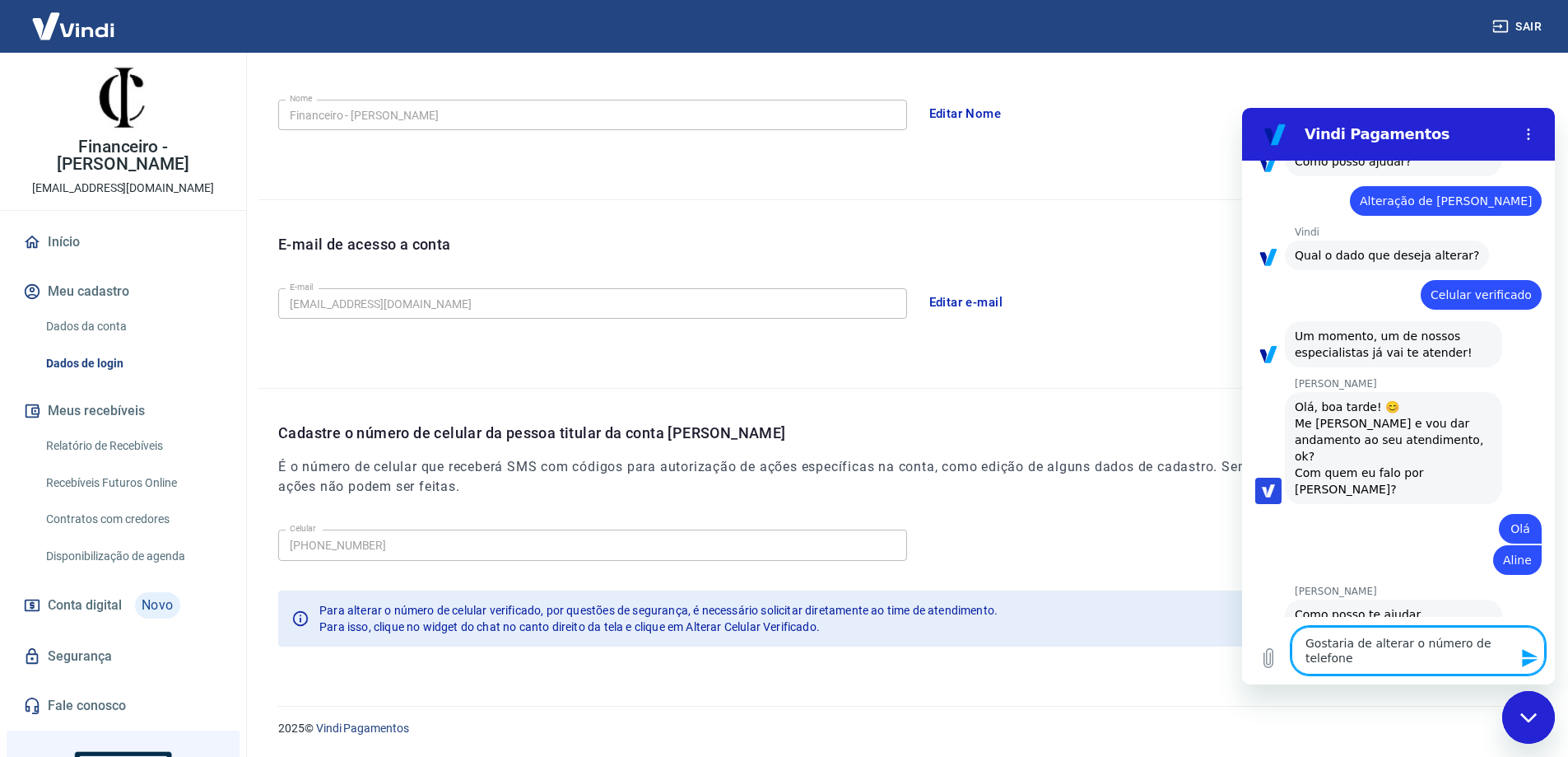
type textarea "x"
type textarea "Gostaria de alterar o número de telefone de"
type textarea "x"
type textarea "Gostaria de alterar o número de telefone de"
type textarea "x"
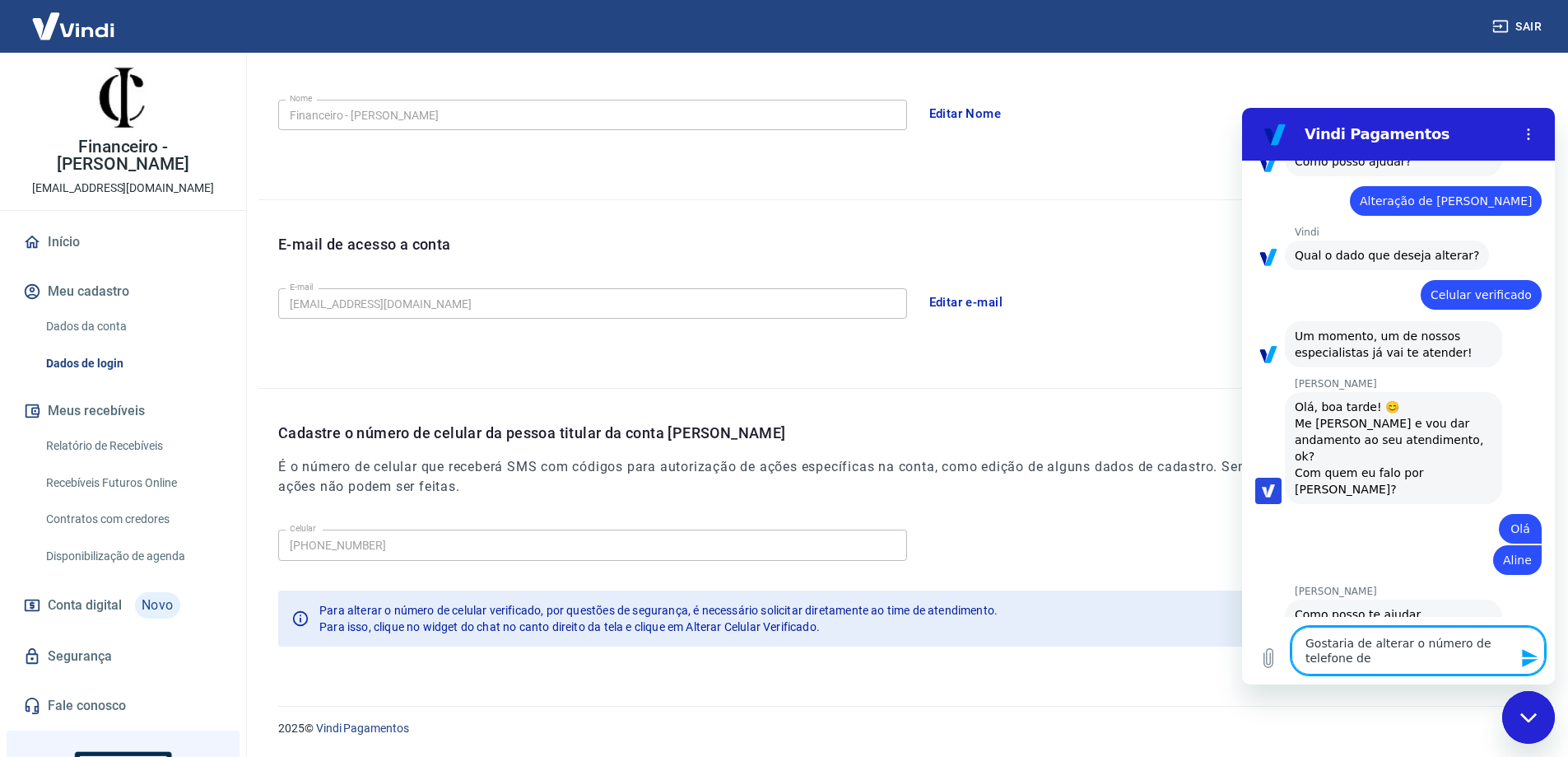
type textarea "Gostaria de alterar o número de telefone de v"
type textarea "x"
type textarea "Gostaria de alterar o número de telefone de [PERSON_NAME]"
type textarea "x"
type textarea "Gostaria de alterar o número de telefone de ver"
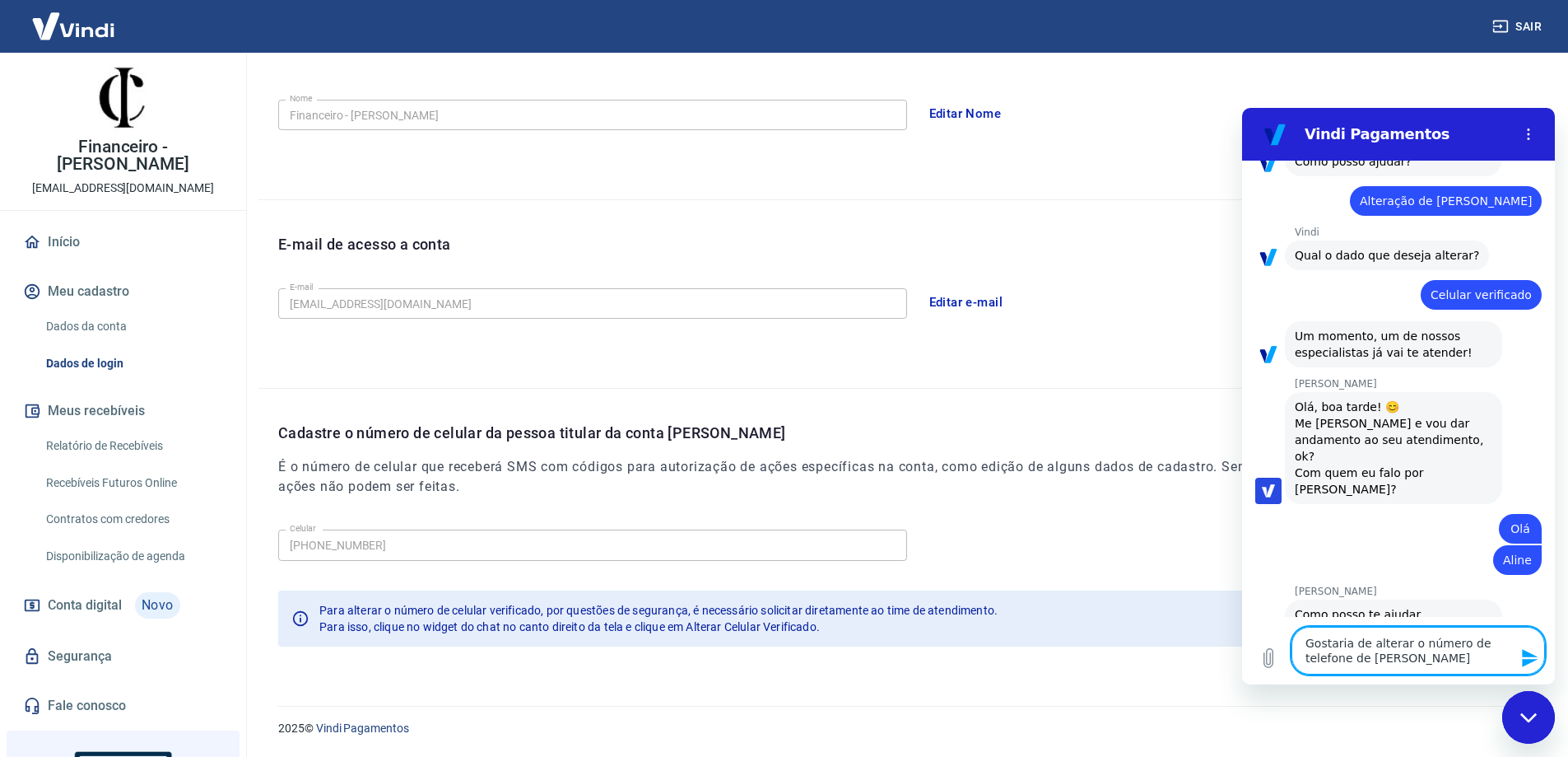
type textarea "x"
type textarea "Gostaria de alterar o número de telefone de veri"
type textarea "x"
type textarea "Gostaria de alterar o número de telefone de verif"
type textarea "x"
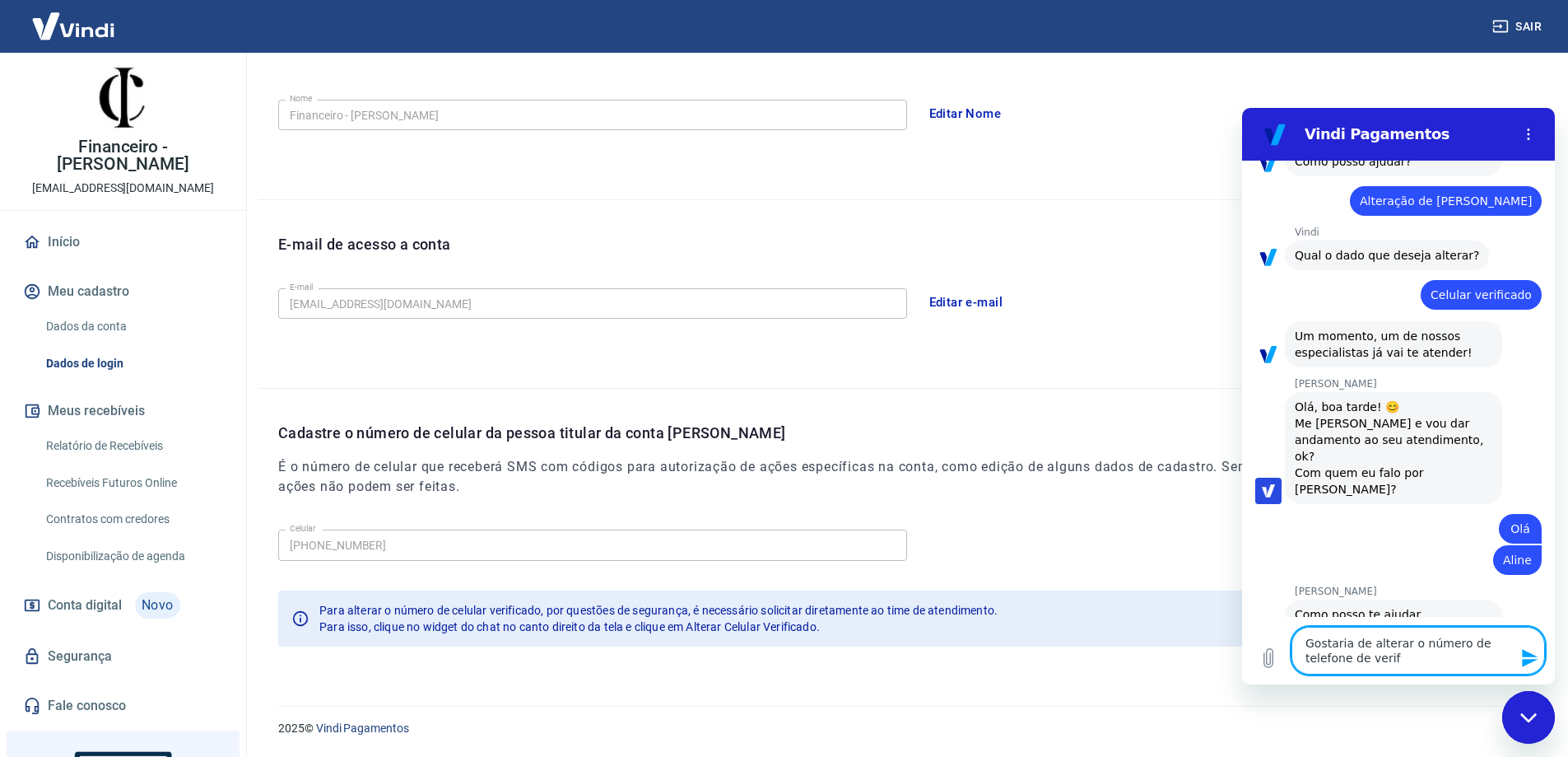
type textarea "Gostaria de alterar o número de telefone de verifi"
type textarea "x"
type textarea "Gostaria de alterar o número de telefone de verific"
type textarea "x"
type textarea "Gostaria de alterar o número de telefone de verifica"
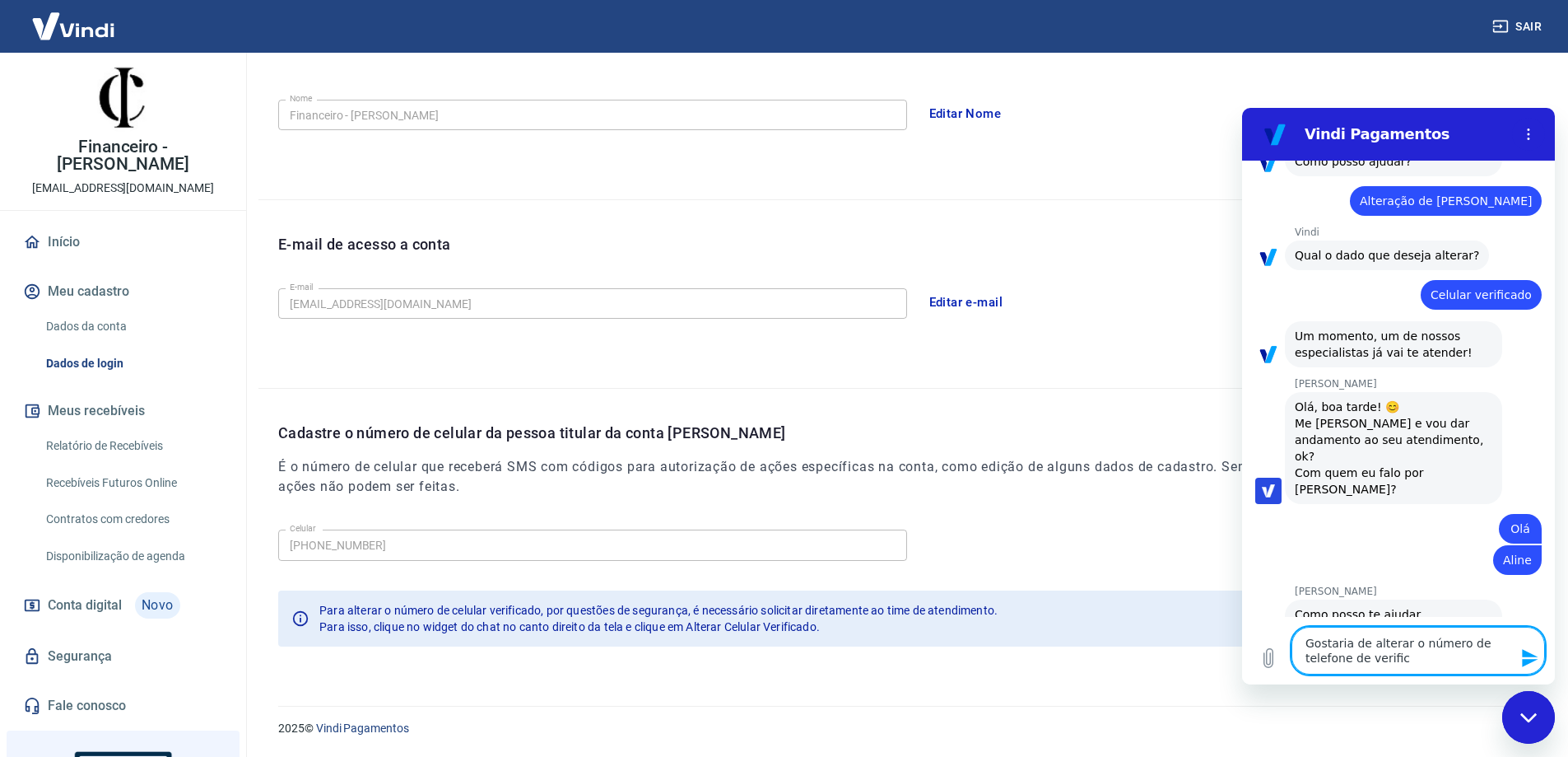
type textarea "x"
type textarea "Gostaria de alterar o número de telefone de verificaç"
type textarea "x"
type textarea "Gostaria de alterar o número de telefone de verificaçã"
type textarea "x"
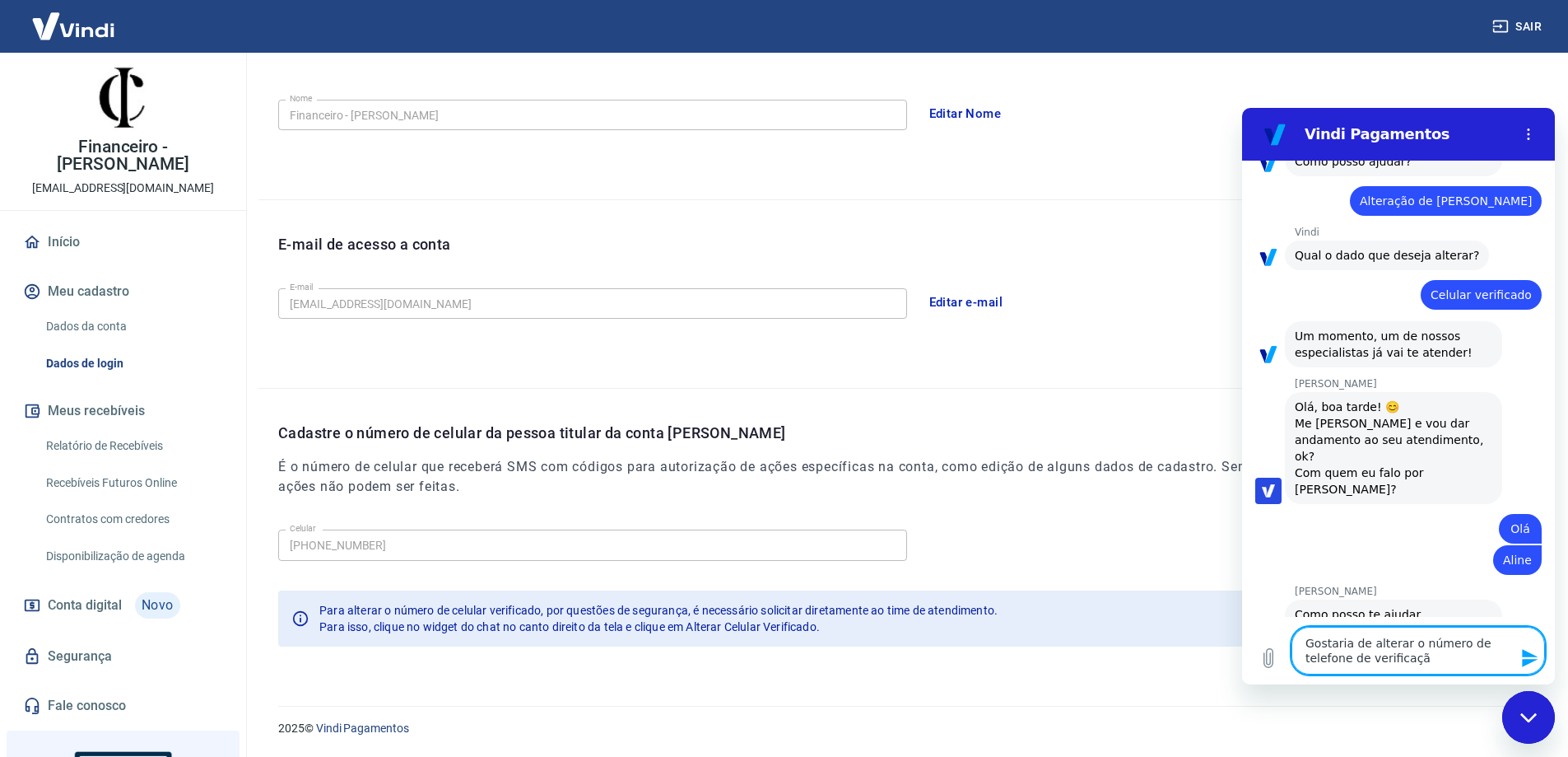
type textarea "Gostaria de alterar o número de telefone de verificação"
type textarea "x"
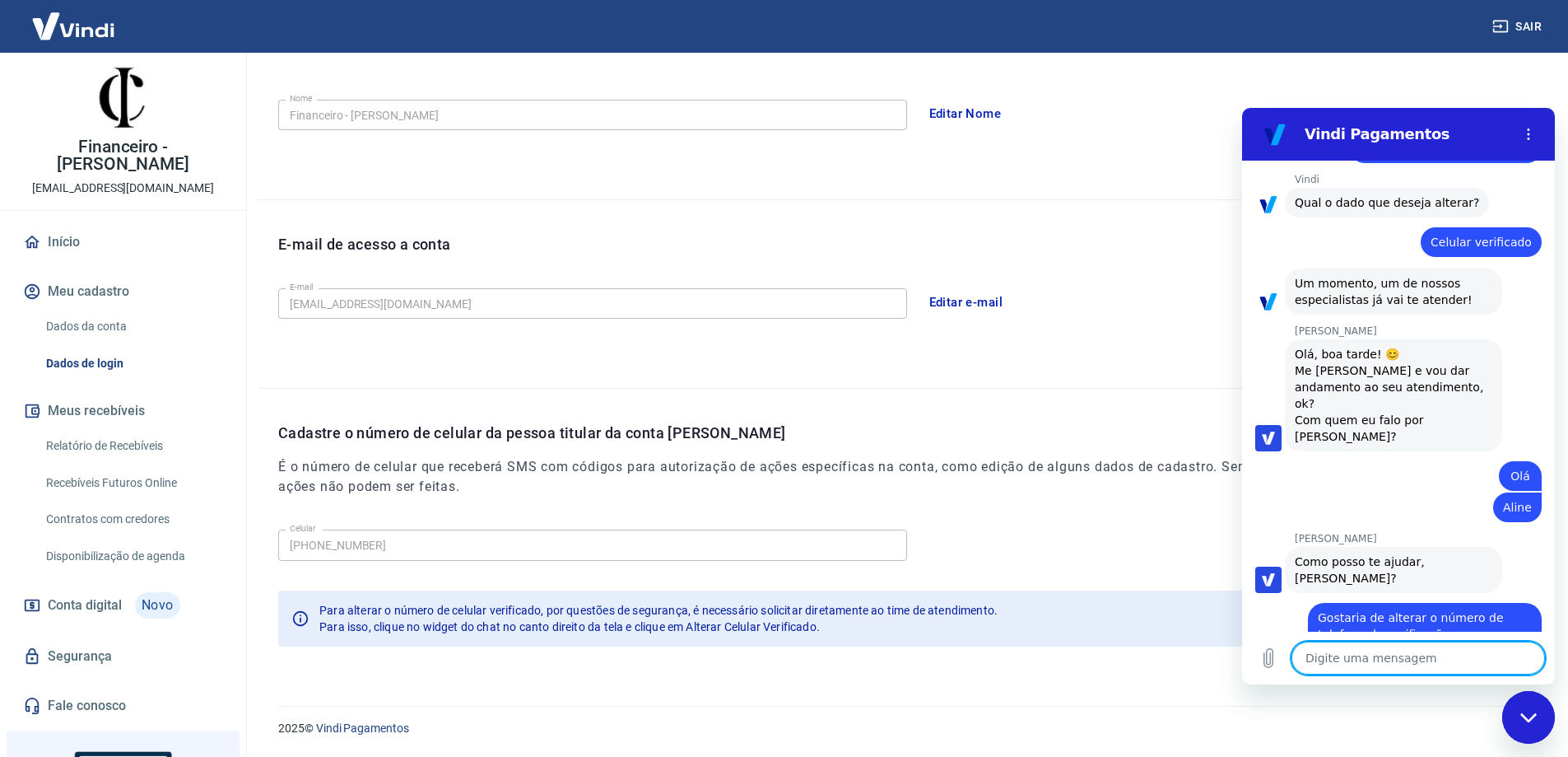
scroll to position [816, 0]
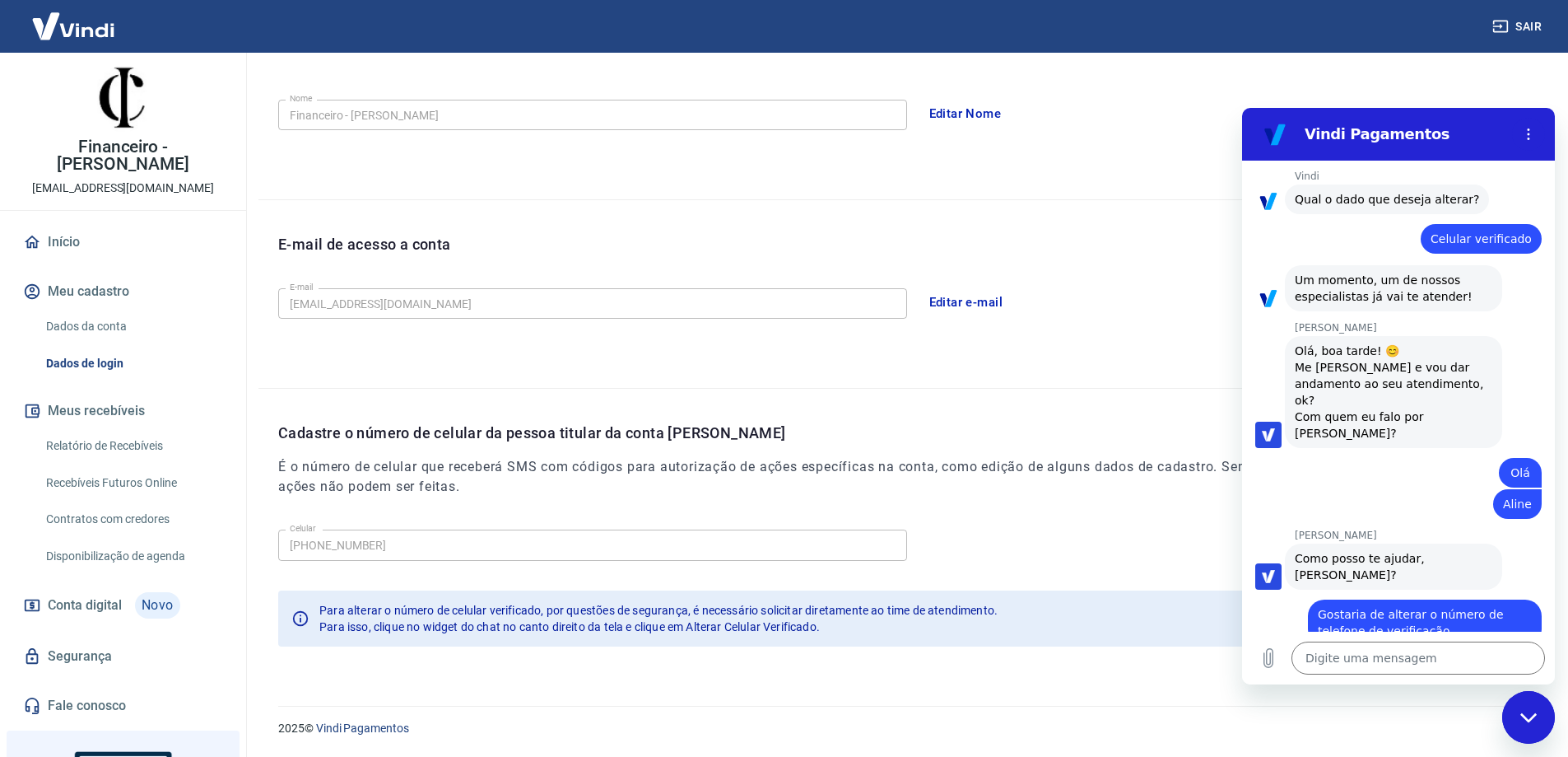
type textarea "x"
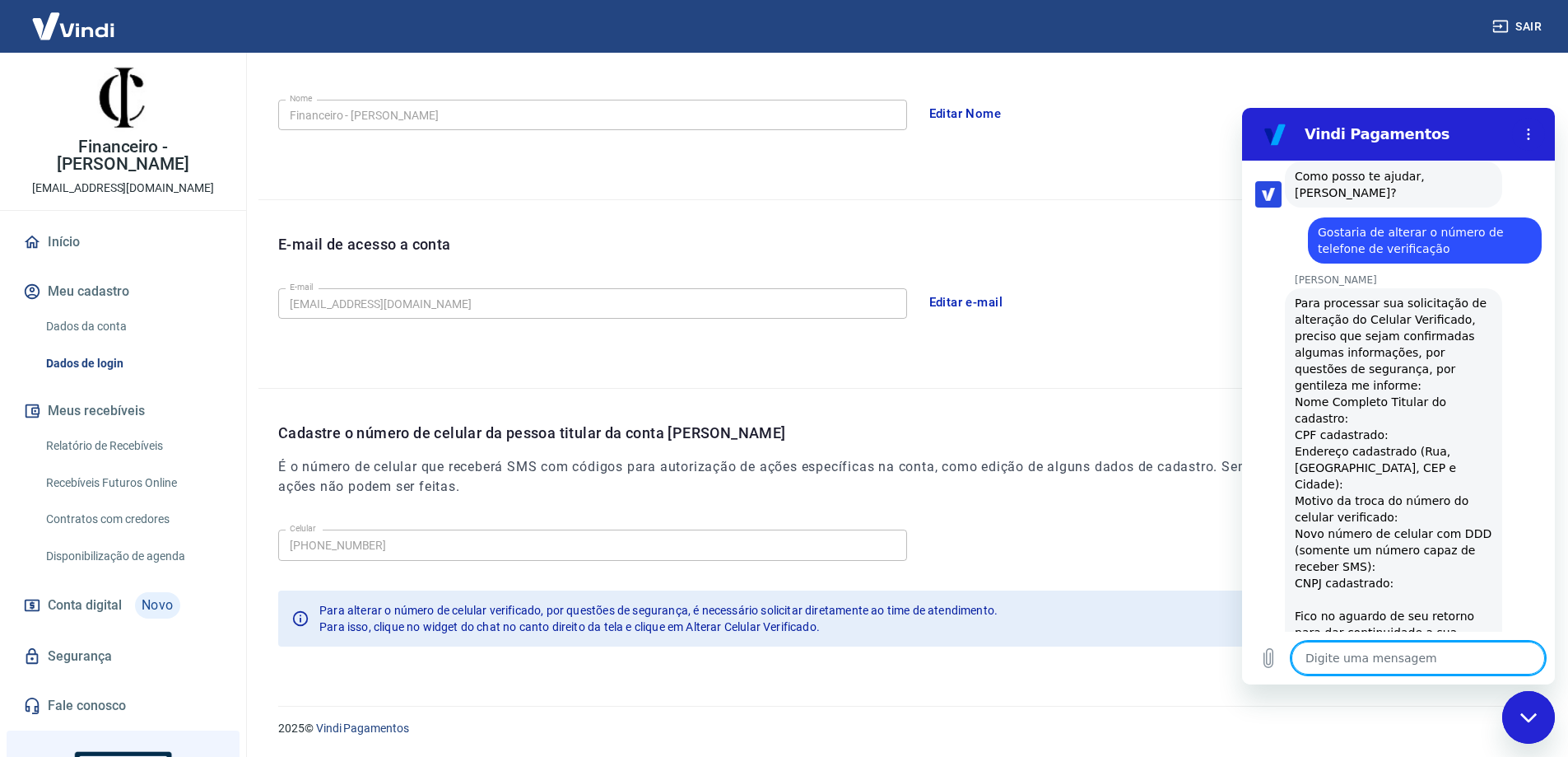
scroll to position [1200, 0]
click at [1355, 666] on textarea at bounding box center [1418, 658] width 254 height 33
type textarea "D"
type textarea "x"
type textarea "Da"
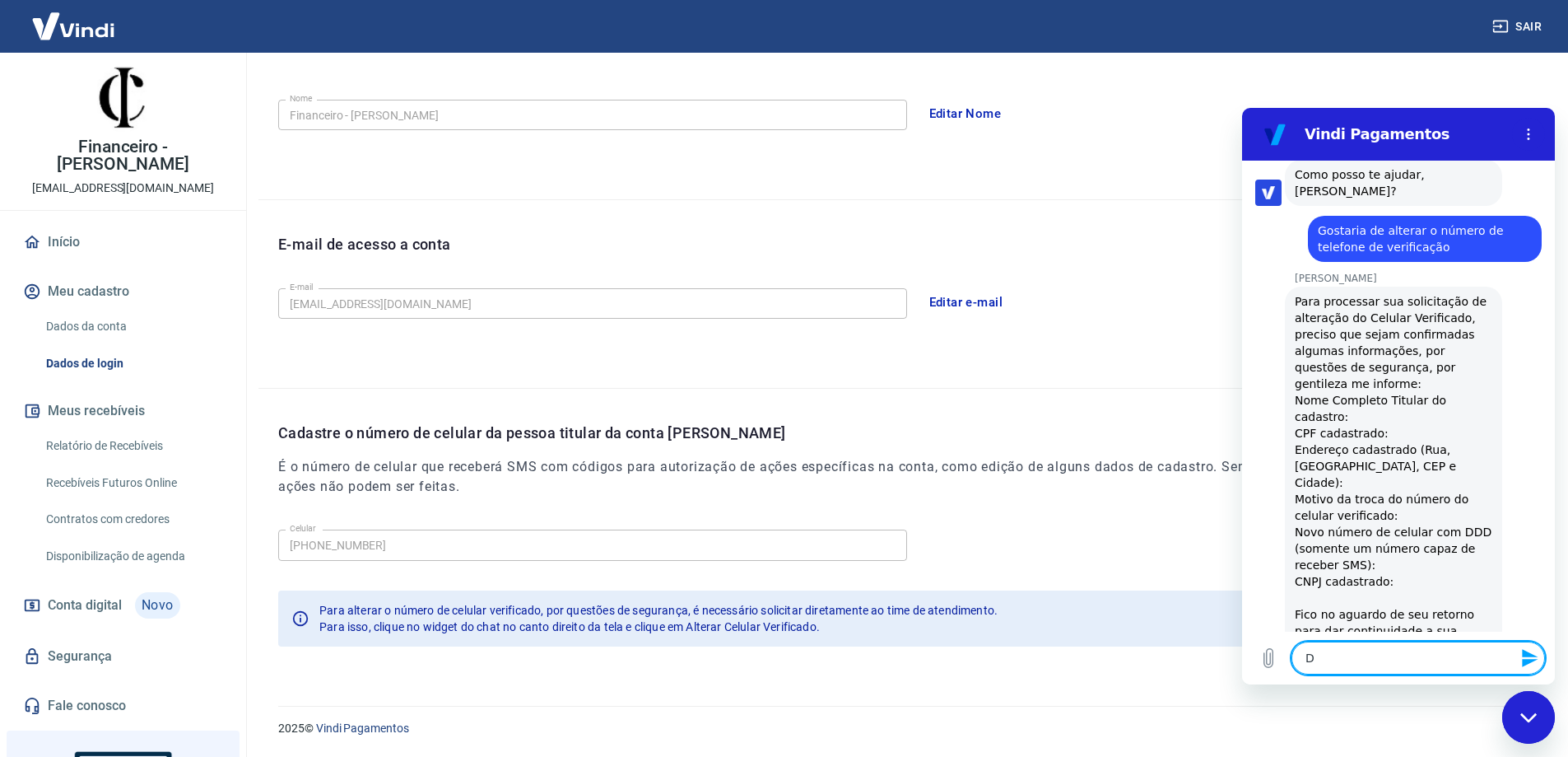
type textarea "x"
type textarea "[PERSON_NAME]"
type textarea "x"
type textarea "[PERSON_NAME]"
type textarea "x"
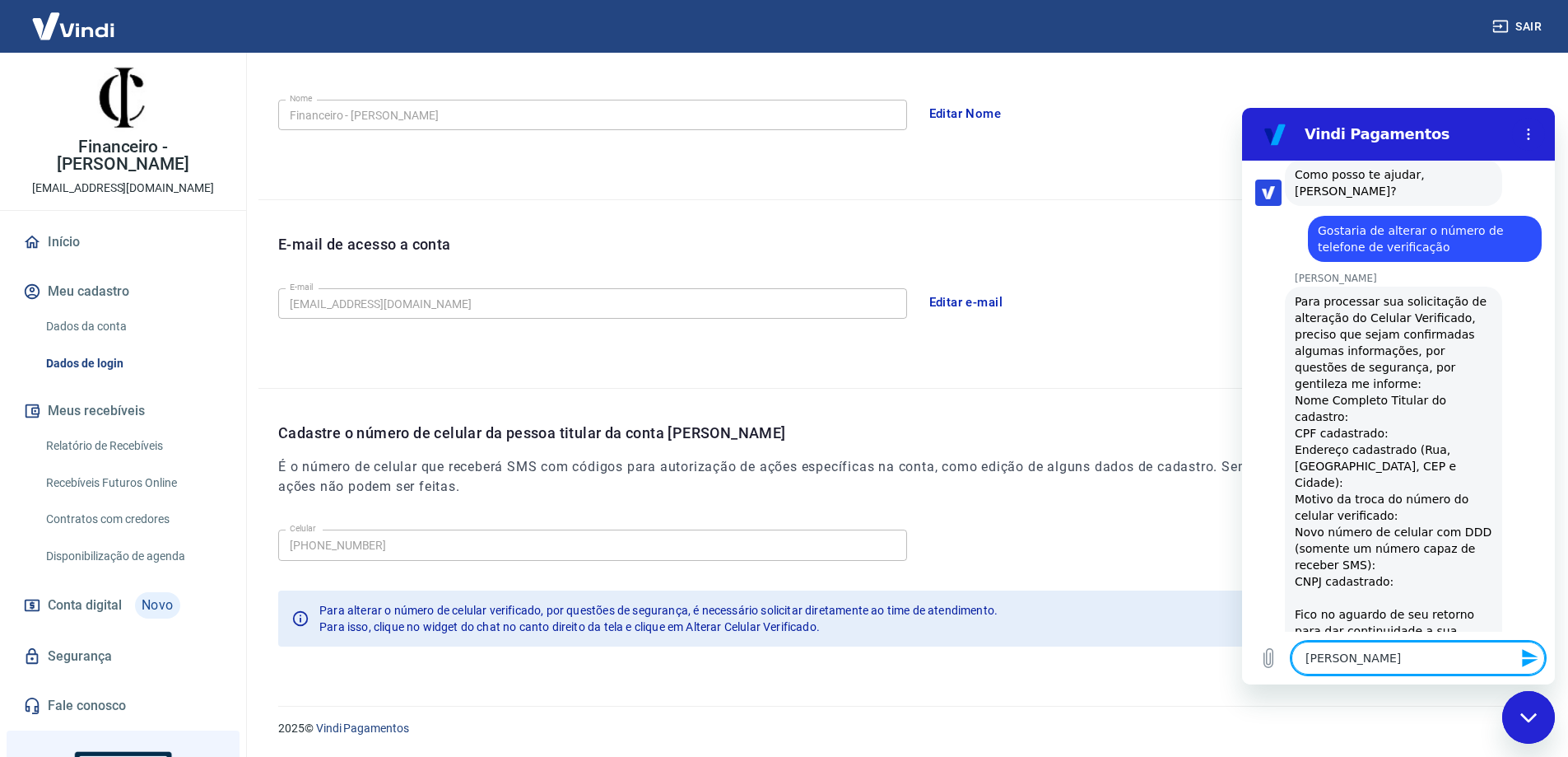
type textarea "Danie"
type textarea "x"
type textarea "[PERSON_NAME]"
type textarea "x"
type textarea "[PERSON_NAME]"
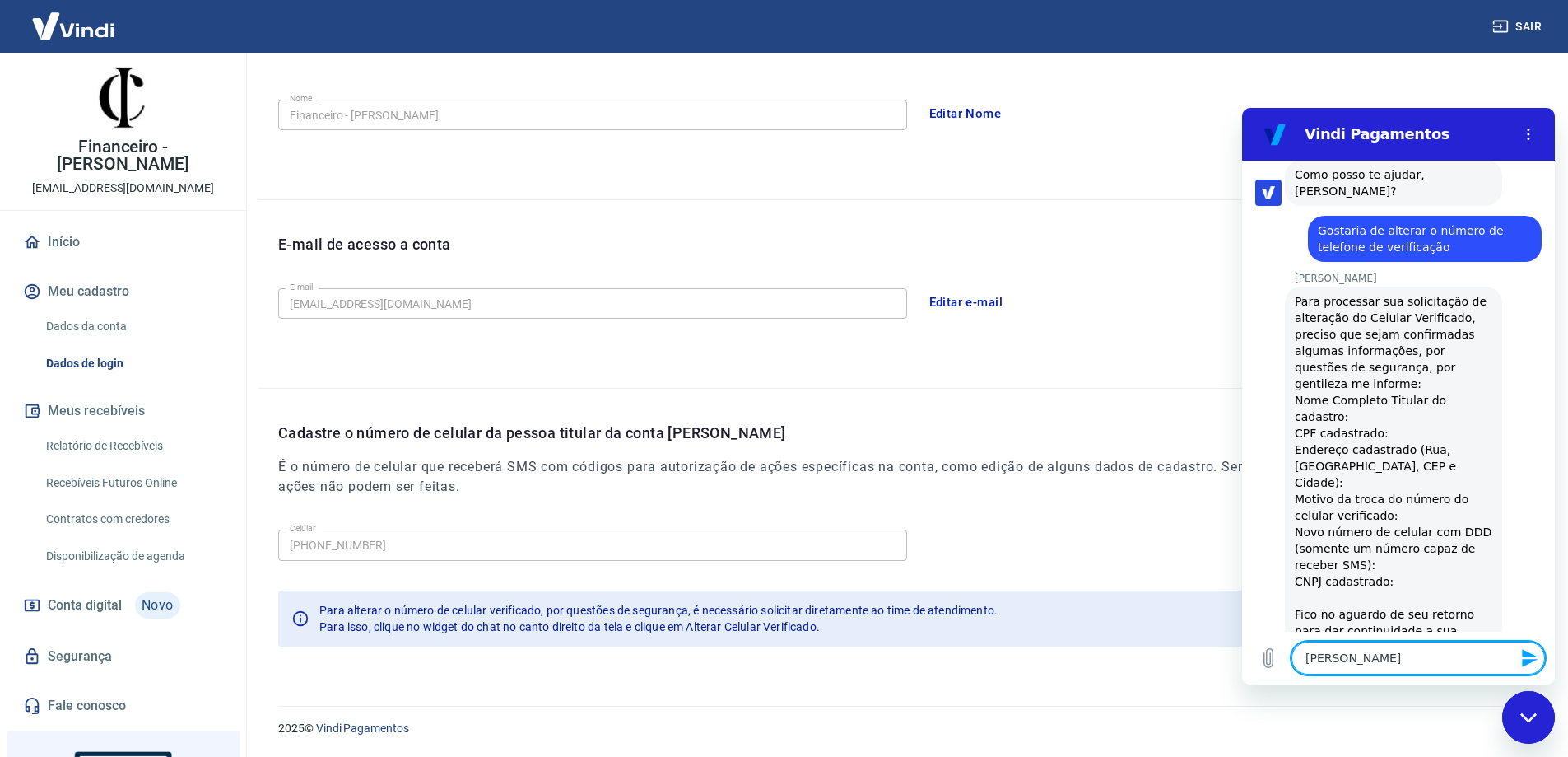
type textarea "x"
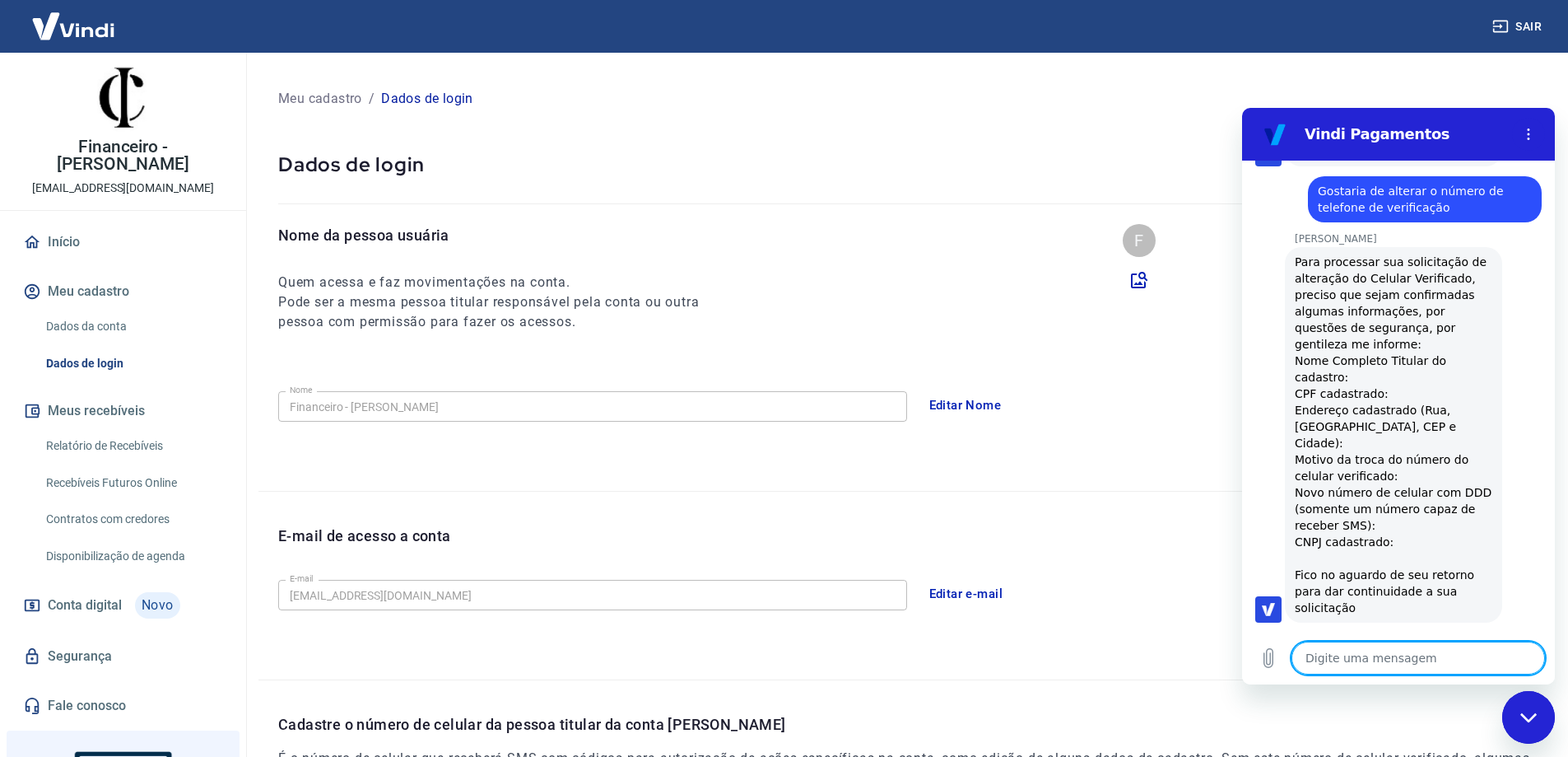
scroll to position [0, 0]
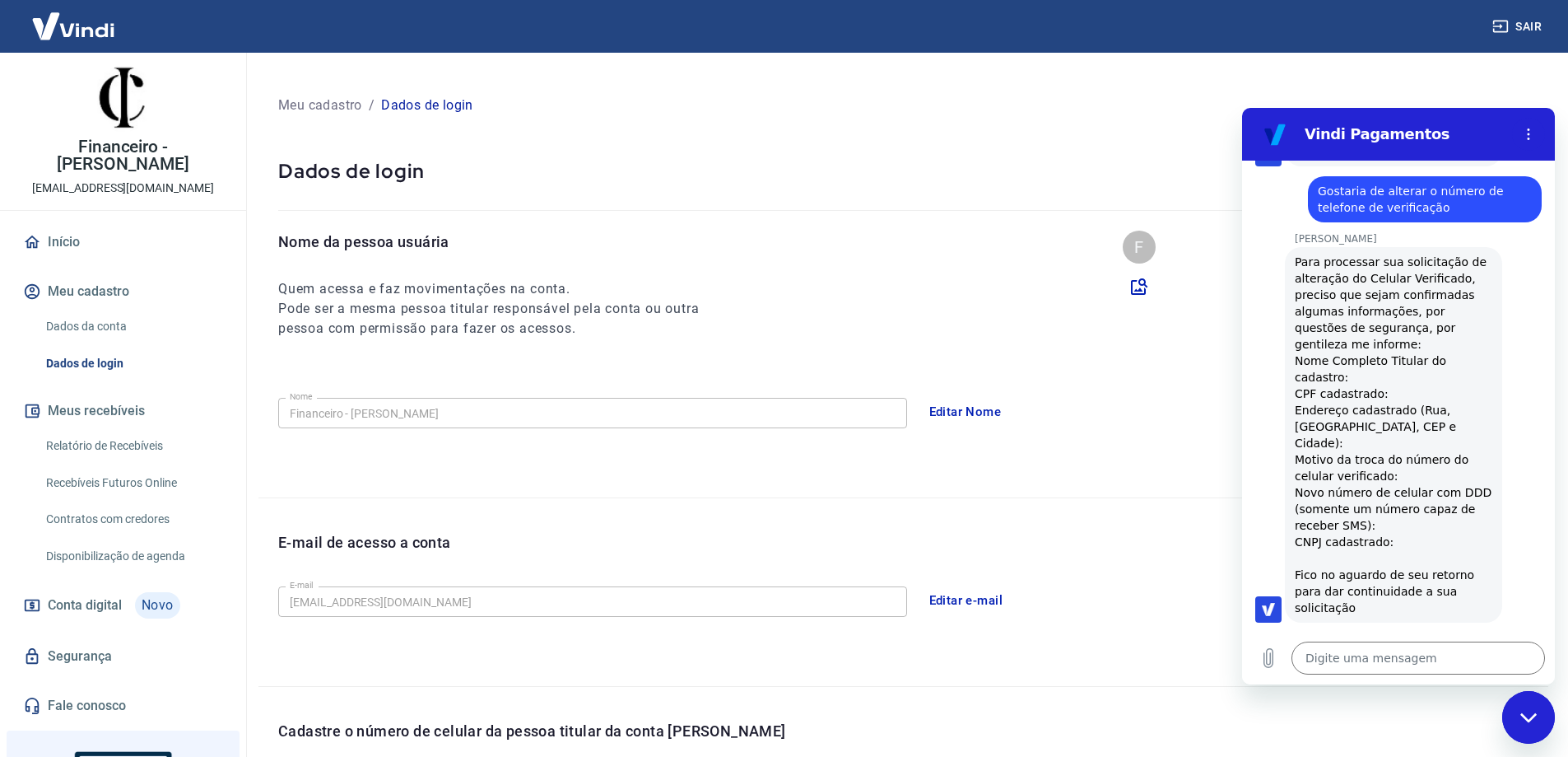
click at [101, 309] on link "Dados da conta" at bounding box center [133, 326] width 187 height 33
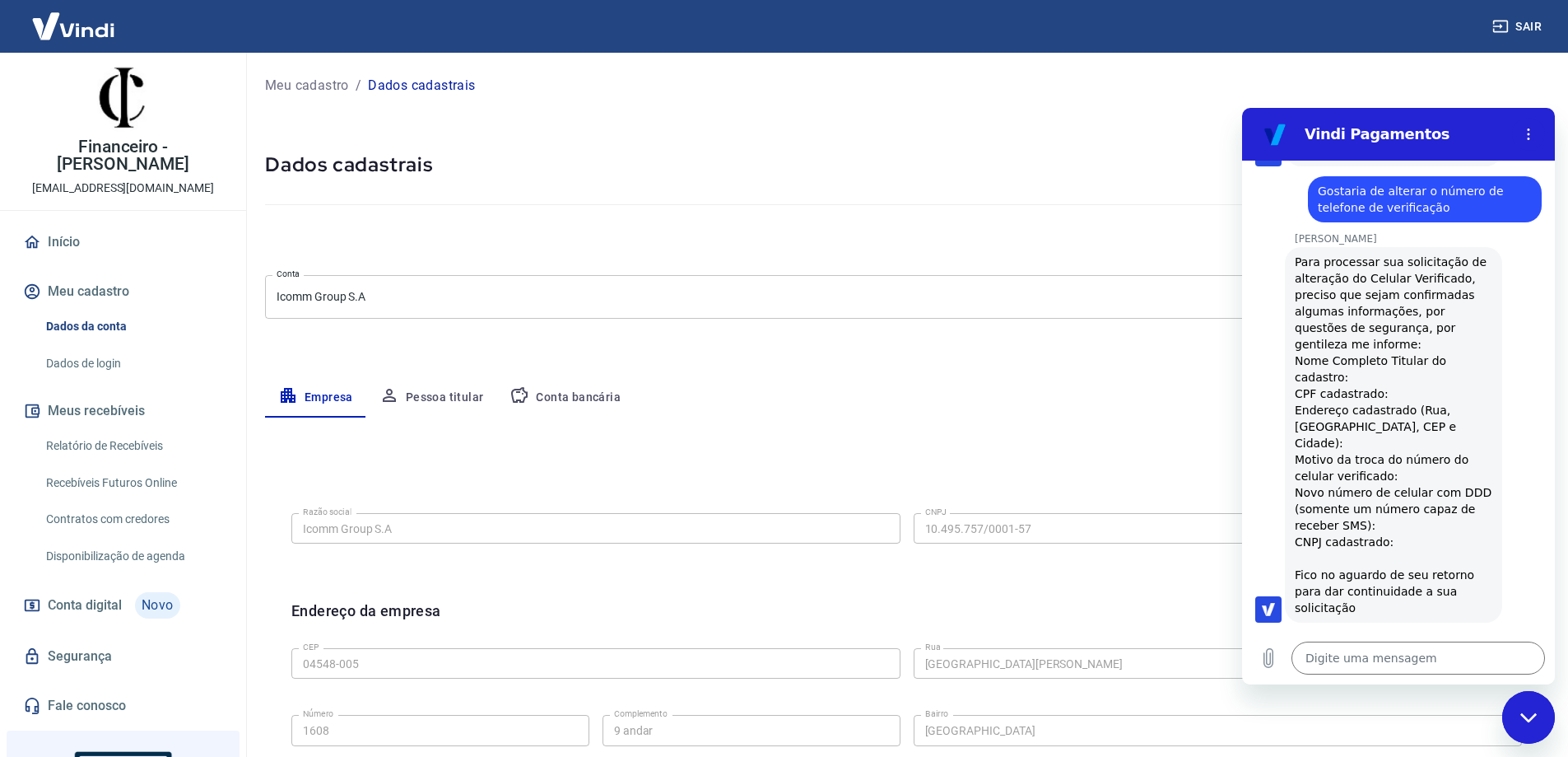
click at [427, 399] on button "Pessoa titular" at bounding box center [431, 397] width 131 height 40
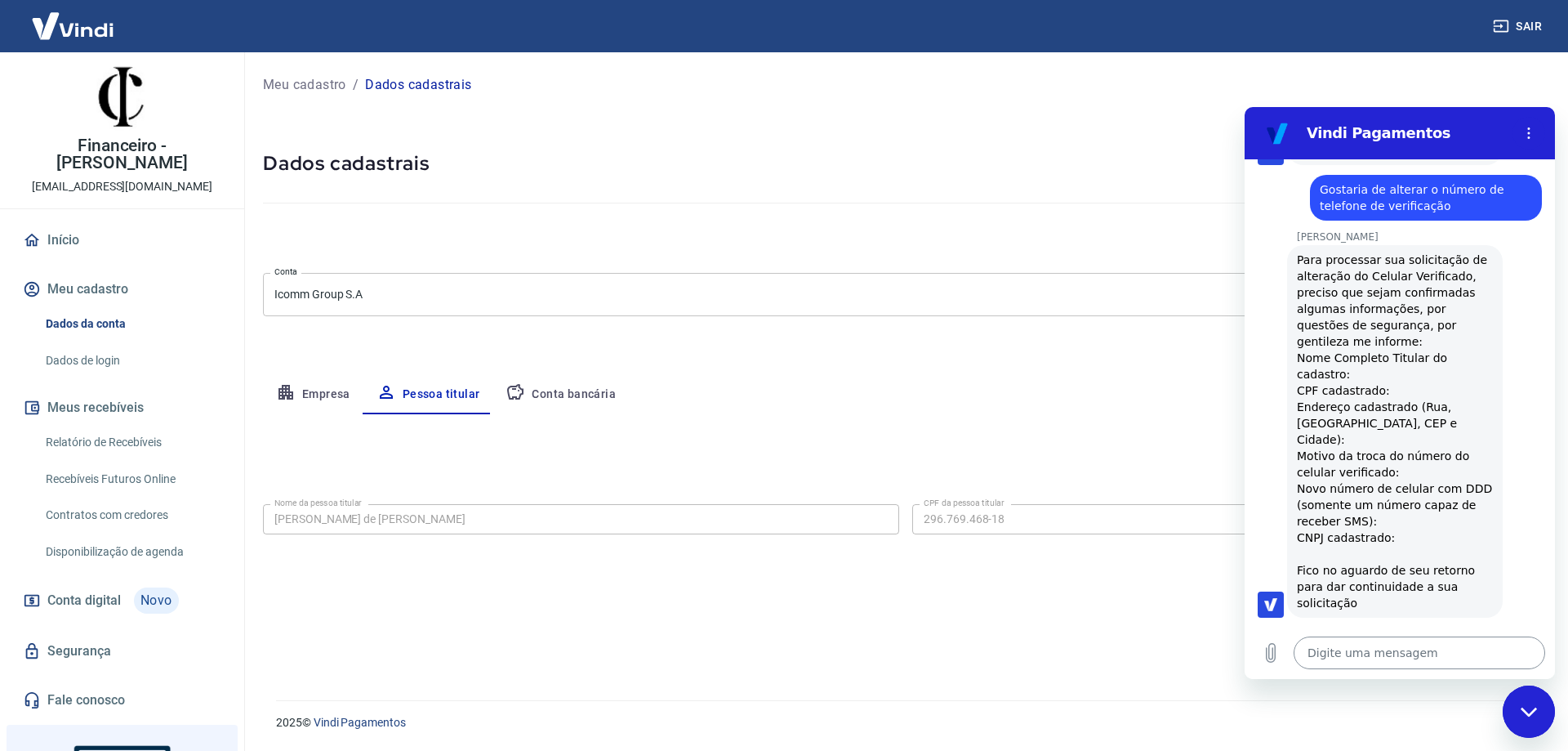
click at [1321, 654] on textarea at bounding box center [1419, 653] width 252 height 33
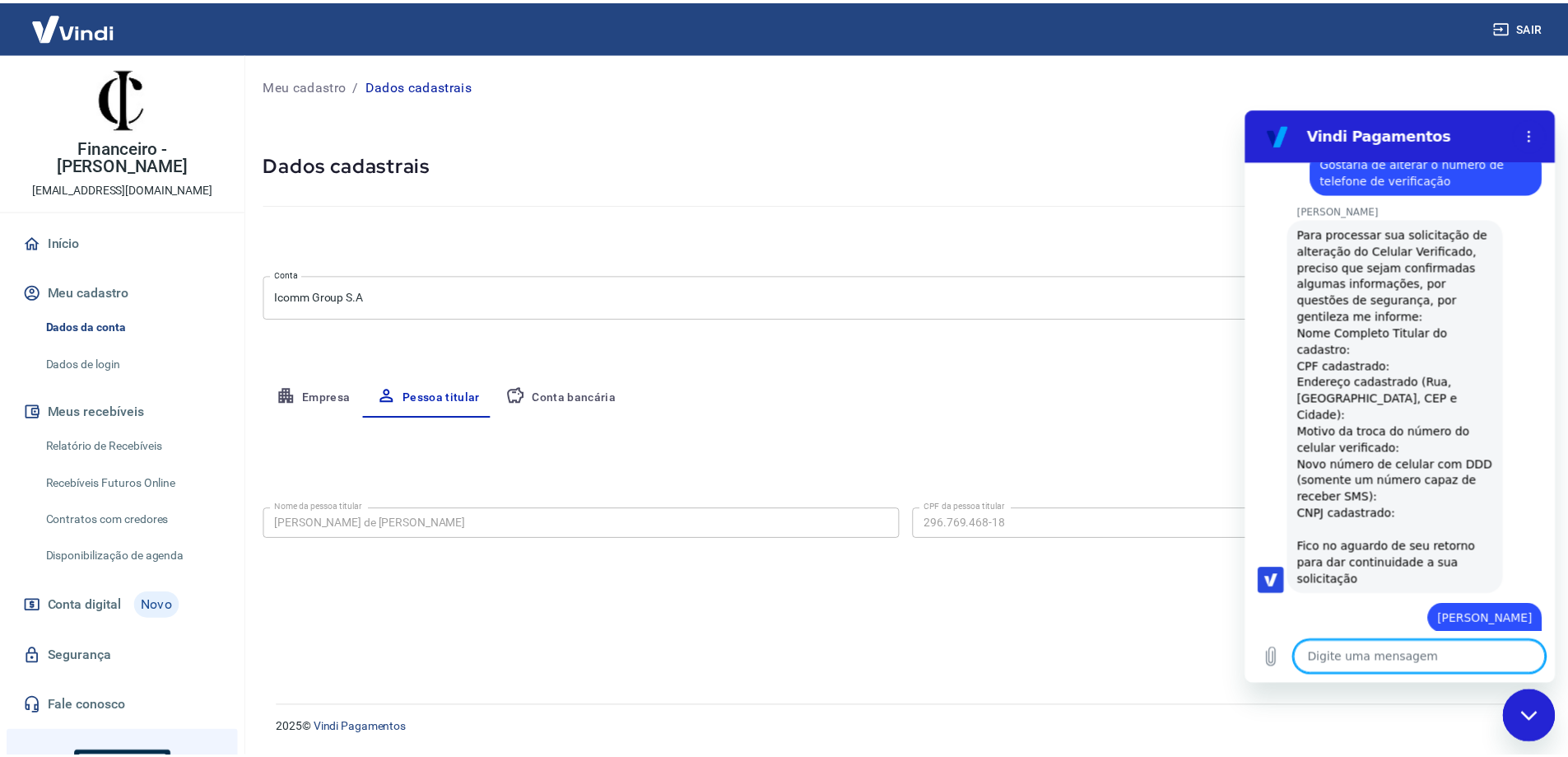
scroll to position [1270, 0]
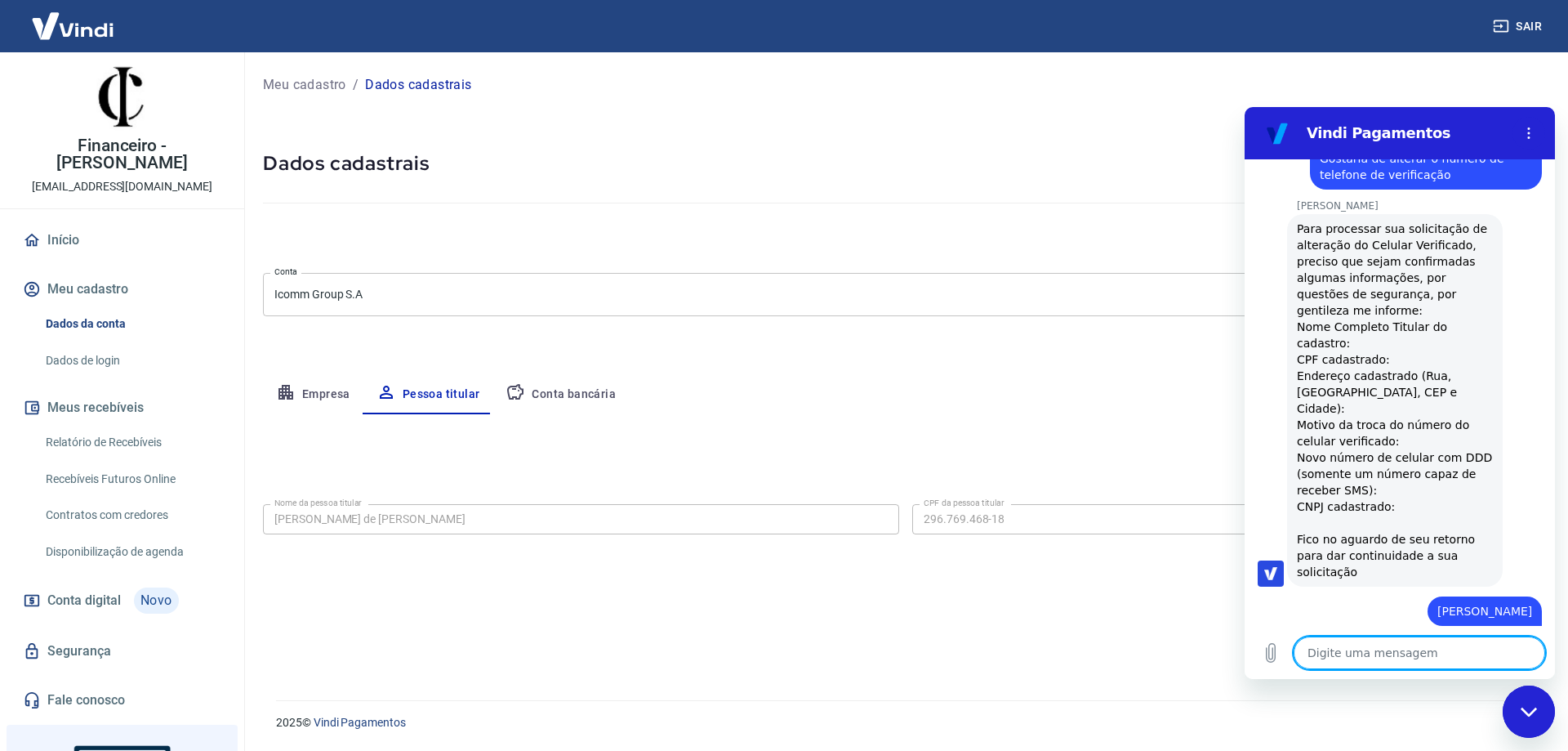
click at [318, 386] on button "Empresa" at bounding box center [312, 394] width 100 height 40
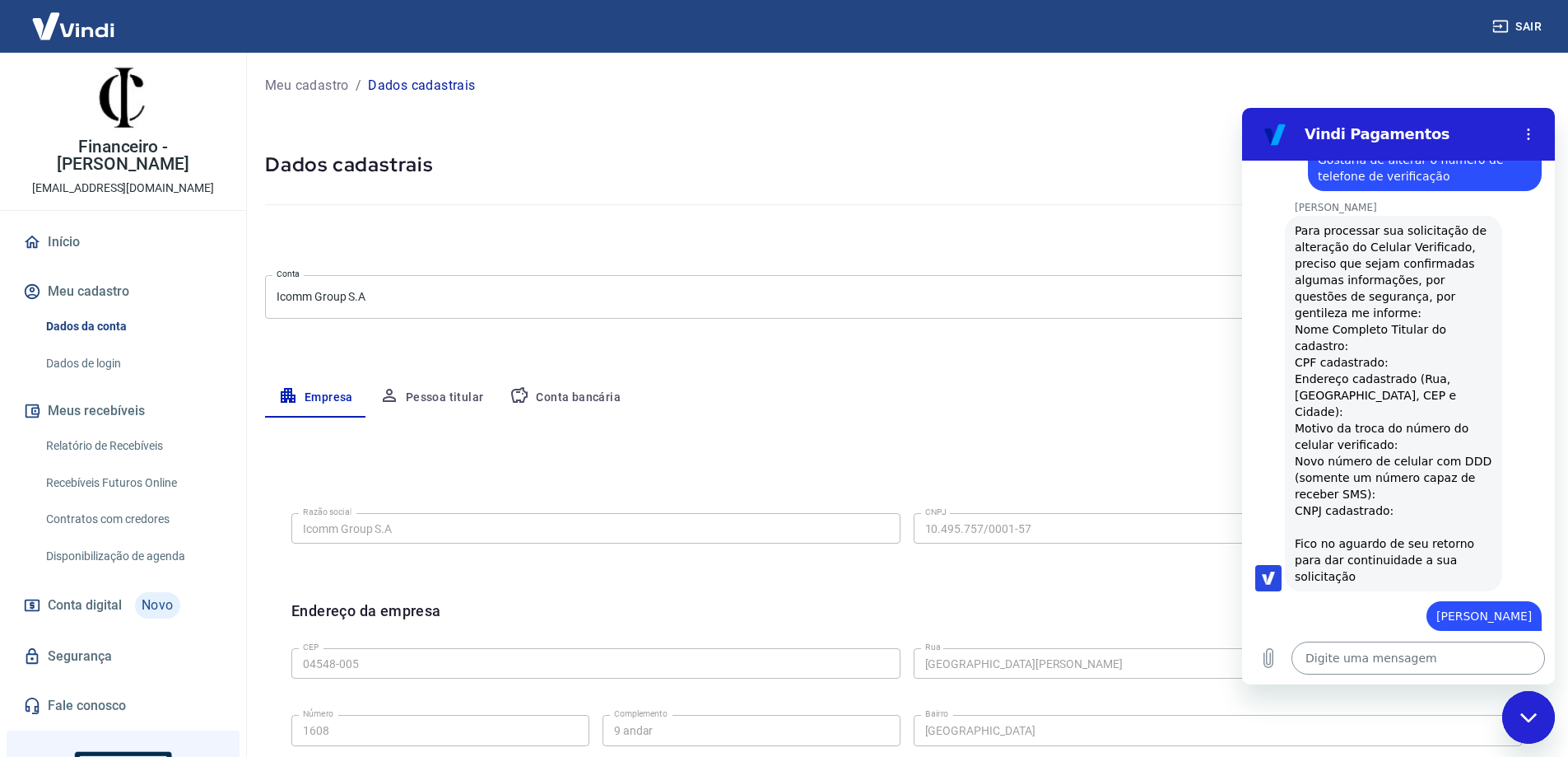
click at [1399, 655] on textarea at bounding box center [1418, 658] width 254 height 33
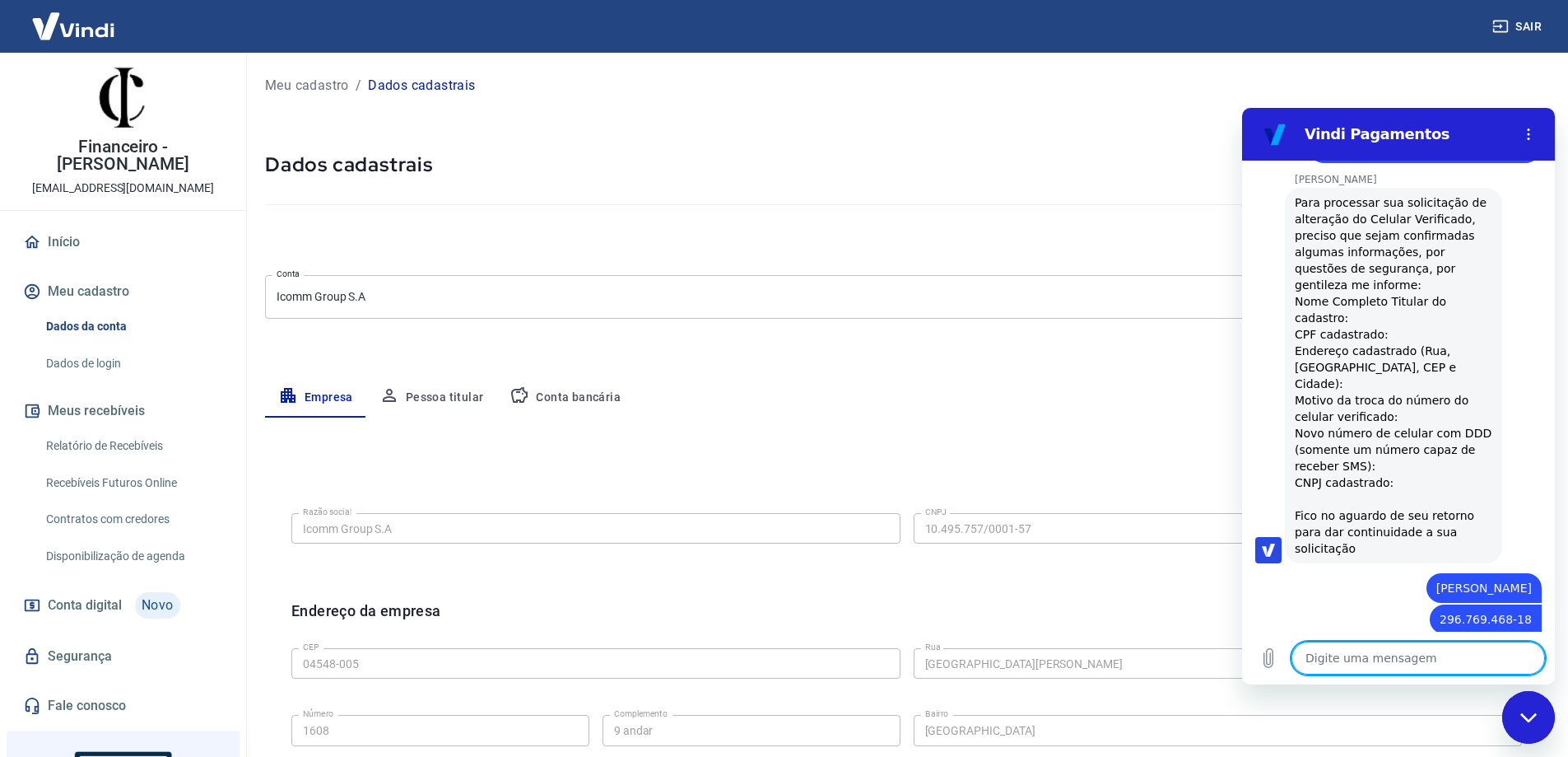
scroll to position [1302, 0]
click at [1355, 654] on textarea at bounding box center [1418, 658] width 254 height 33
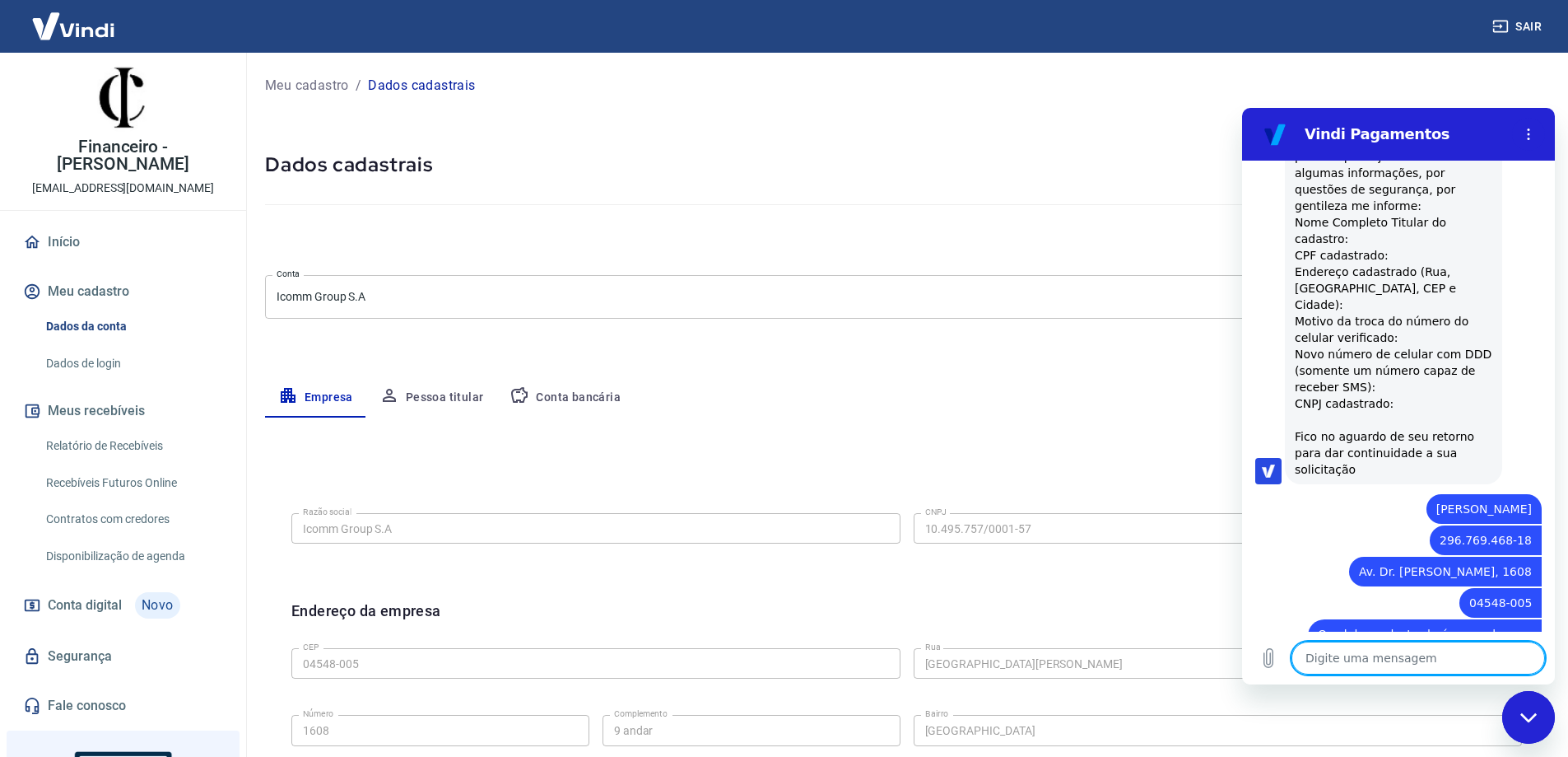
scroll to position [1381, 0]
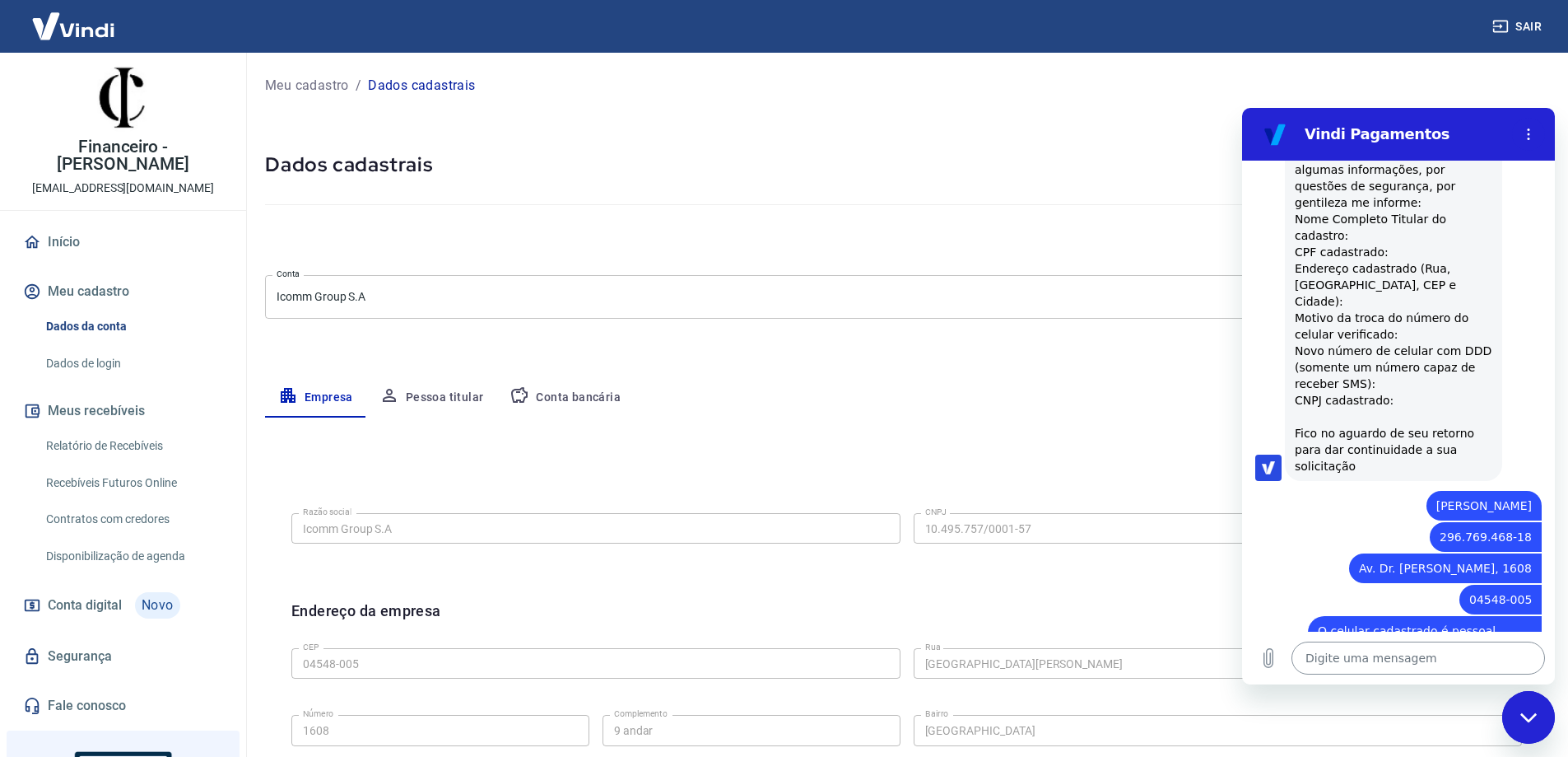
click at [1387, 656] on textarea at bounding box center [1418, 658] width 254 height 33
paste textarea "[PHONE_NUMBER]"
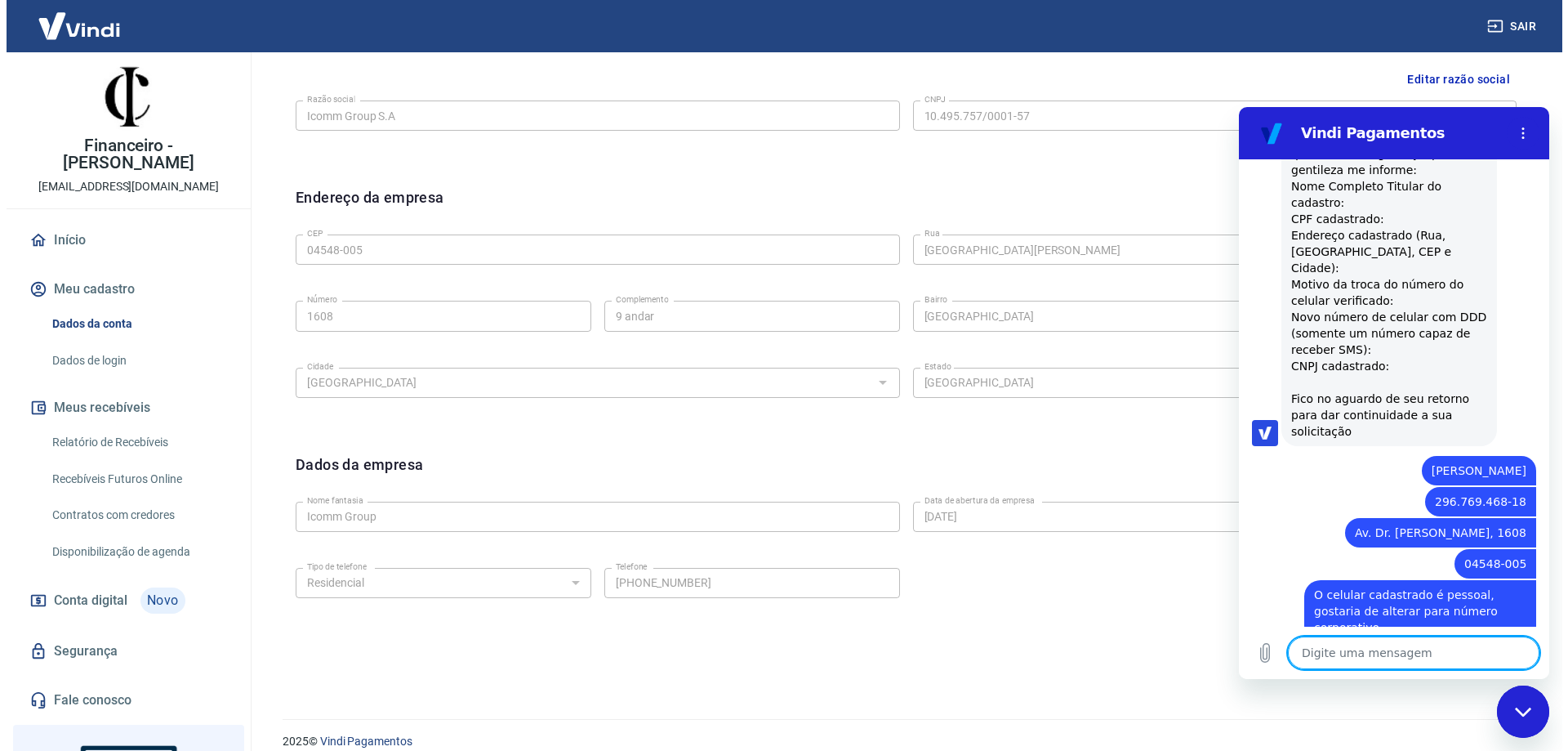
scroll to position [0, 0]
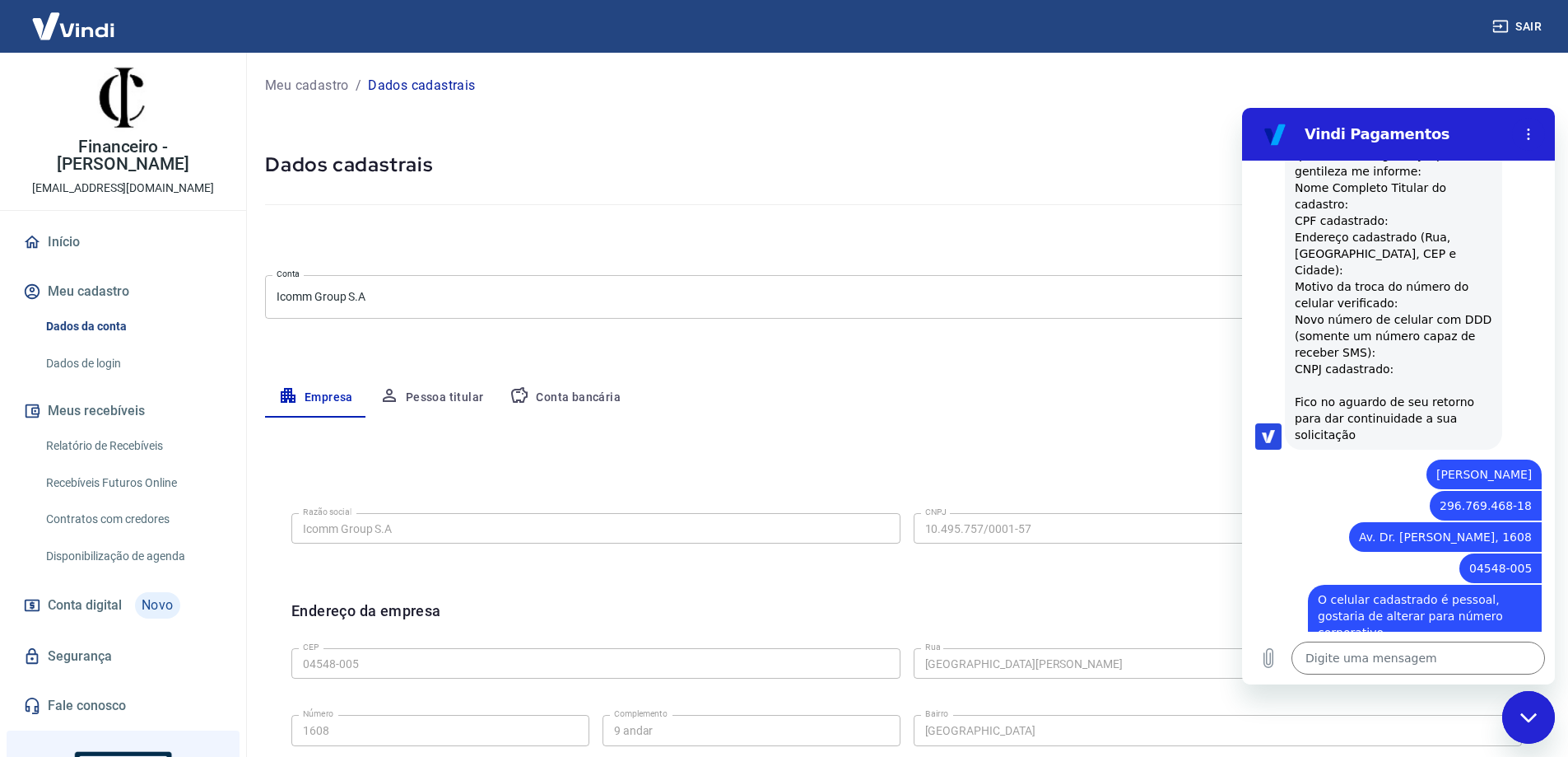
click at [445, 397] on button "Pessoa titular" at bounding box center [431, 397] width 131 height 40
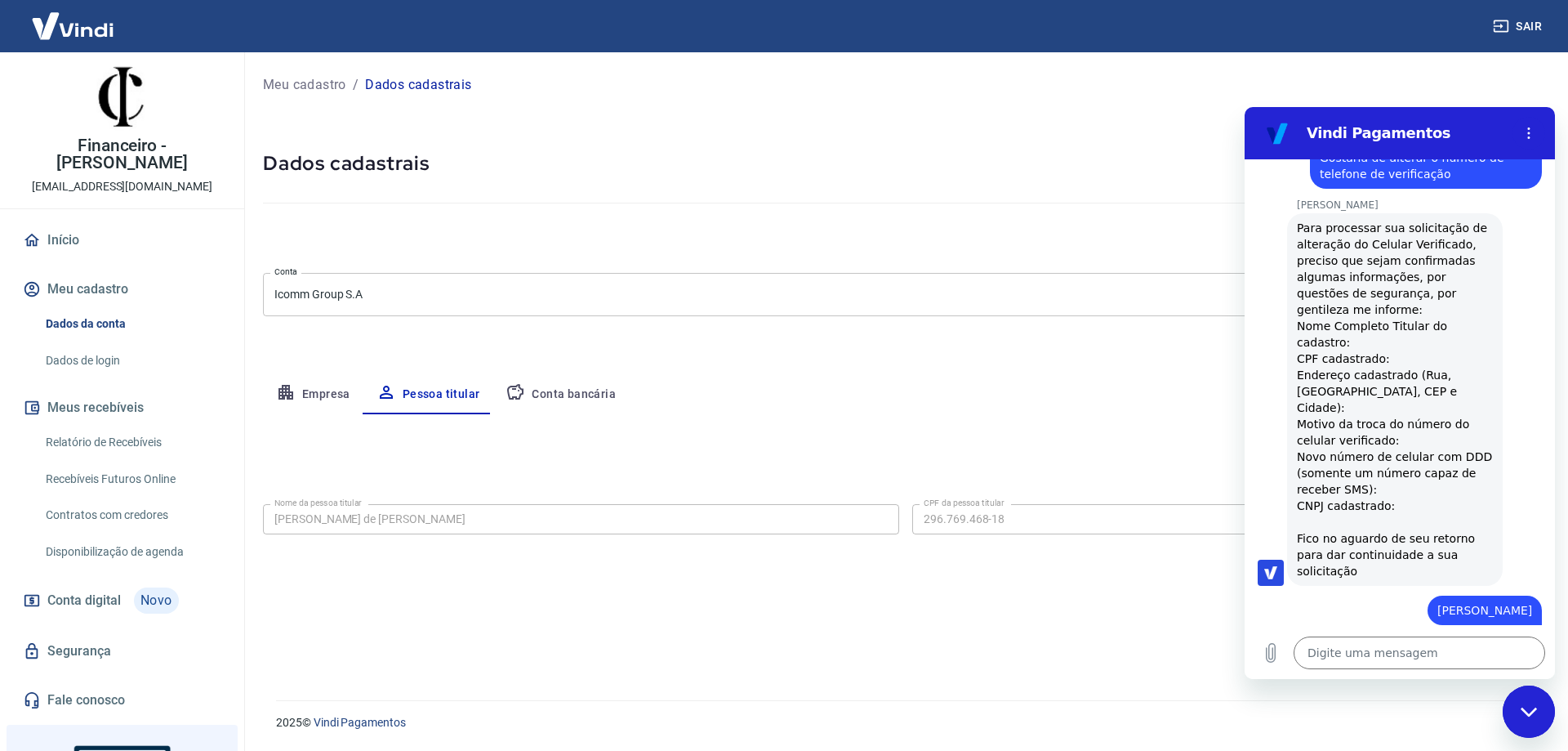
scroll to position [1244, 0]
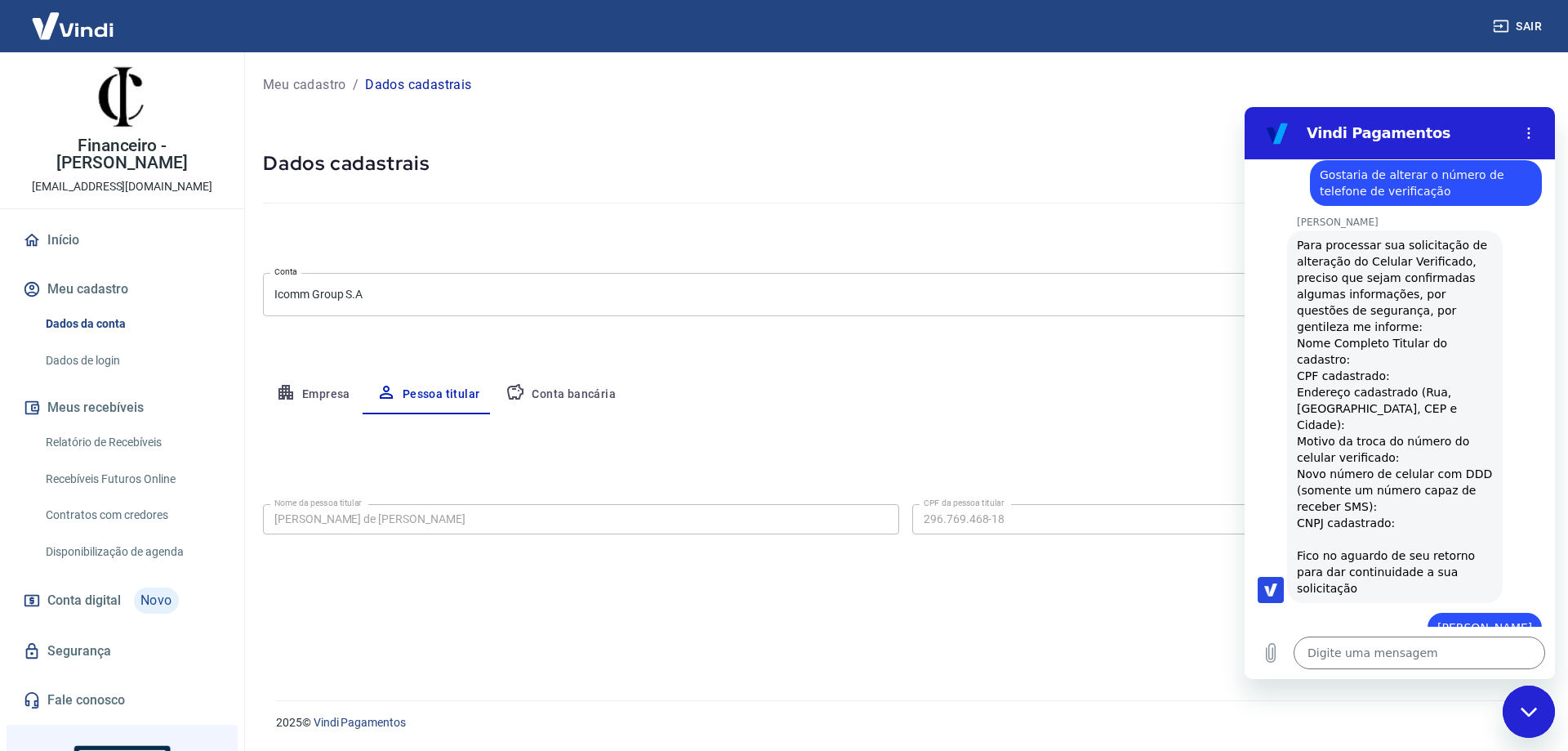
drag, startPoint x: 1550, startPoint y: 524, endPoint x: 2802, endPoint y: 593, distance: 1253.9
drag, startPoint x: 1308, startPoint y: 316, endPoint x: 1403, endPoint y: 335, distance: 96.9
click at [1403, 335] on div "[PERSON_NAME] diz: Para processar sua solicitação de alteração do Celular Verif…" at bounding box center [1394, 416] width 216 height 372
drag, startPoint x: 1300, startPoint y: 357, endPoint x: 1418, endPoint y: 368, distance: 118.5
click at [1418, 368] on div "Para processar sua solicitação de alteração do Celular Verificado, preciso que …" at bounding box center [1394, 416] width 196 height 359
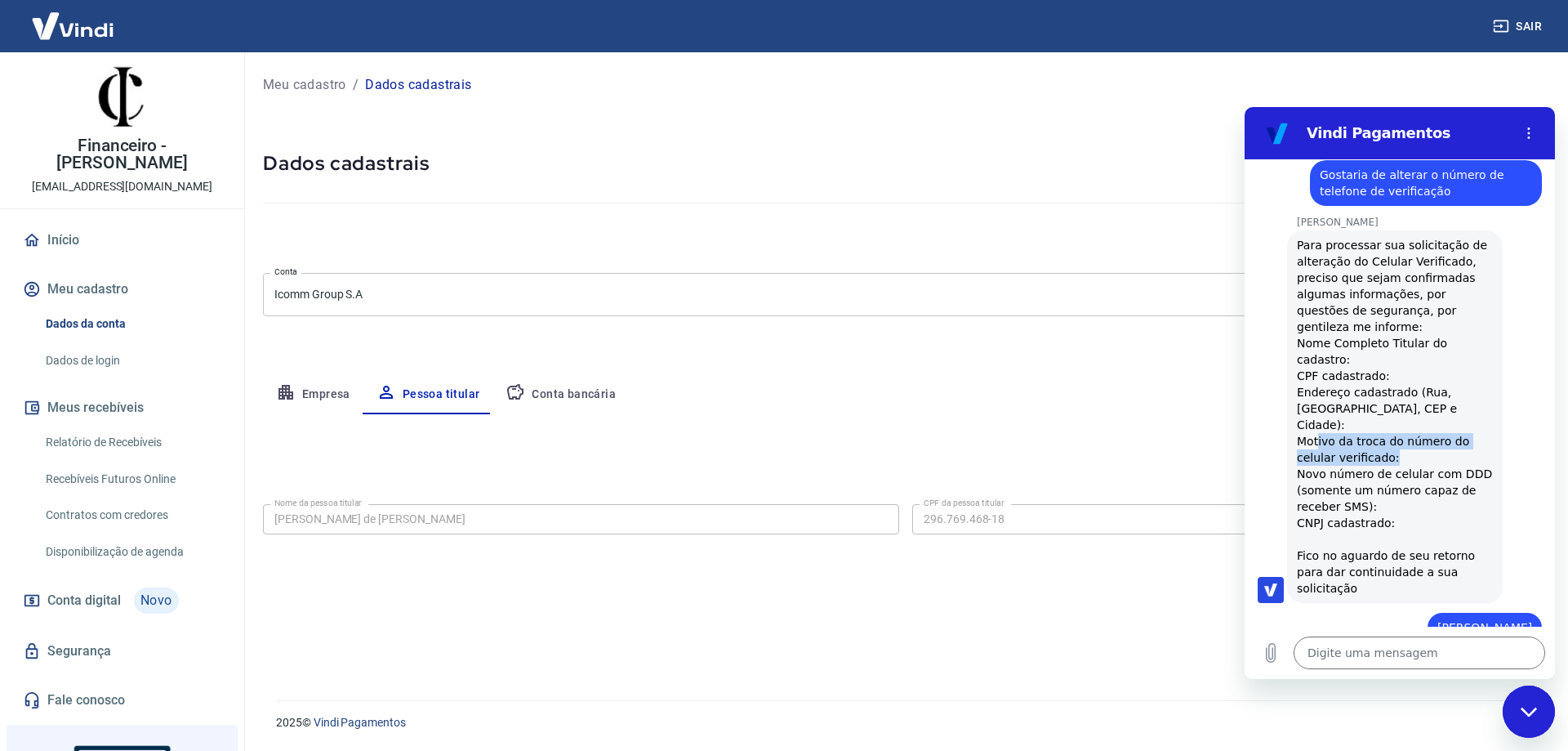
drag, startPoint x: 1318, startPoint y: 388, endPoint x: 1421, endPoint y: 405, distance: 104.4
click at [1421, 405] on div "Para processar sua solicitação de alteração do Celular Verificado, preciso que …" at bounding box center [1394, 416] width 196 height 359
drag, startPoint x: 1296, startPoint y: 425, endPoint x: 1402, endPoint y: 450, distance: 108.9
click at [1402, 450] on div "[PERSON_NAME] diz: Para processar sua solicitação de alteração do Celular Verif…" at bounding box center [1394, 416] width 216 height 372
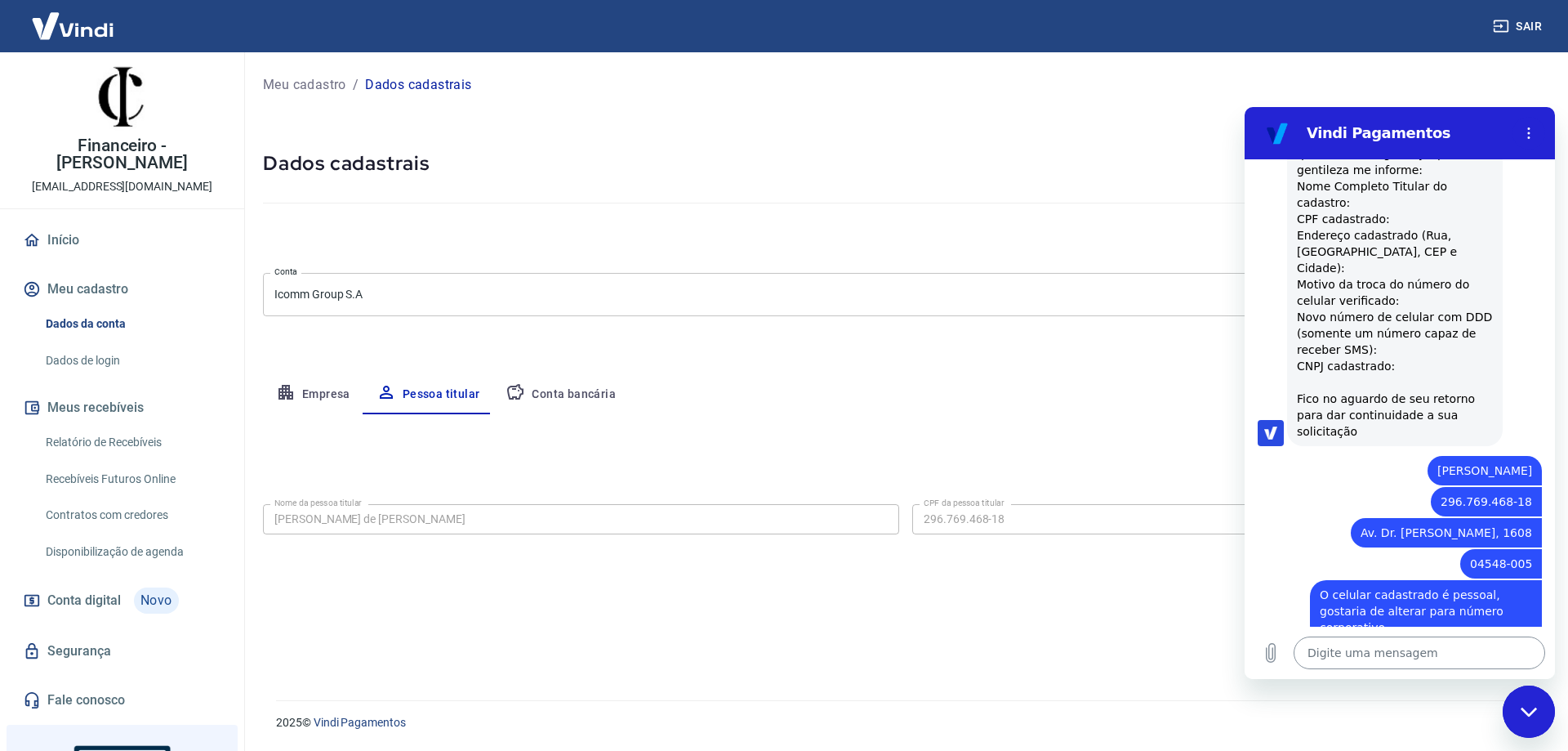
drag, startPoint x: 1352, startPoint y: 653, endPoint x: 1370, endPoint y: 640, distance: 22.2
click at [1355, 649] on textarea at bounding box center [1419, 653] width 252 height 33
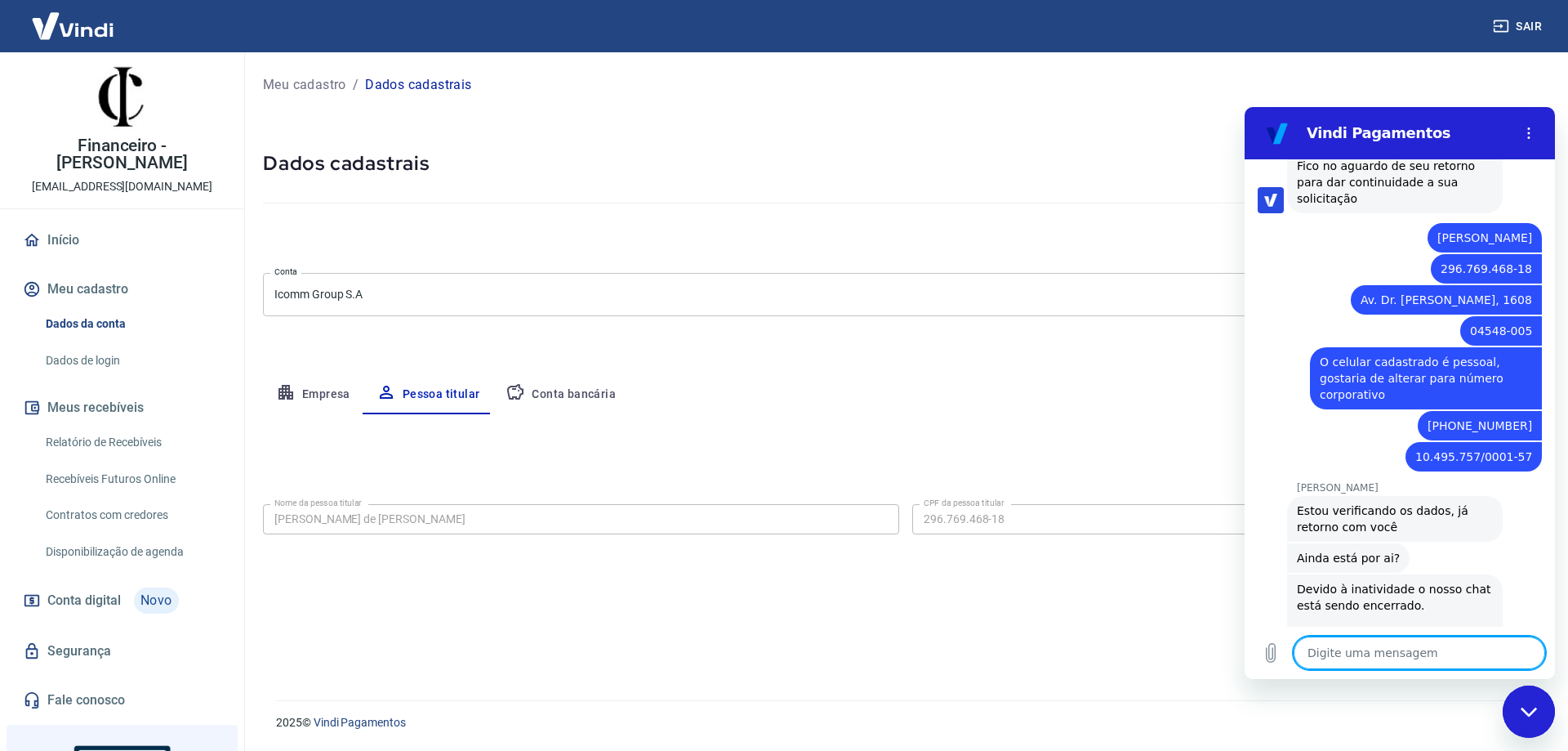
scroll to position [1737, 0]
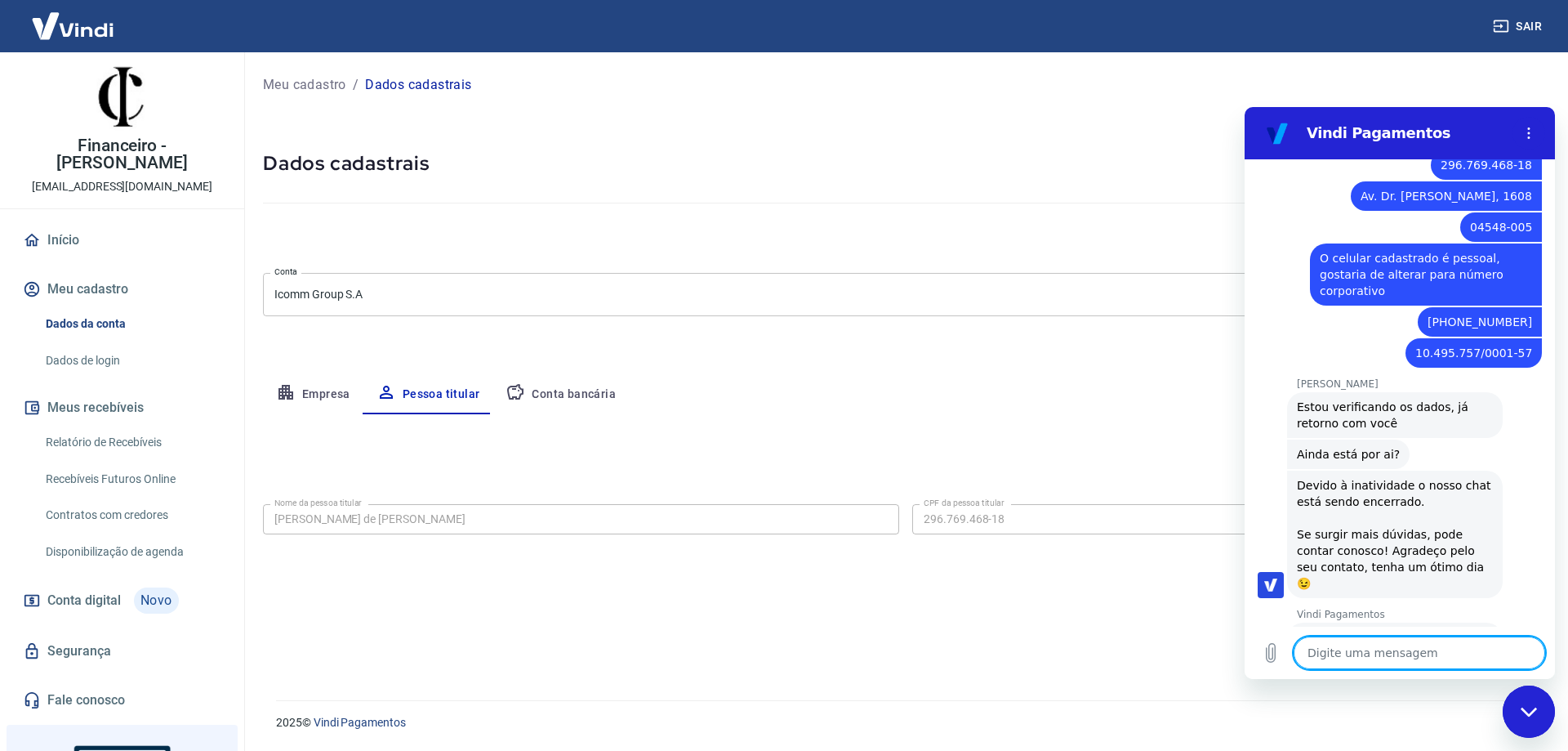
click at [1334, 658] on textarea at bounding box center [1419, 653] width 252 height 33
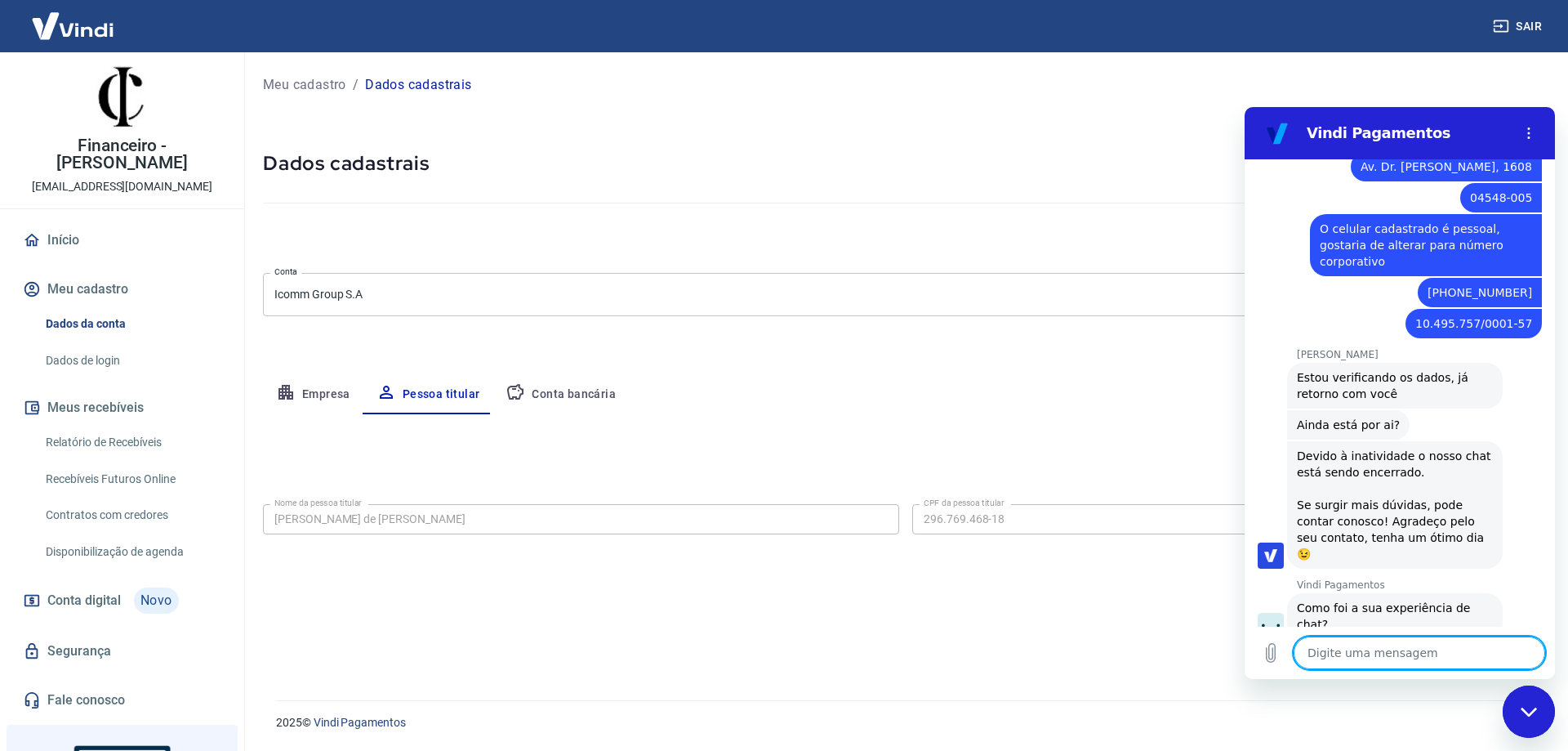
scroll to position [1769, 0]
